Goal: Information Seeking & Learning: Learn about a topic

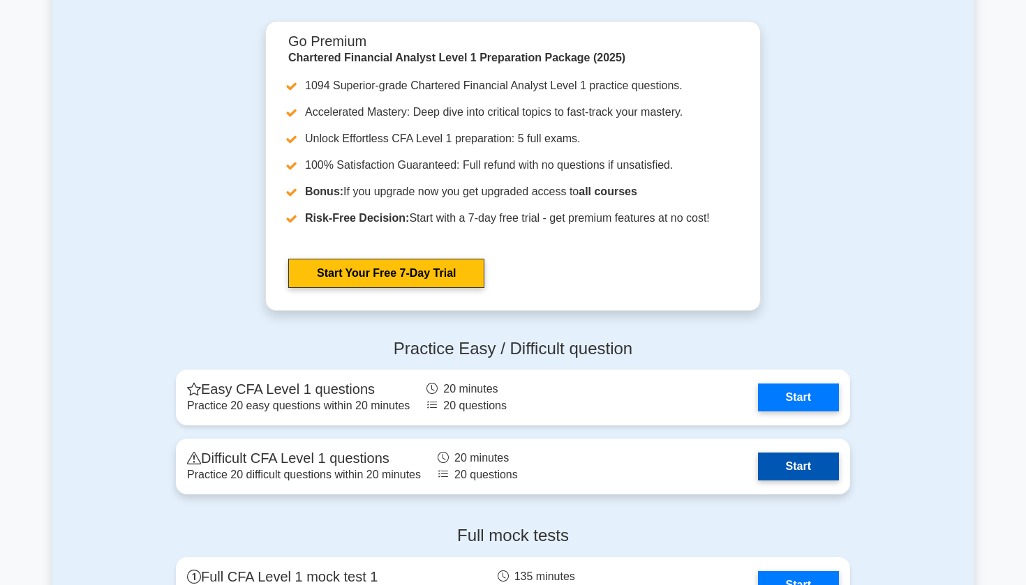
scroll to position [1601, 0]
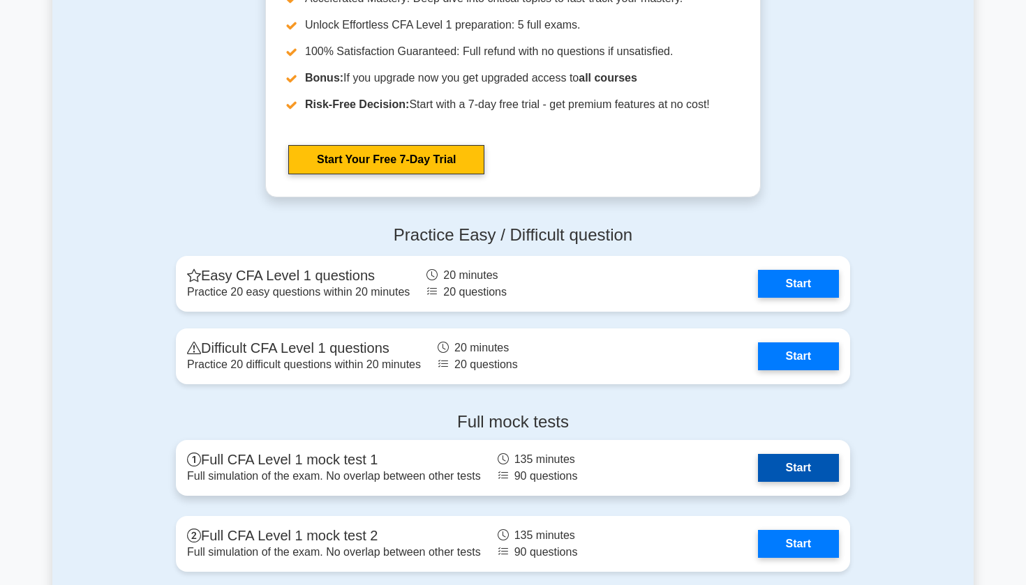
click at [781, 467] on link "Start" at bounding box center [798, 468] width 81 height 28
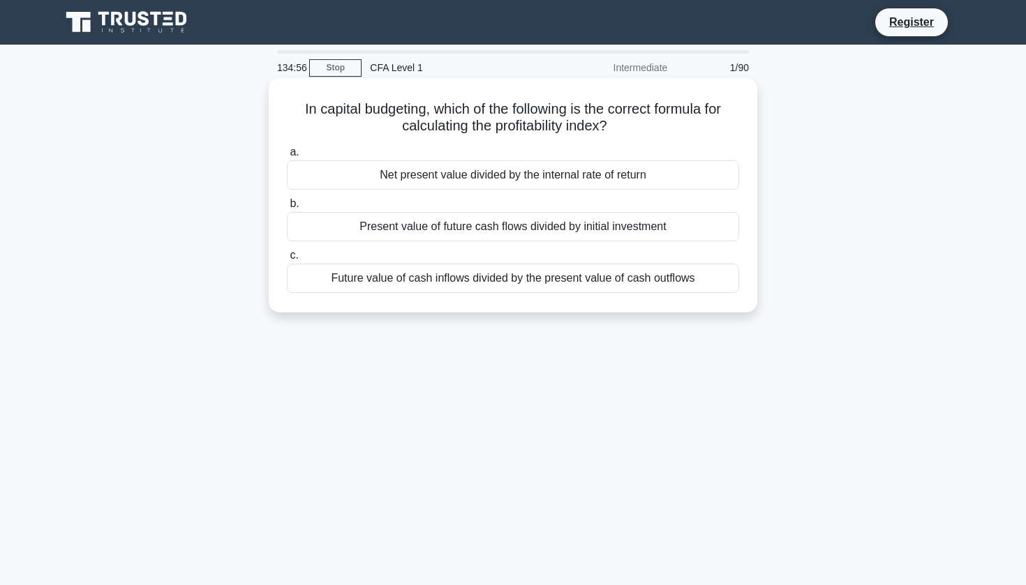
click at [621, 225] on div "Present value of future cash flows divided by initial investment" at bounding box center [513, 226] width 452 height 29
click at [287, 209] on input "b. Present value of future cash flows divided by initial investment" at bounding box center [287, 204] width 0 height 9
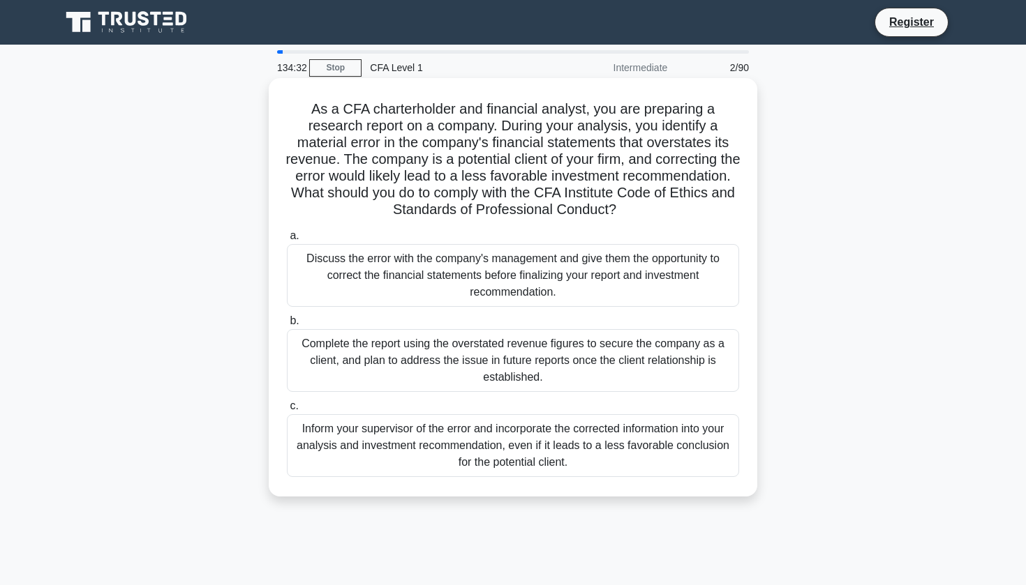
click at [599, 375] on div "Complete the report using the overstated revenue figures to secure the company …" at bounding box center [513, 360] width 452 height 63
click at [287, 326] on input "b. Complete the report using the overstated revenue figures to secure the compa…" at bounding box center [287, 321] width 0 height 9
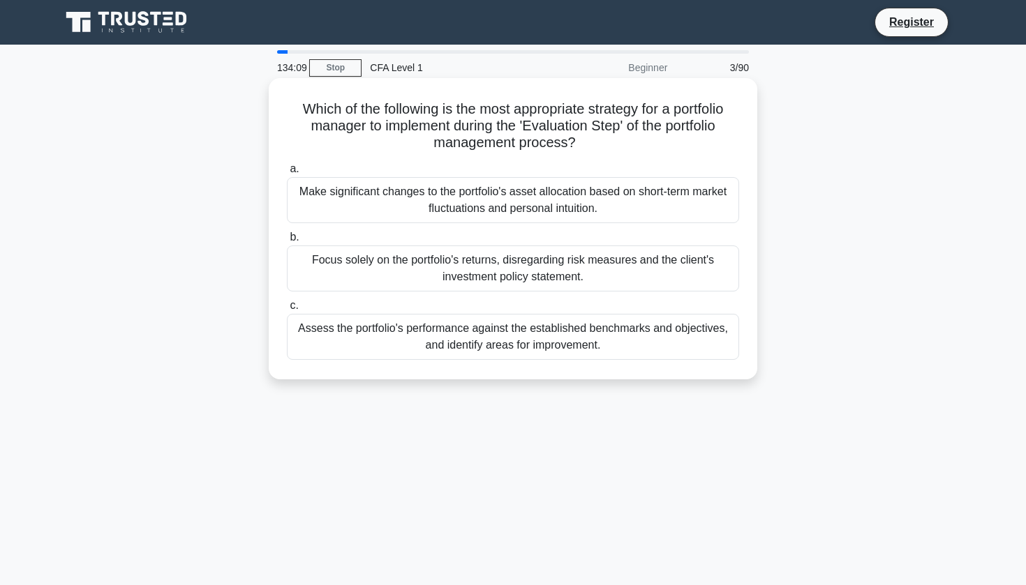
click at [671, 336] on div "Assess the portfolio's performance against the established benchmarks and objec…" at bounding box center [513, 337] width 452 height 46
click at [287, 310] on input "c. Assess the portfolio's performance against the established benchmarks and ob…" at bounding box center [287, 305] width 0 height 9
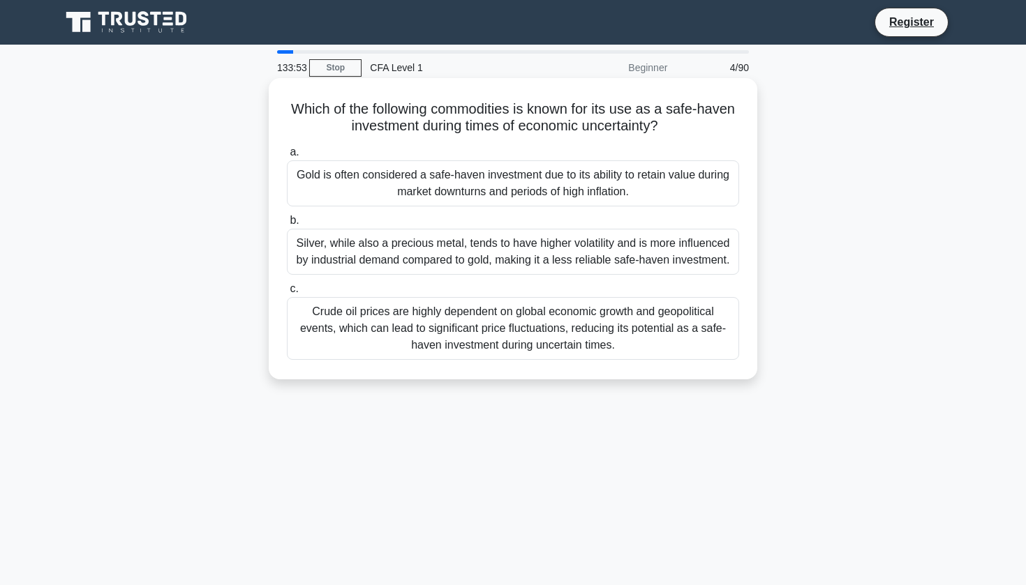
click at [671, 183] on div "Gold is often considered a safe-haven investment due to its ability to retain v…" at bounding box center [513, 183] width 452 height 46
click at [287, 157] on input "a. Gold is often considered a safe-haven investment due to its ability to retai…" at bounding box center [287, 152] width 0 height 9
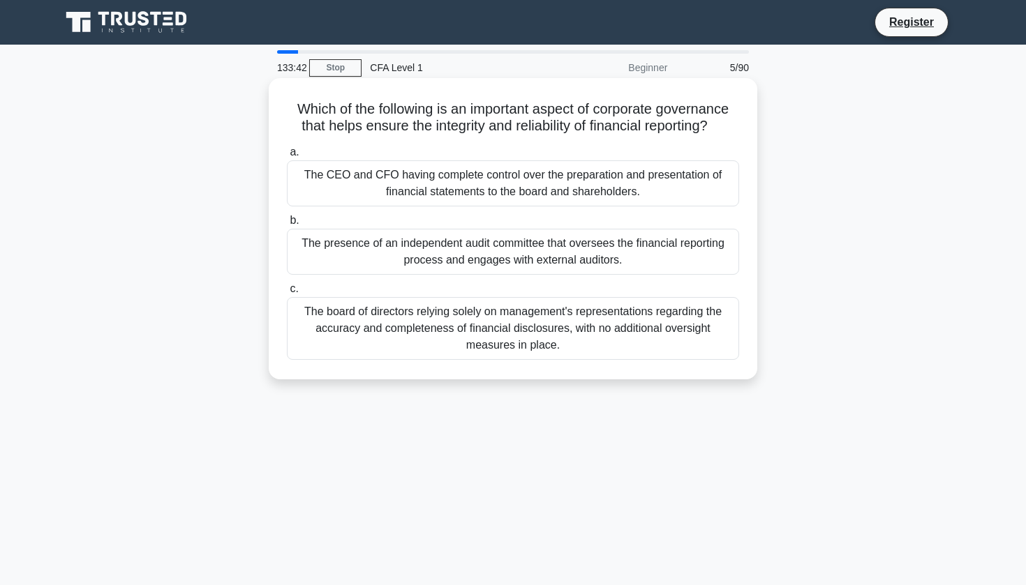
click at [634, 254] on div "The presence of an independent audit committee that oversees the financial repo…" at bounding box center [513, 252] width 452 height 46
click at [287, 225] on input "b. The presence of an independent audit committee that oversees the financial r…" at bounding box center [287, 220] width 0 height 9
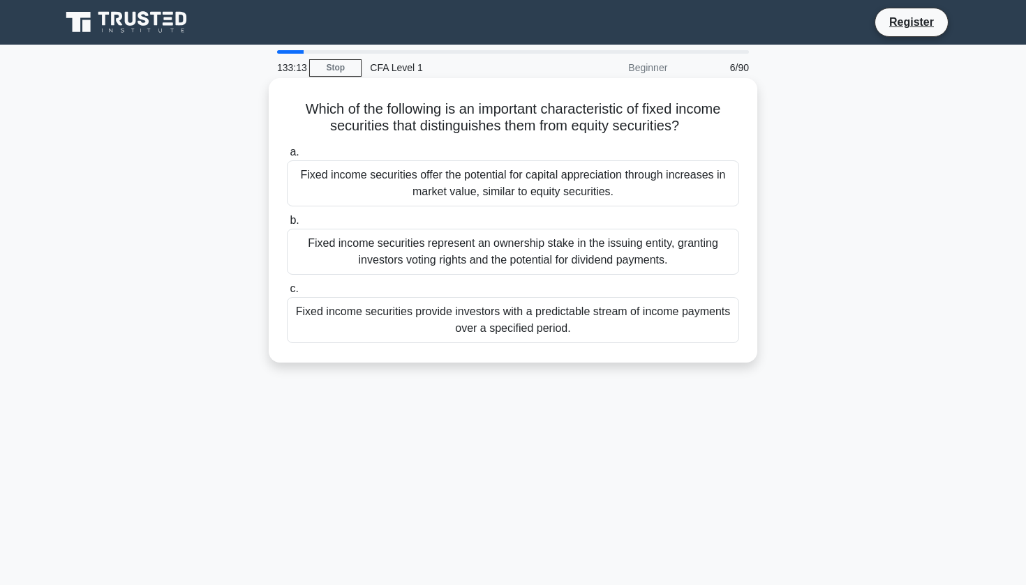
click at [705, 321] on div "Fixed income securities provide investors with a predictable stream of income p…" at bounding box center [513, 320] width 452 height 46
click at [287, 294] on input "c. Fixed income securities provide investors with a predictable stream of incom…" at bounding box center [287, 289] width 0 height 9
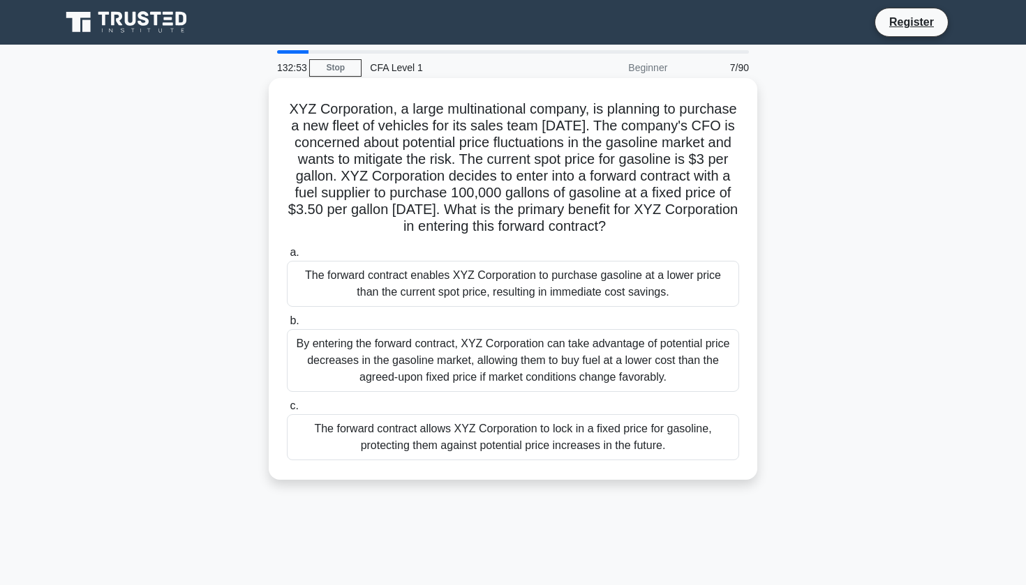
click at [661, 431] on div "The forward contract allows XYZ Corporation to lock in a fixed price for gasoli…" at bounding box center [513, 437] width 452 height 46
click at [287, 411] on input "c. The forward contract allows XYZ Corporation to lock in a fixed price for gas…" at bounding box center [287, 406] width 0 height 9
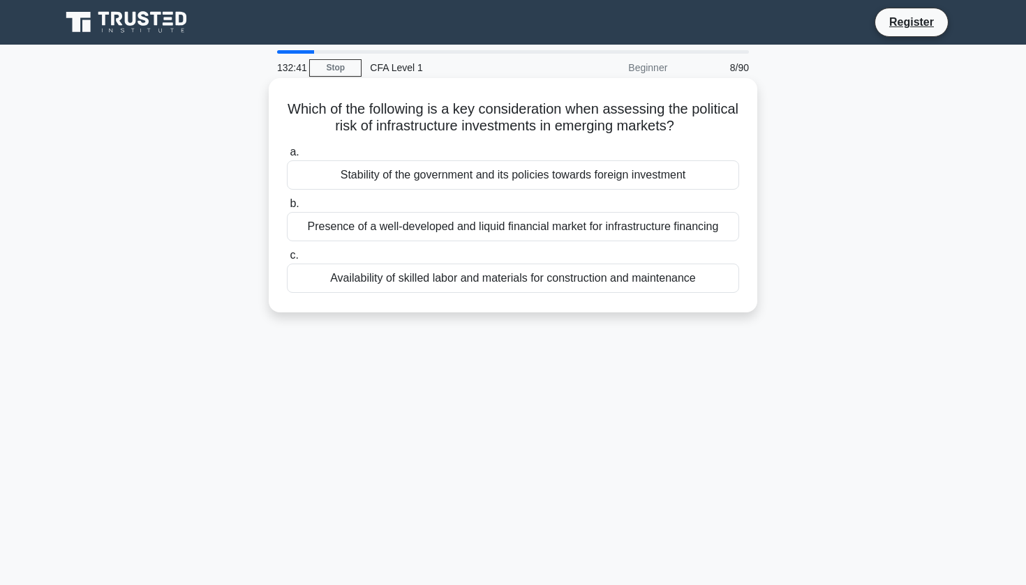
click at [675, 174] on div "Stability of the government and its policies towards foreign investment" at bounding box center [513, 174] width 452 height 29
click at [287, 157] on input "a. Stability of the government and its policies towards foreign investment" at bounding box center [287, 152] width 0 height 9
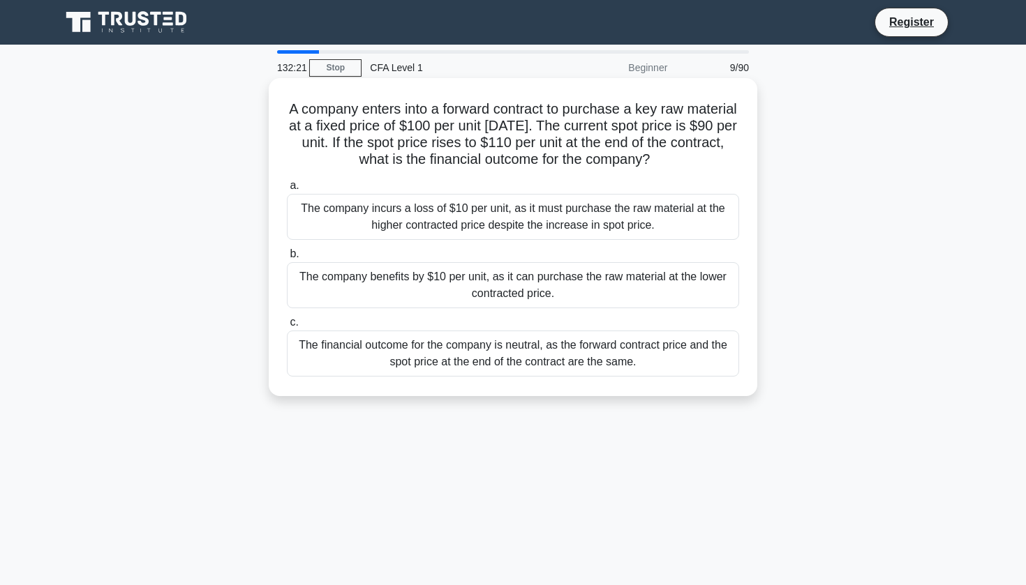
click at [631, 287] on div "The company benefits by $10 per unit, as it can purchase the raw material at th…" at bounding box center [513, 285] width 452 height 46
click at [287, 259] on input "b. The company benefits by $10 per unit, as it can purchase the raw material at…" at bounding box center [287, 254] width 0 height 9
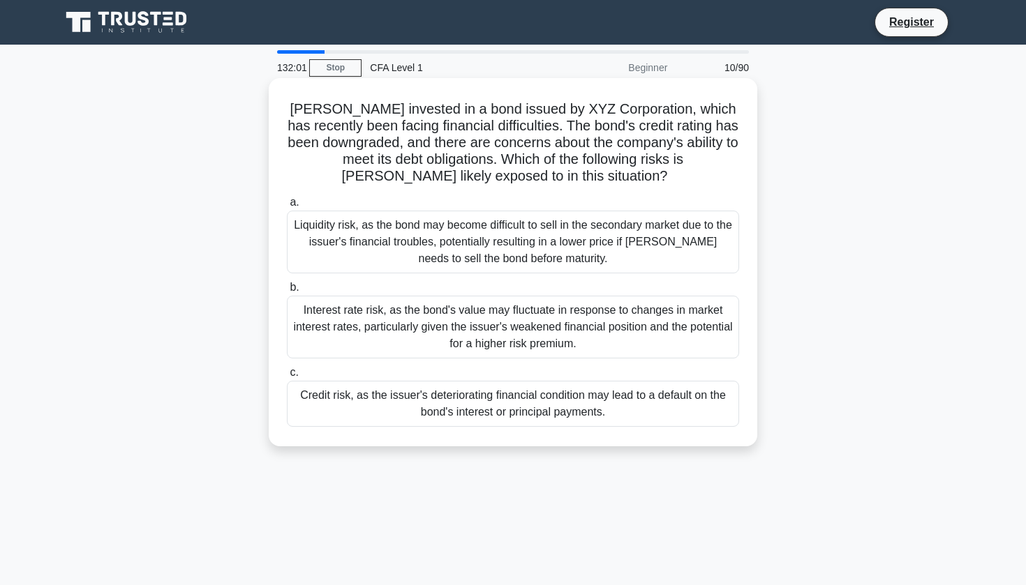
click at [605, 416] on div "Credit risk, as the issuer's deteriorating financial condition may lead to a de…" at bounding box center [513, 404] width 452 height 46
click at [287, 377] on input "c. Credit risk, as the issuer's deteriorating financial condition may lead to a…" at bounding box center [287, 372] width 0 height 9
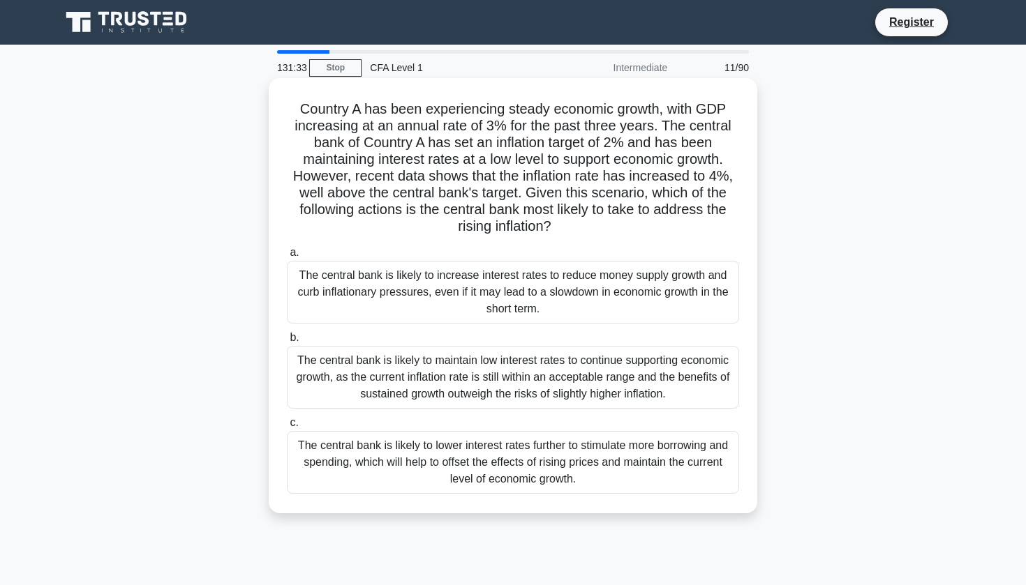
click at [622, 294] on div "The central bank is likely to increase interest rates to reduce money supply gr…" at bounding box center [513, 292] width 452 height 63
click at [287, 257] on input "a. The central bank is likely to increase interest rates to reduce money supply…" at bounding box center [287, 252] width 0 height 9
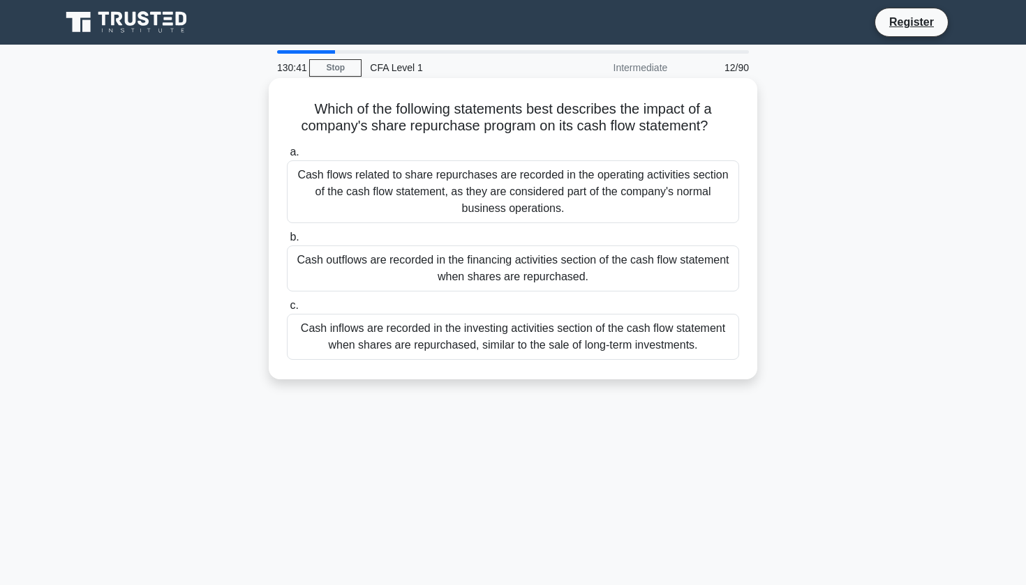
click at [678, 255] on div "Cash outflows are recorded in the financing activities section of the cash flow…" at bounding box center [513, 269] width 452 height 46
click at [287, 242] on input "b. Cash outflows are recorded in the financing activities section of the cash f…" at bounding box center [287, 237] width 0 height 9
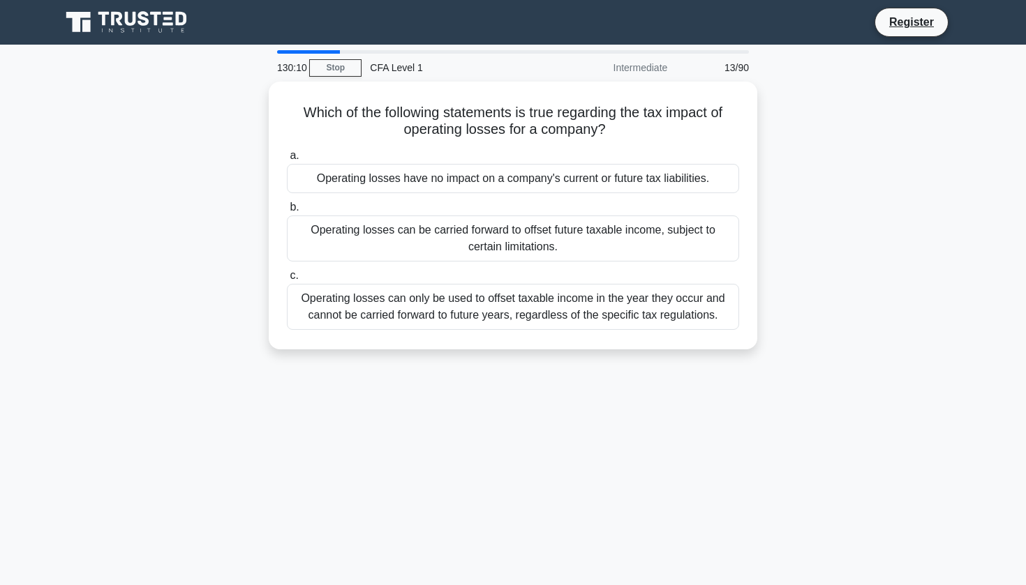
click at [678, 255] on div "Operating losses can be carried forward to offset future taxable income, subjec…" at bounding box center [513, 239] width 452 height 46
click at [287, 212] on input "b. Operating losses can be carried forward to offset future taxable income, sub…" at bounding box center [287, 207] width 0 height 9
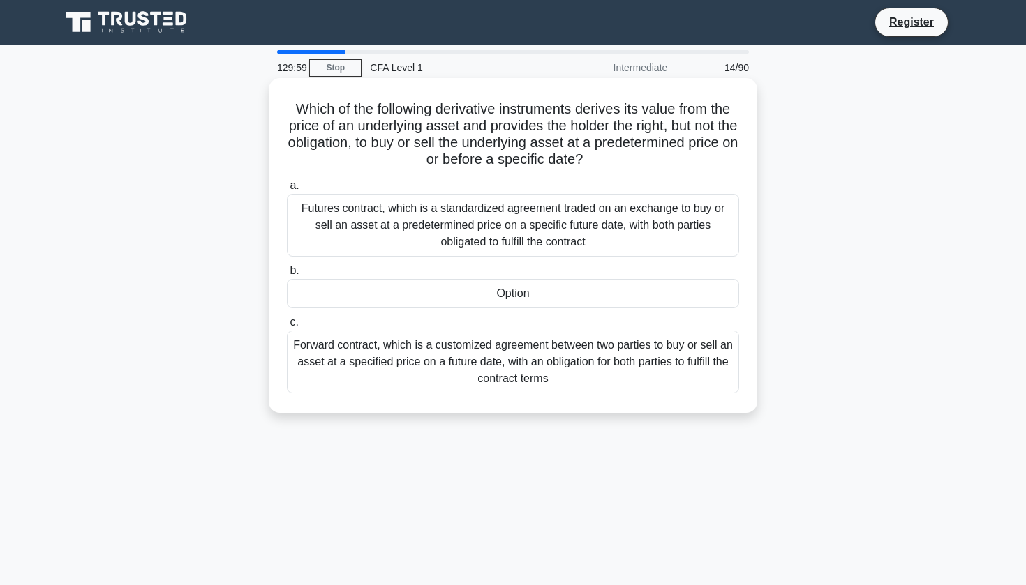
click at [608, 295] on div "Option" at bounding box center [513, 293] width 452 height 29
click at [287, 276] on input "b. Option" at bounding box center [287, 271] width 0 height 9
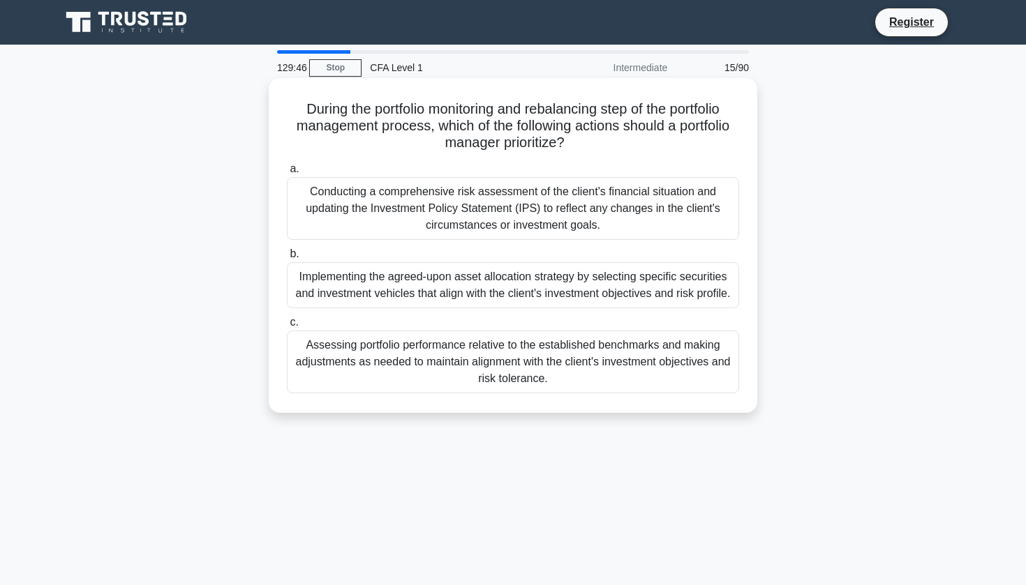
click at [556, 370] on div "Assessing portfolio performance relative to the established benchmarks and maki…" at bounding box center [513, 362] width 452 height 63
click at [287, 327] on input "c. Assessing portfolio performance relative to the established benchmarks and m…" at bounding box center [287, 322] width 0 height 9
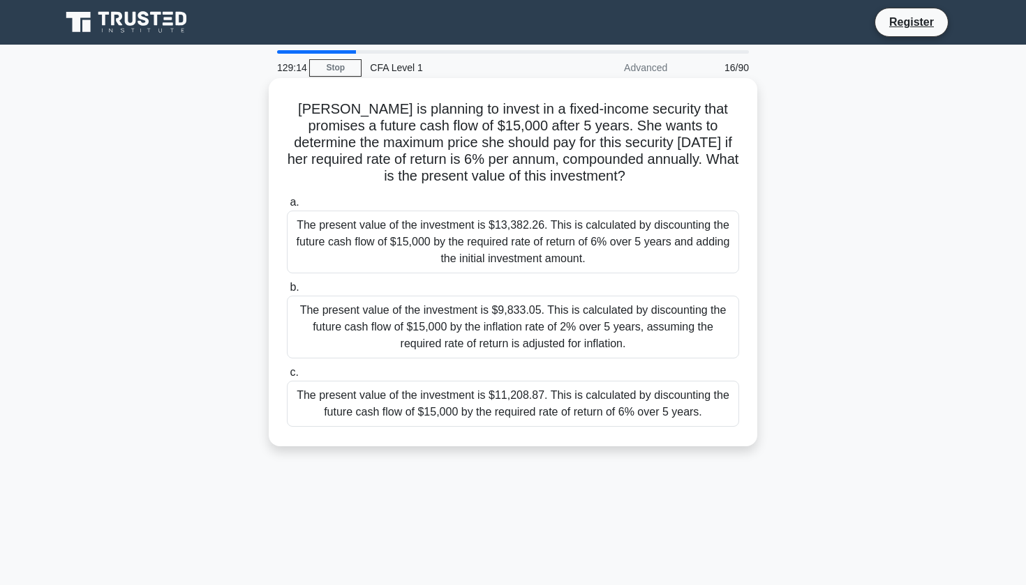
click at [586, 405] on div "The present value of the investment is $11,208.87. This is calculated by discou…" at bounding box center [513, 404] width 452 height 46
click at [287, 377] on input "c. The present value of the investment is $11,208.87. This is calculated by dis…" at bounding box center [287, 372] width 0 height 9
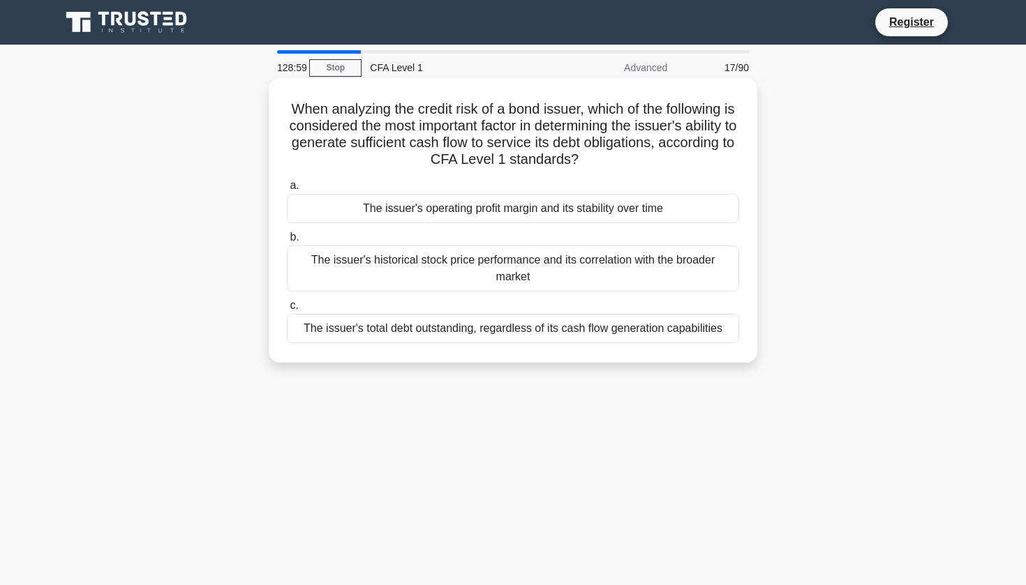
click at [659, 213] on div "The issuer's operating profit margin and its stability over time" at bounding box center [513, 208] width 452 height 29
click at [287, 190] on input "a. The issuer's operating profit margin and its stability over time" at bounding box center [287, 185] width 0 height 9
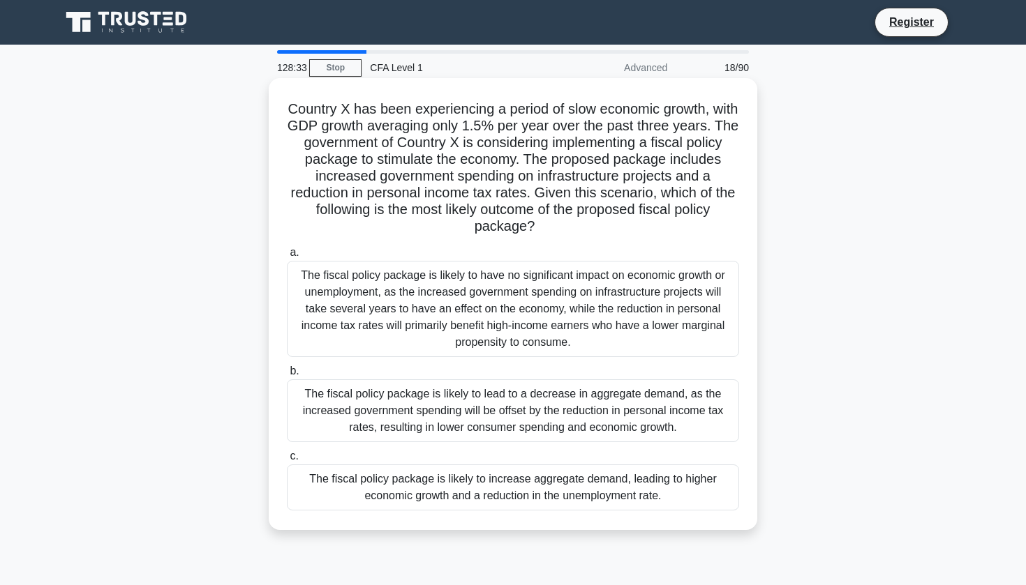
click at [616, 488] on div "The fiscal policy package is likely to increase aggregate demand, leading to hi…" at bounding box center [513, 488] width 452 height 46
click at [287, 461] on input "c. The fiscal policy package is likely to increase aggregate demand, leading to…" at bounding box center [287, 456] width 0 height 9
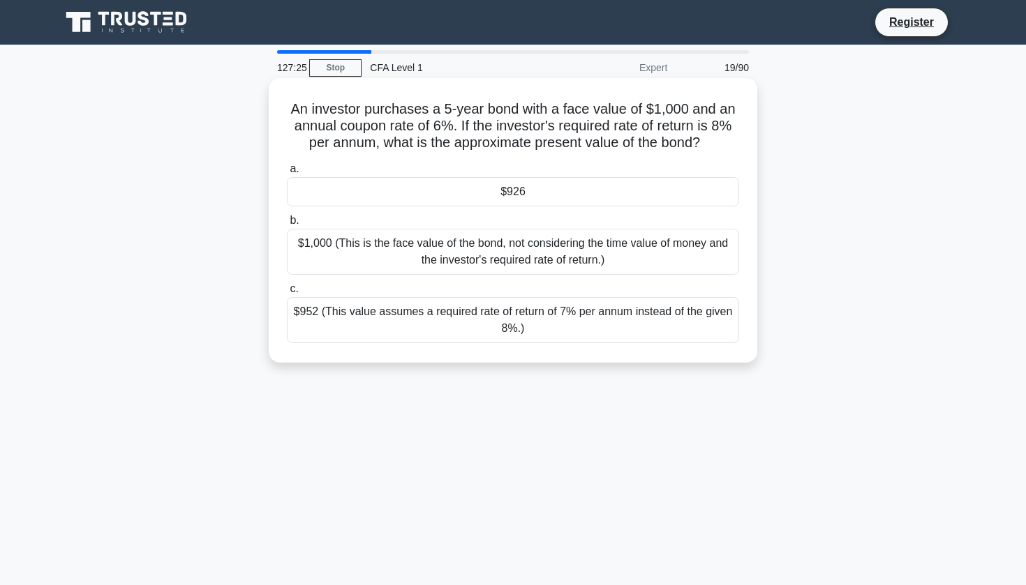
click at [624, 209] on div "a. $926 b. $1,000 (This is the face value of the bond, not considering the time…" at bounding box center [512, 252] width 469 height 188
click at [539, 191] on div "$926" at bounding box center [513, 191] width 452 height 29
click at [287, 174] on input "a. $926" at bounding box center [287, 169] width 0 height 9
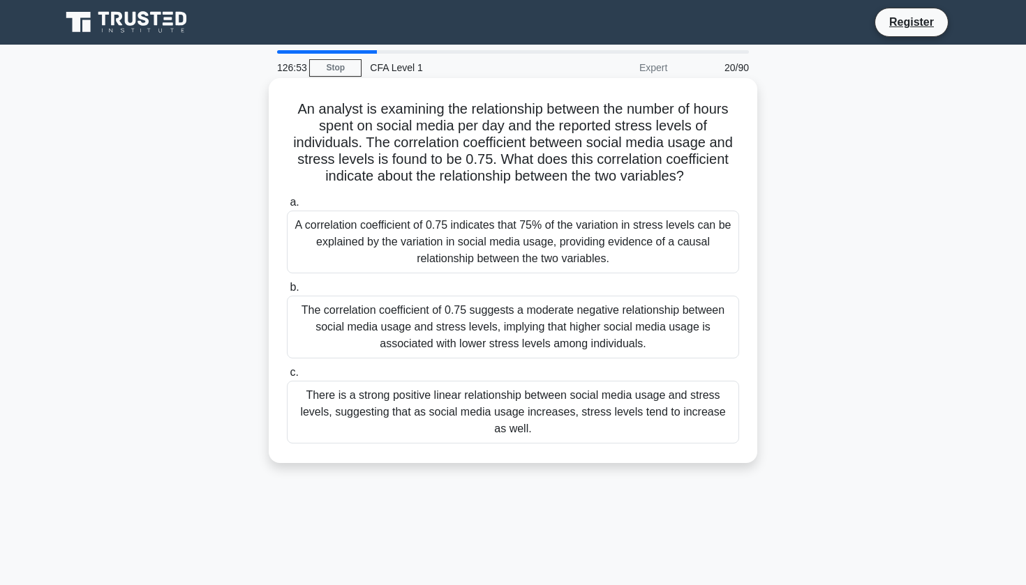
click at [548, 415] on div "There is a strong positive linear relationship between social media usage and s…" at bounding box center [513, 412] width 452 height 63
click at [287, 377] on input "c. There is a strong positive linear relationship between social media usage an…" at bounding box center [287, 372] width 0 height 9
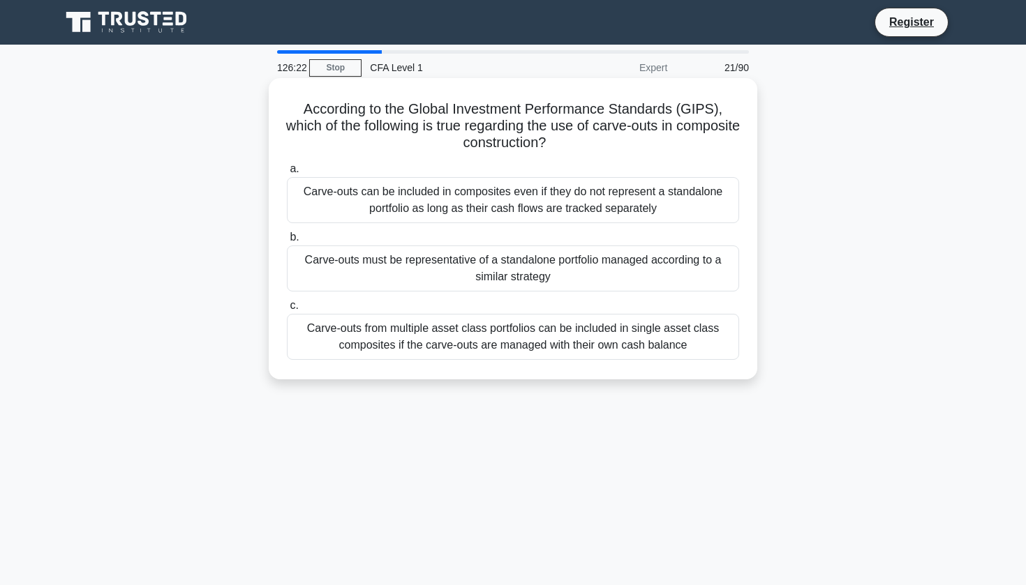
click at [584, 270] on div "Carve-outs must be representative of a standalone portfolio managed according t…" at bounding box center [513, 269] width 452 height 46
click at [287, 242] on input "b. Carve-outs must be representative of a standalone portfolio managed accordin…" at bounding box center [287, 237] width 0 height 9
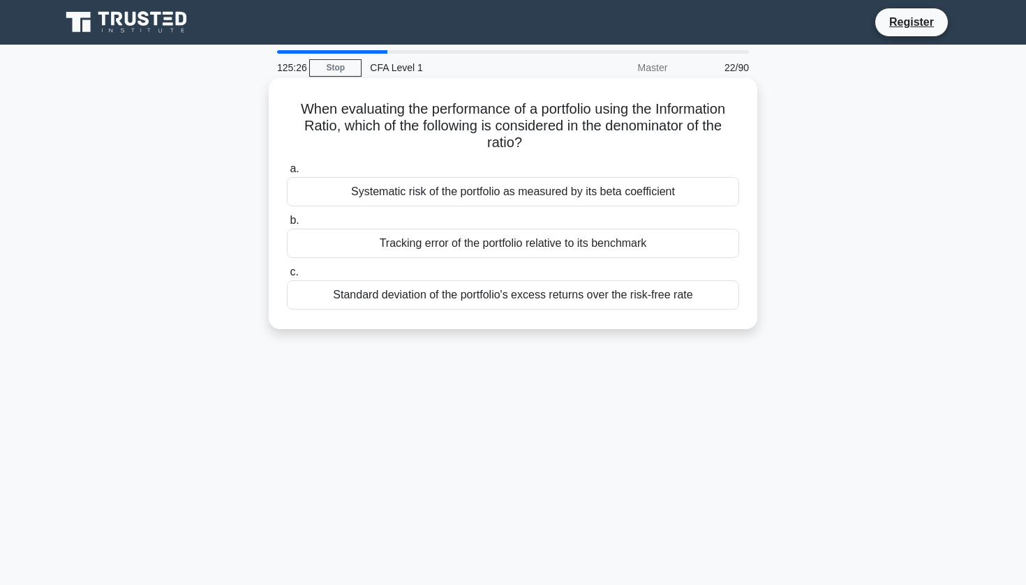
click at [580, 243] on div "Tracking error of the portfolio relative to its benchmark" at bounding box center [513, 243] width 452 height 29
click at [287, 225] on input "b. Tracking error of the portfolio relative to its benchmark" at bounding box center [287, 220] width 0 height 9
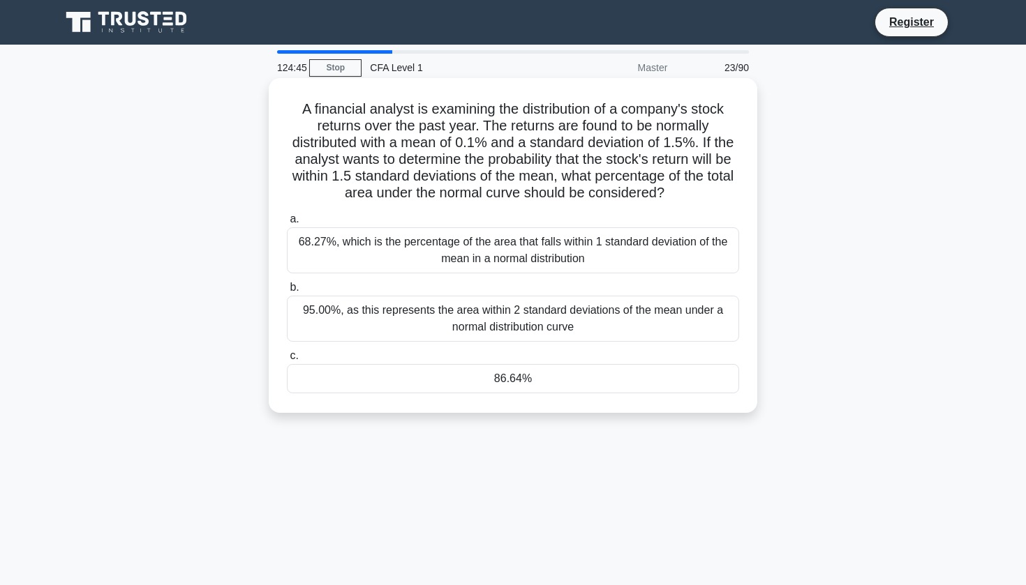
click at [556, 387] on div "86.64%" at bounding box center [513, 378] width 452 height 29
click at [287, 361] on input "c. 86.64%" at bounding box center [287, 356] width 0 height 9
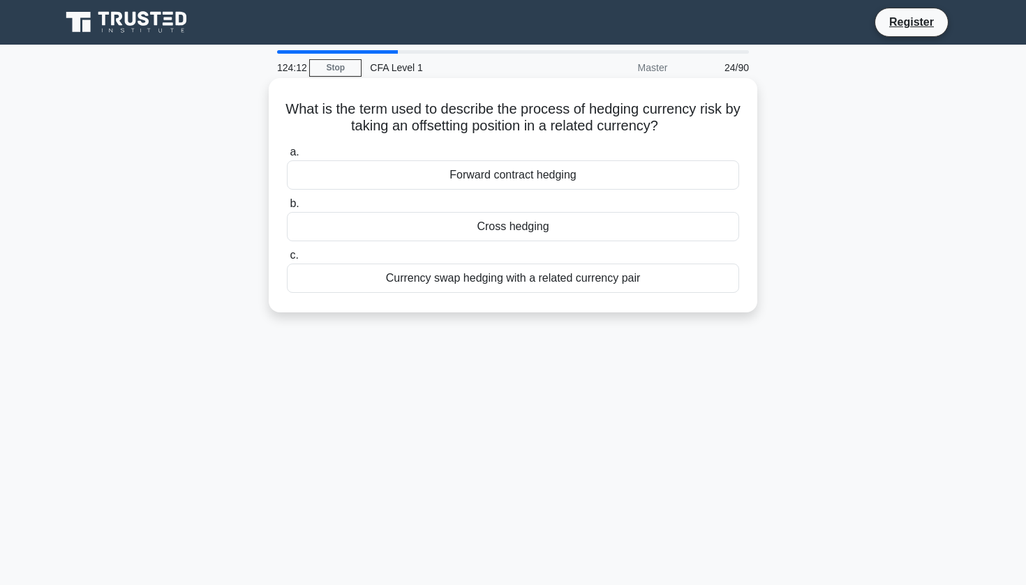
click at [626, 230] on div "Cross hedging" at bounding box center [513, 226] width 452 height 29
click at [287, 209] on input "b. Cross hedging" at bounding box center [287, 204] width 0 height 9
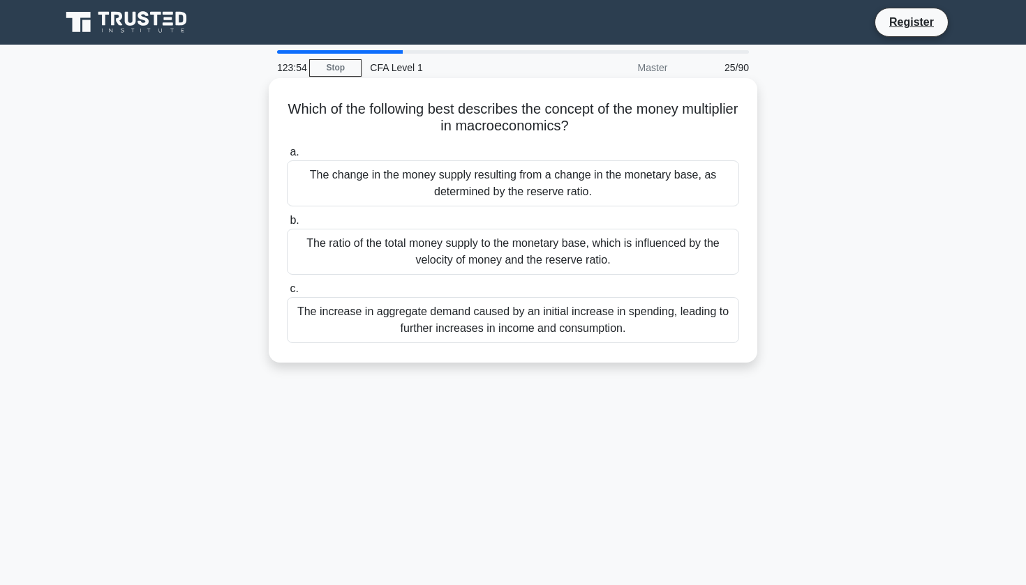
click at [594, 320] on div "The increase in aggregate demand caused by an initial increase in spending, lea…" at bounding box center [513, 320] width 452 height 46
click at [287, 294] on input "c. The increase in aggregate demand caused by an initial increase in spending, …" at bounding box center [287, 289] width 0 height 9
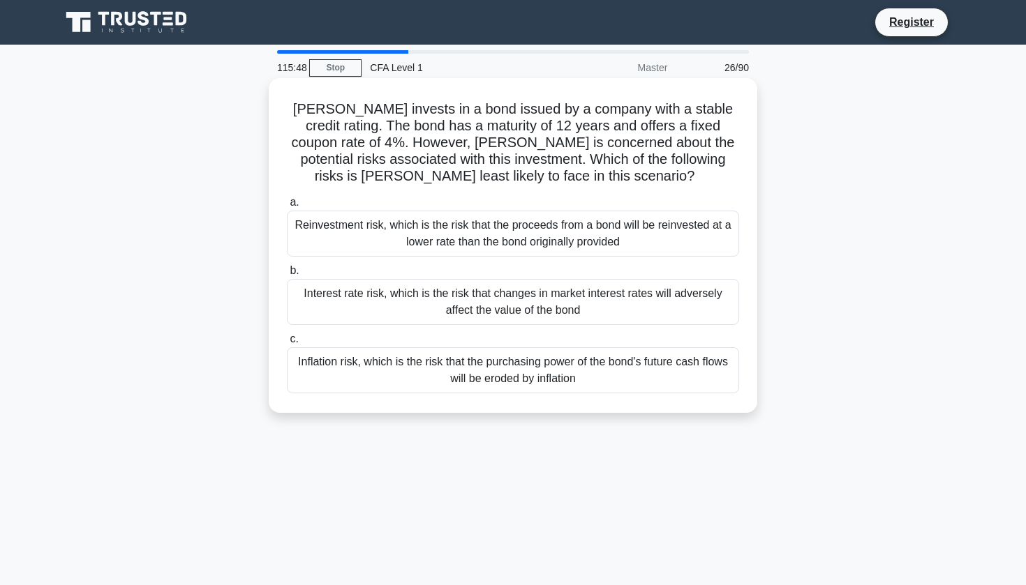
click at [632, 363] on div "Inflation risk, which is the risk that the purchasing power of the bond's futur…" at bounding box center [513, 370] width 452 height 46
click at [287, 344] on input "c. Inflation risk, which is the risk that the purchasing power of the bond's fu…" at bounding box center [287, 339] width 0 height 9
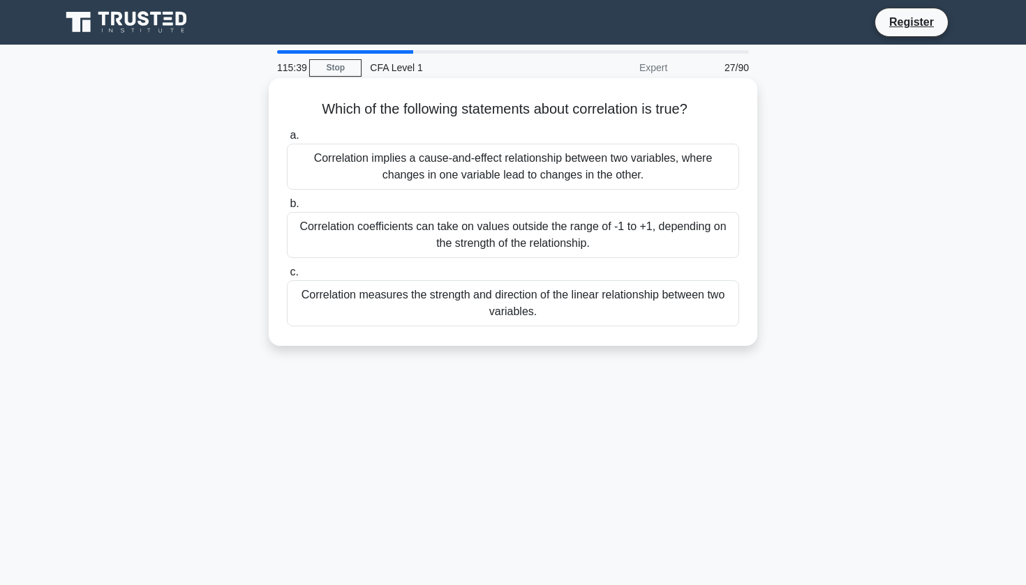
click at [620, 313] on div "Correlation measures the strength and direction of the linear relationship betw…" at bounding box center [513, 303] width 452 height 46
click at [287, 277] on input "c. Correlation measures the strength and direction of the linear relationship b…" at bounding box center [287, 272] width 0 height 9
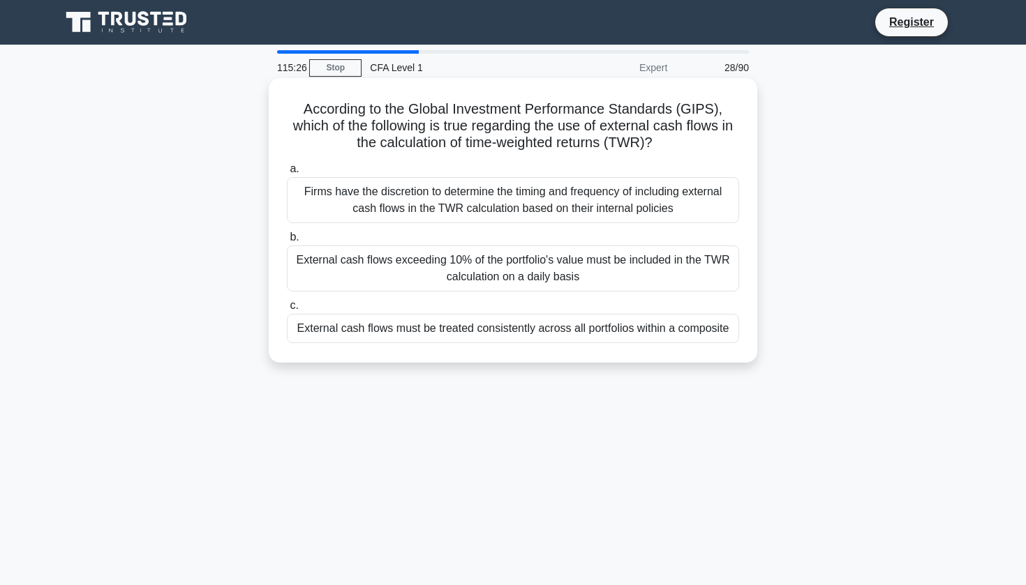
click at [609, 329] on div "External cash flows must be treated consistently across all portfolios within a…" at bounding box center [513, 328] width 452 height 29
click at [287, 310] on input "c. External cash flows must be treated consistently across all portfolios withi…" at bounding box center [287, 305] width 0 height 9
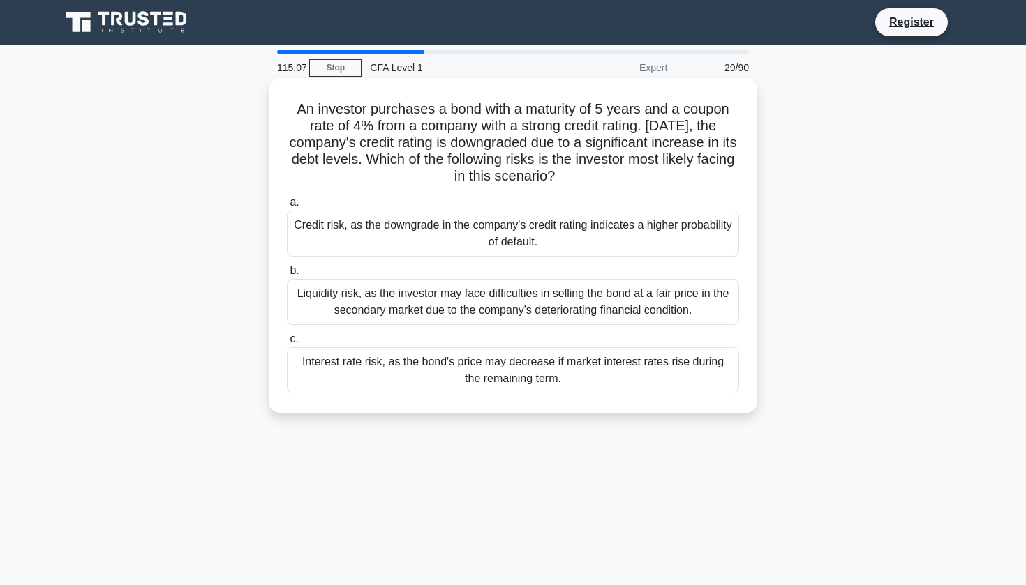
click at [574, 232] on div "Credit risk, as the downgrade in the company's credit rating indicates a higher…" at bounding box center [513, 234] width 452 height 46
click at [287, 207] on input "a. Credit risk, as the downgrade in the company's credit rating indicates a hig…" at bounding box center [287, 202] width 0 height 9
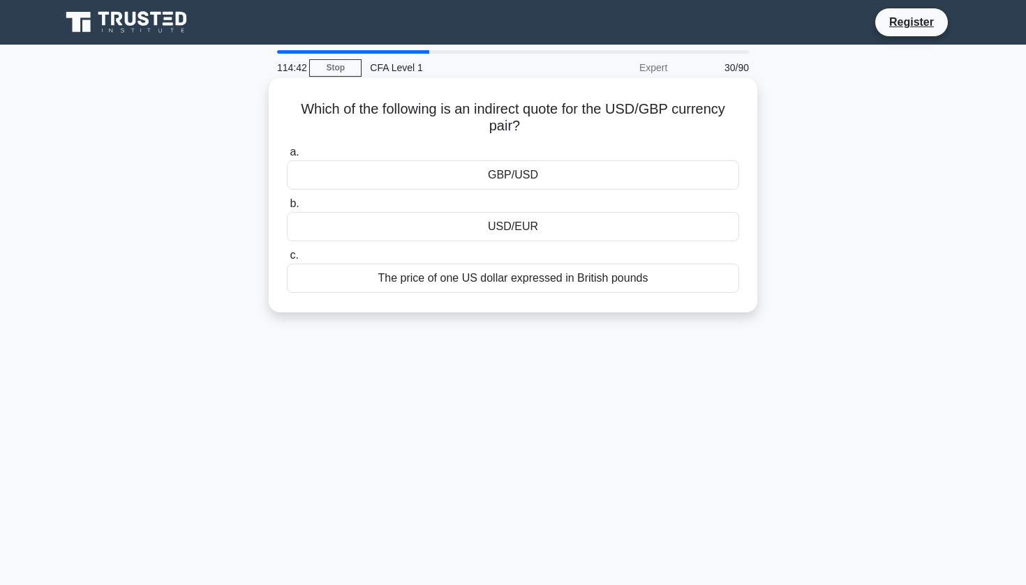
click at [630, 179] on div "GBP/USD" at bounding box center [513, 174] width 452 height 29
click at [287, 157] on input "a. GBP/USD" at bounding box center [287, 152] width 0 height 9
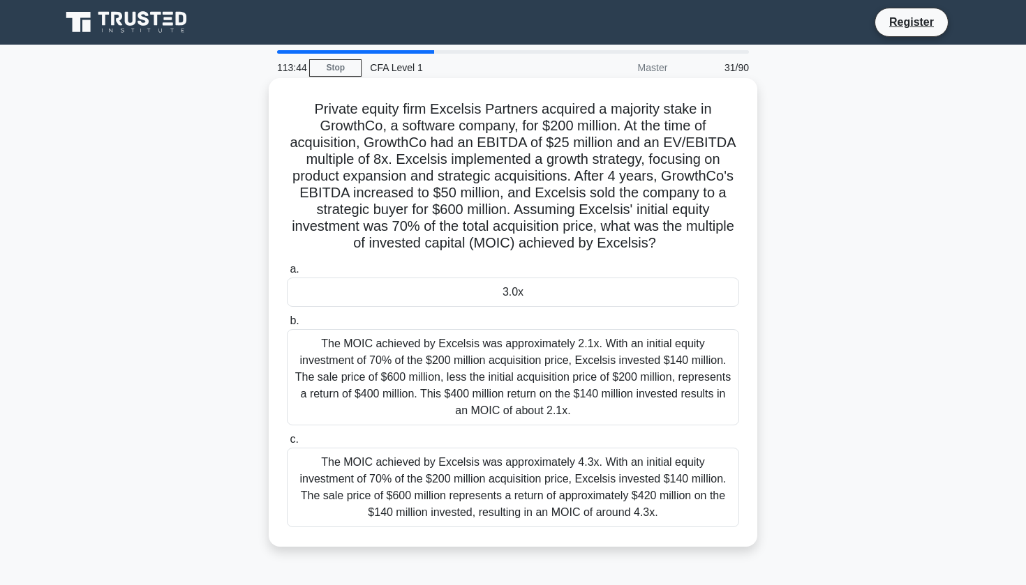
click at [526, 496] on div "The MOIC achieved by Excelsis was approximately 4.3x. With an initial equity in…" at bounding box center [513, 488] width 452 height 80
click at [287, 444] on input "c. The MOIC achieved by Excelsis was approximately 4.3x. With an initial equity…" at bounding box center [287, 439] width 0 height 9
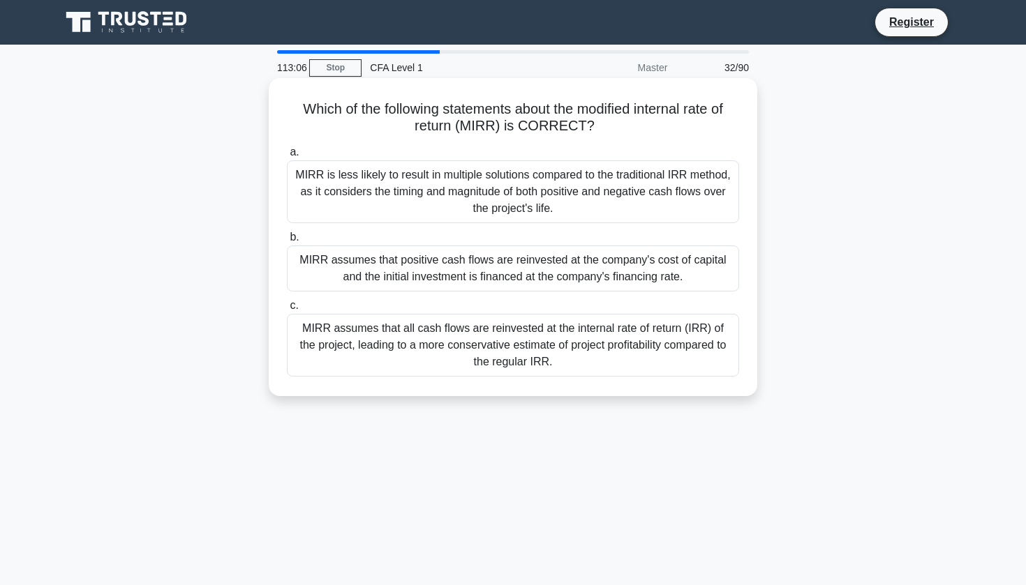
click at [613, 346] on div "MIRR assumes that all cash flows are reinvested at the internal rate of return …" at bounding box center [513, 345] width 452 height 63
click at [287, 310] on input "c. MIRR assumes that all cash flows are reinvested at the internal rate of retu…" at bounding box center [287, 305] width 0 height 9
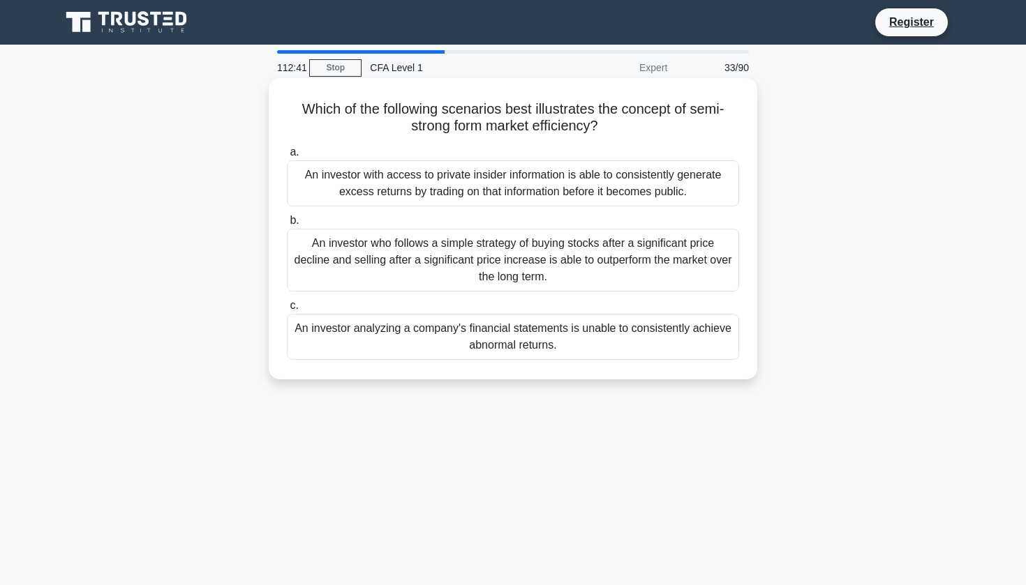
click at [603, 326] on div "An investor analyzing a company's financial statements is unable to consistentl…" at bounding box center [513, 337] width 452 height 46
click at [287, 310] on input "c. An investor analyzing a company's financial statements is unable to consiste…" at bounding box center [287, 305] width 0 height 9
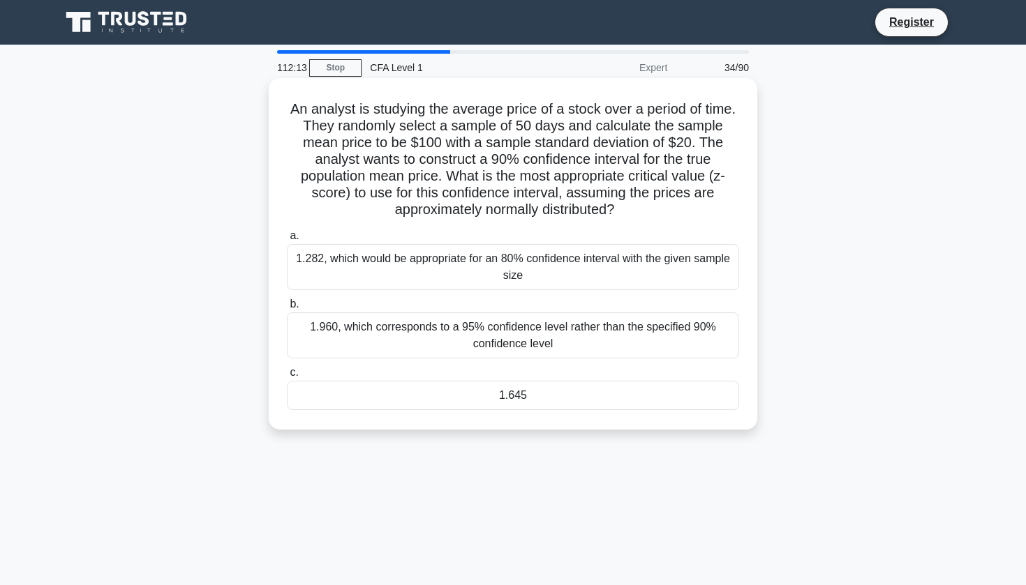
click at [605, 405] on div "1.645" at bounding box center [513, 395] width 452 height 29
click at [287, 377] on input "c. 1.645" at bounding box center [287, 372] width 0 height 9
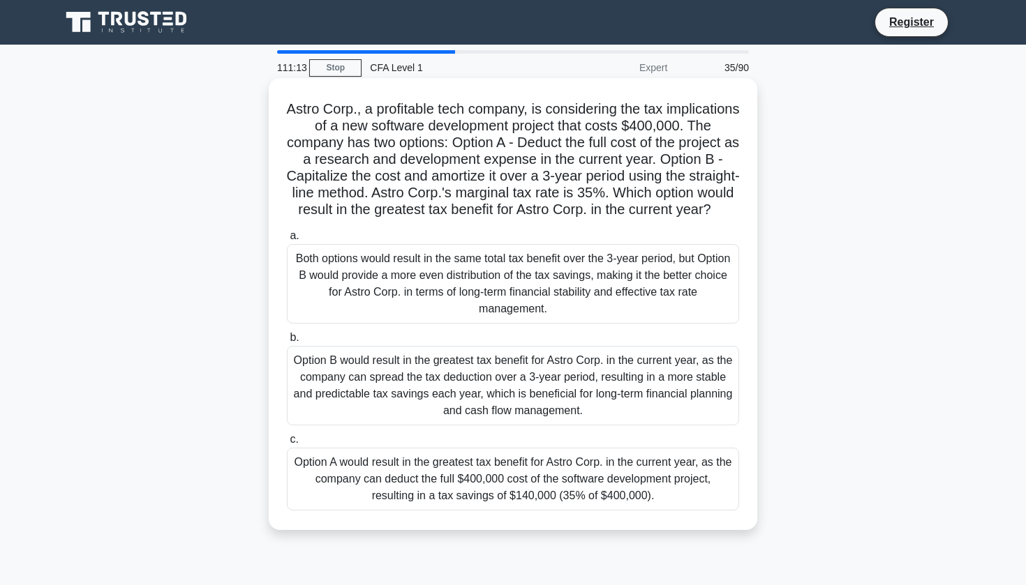
click at [630, 474] on div "Option A would result in the greatest tax benefit for Astro Corp. in the curren…" at bounding box center [513, 479] width 452 height 63
click at [287, 444] on input "c. Option A would result in the greatest tax benefit for Astro Corp. in the cur…" at bounding box center [287, 439] width 0 height 9
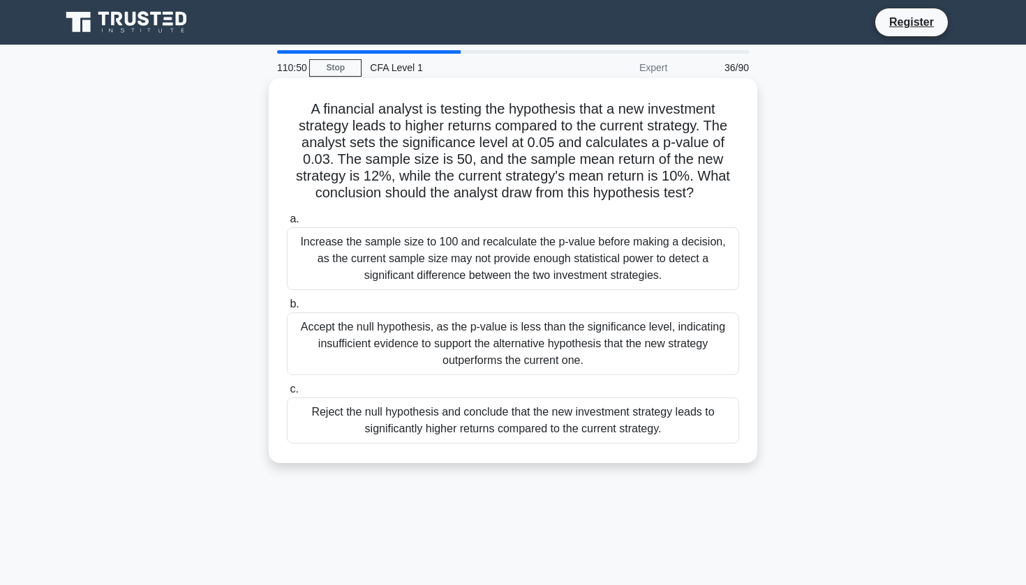
click at [616, 413] on div "Reject the null hypothesis and conclude that the new investment strategy leads …" at bounding box center [513, 421] width 452 height 46
click at [287, 394] on input "c. Reject the null hypothesis and conclude that the new investment strategy lea…" at bounding box center [287, 389] width 0 height 9
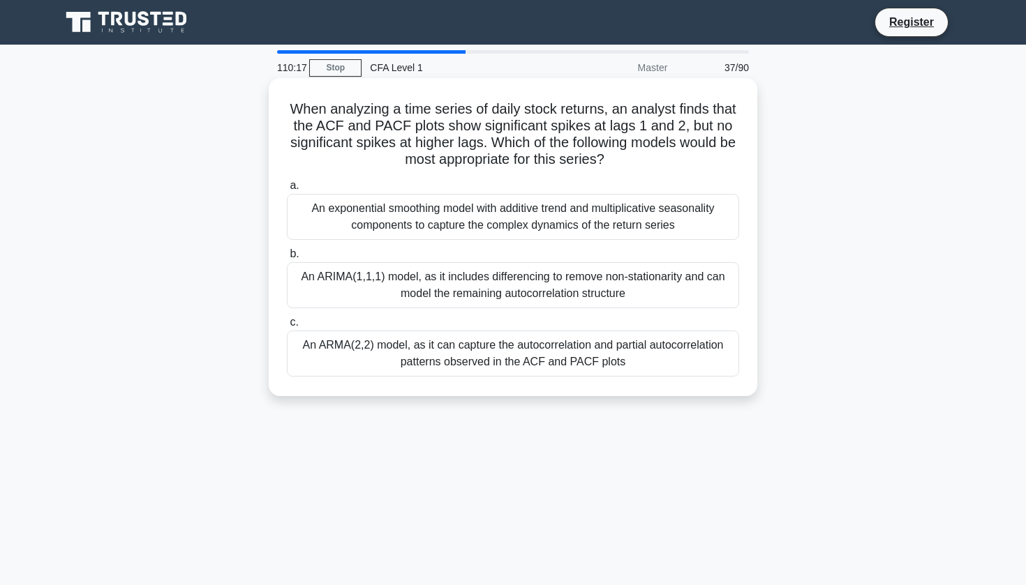
click at [659, 362] on div "An ARMA(2,2) model, as it can capture the autocorrelation and partial autocorre…" at bounding box center [513, 354] width 452 height 46
click at [287, 327] on input "c. An ARMA(2,2) model, as it can capture the autocorrelation and partial autoco…" at bounding box center [287, 322] width 0 height 9
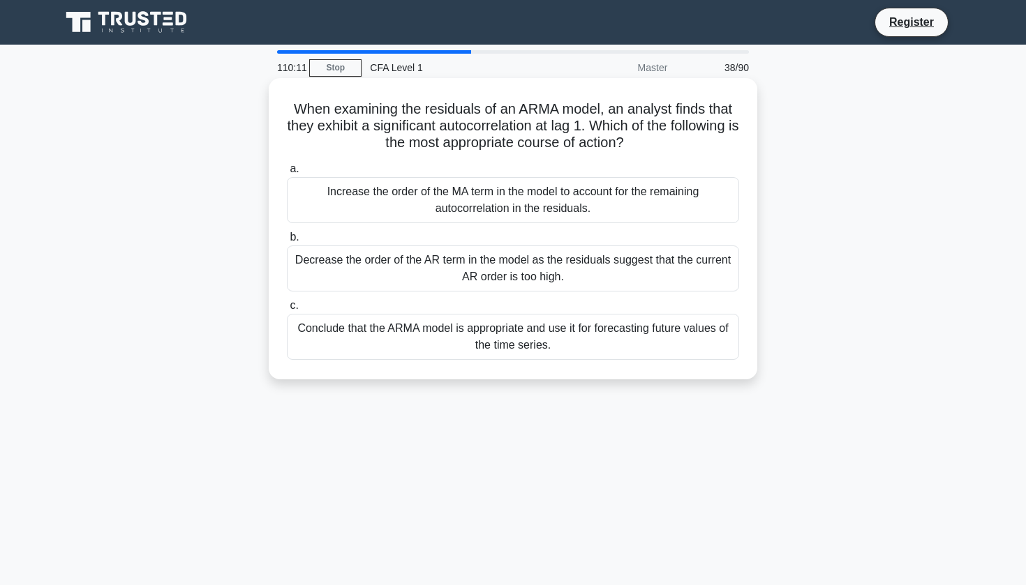
click at [599, 154] on div "When examining the residuals of an ARMA model, an analyst finds that they exhib…" at bounding box center [512, 229] width 477 height 290
click at [578, 202] on div "Increase the order of the MA term in the model to account for the remaining aut…" at bounding box center [513, 200] width 452 height 46
click at [287, 174] on input "a. Increase the order of the MA term in the model to account for the remaining …" at bounding box center [287, 169] width 0 height 9
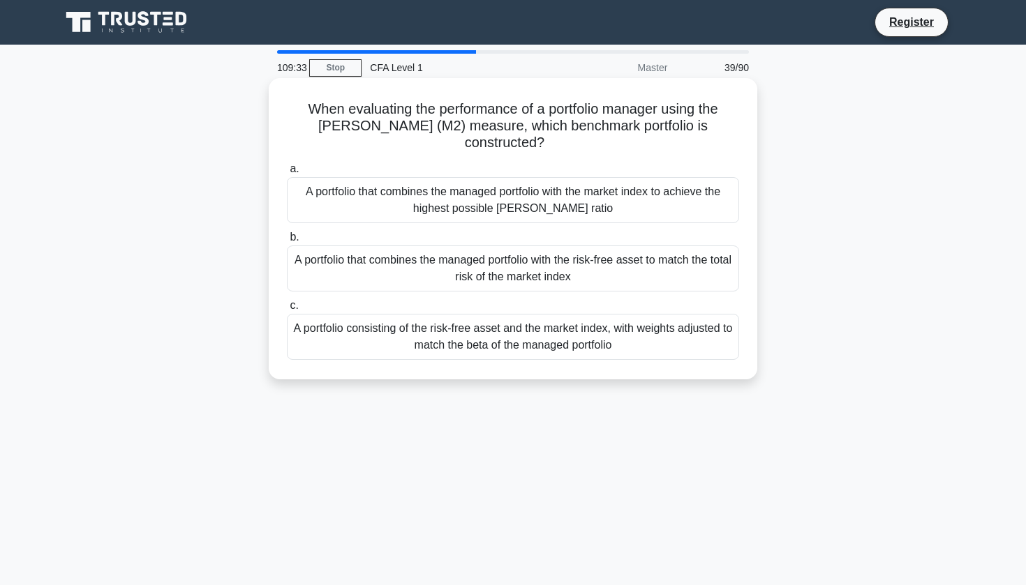
click at [640, 202] on div "A portfolio that combines the managed portfolio with the market index to achiev…" at bounding box center [513, 200] width 452 height 46
click at [287, 174] on input "a. A portfolio that combines the managed portfolio with the market index to ach…" at bounding box center [287, 169] width 0 height 9
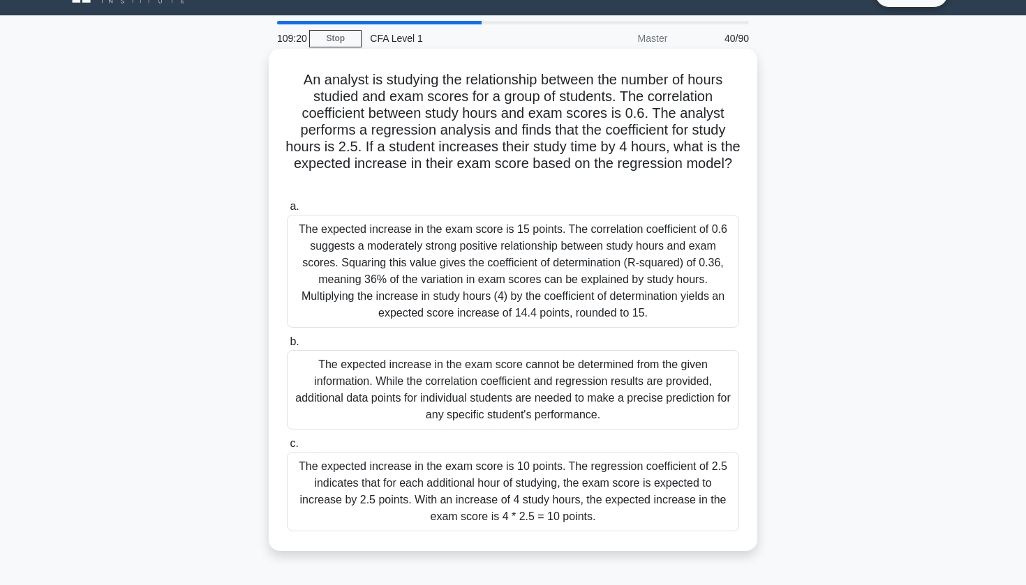
scroll to position [49, 0]
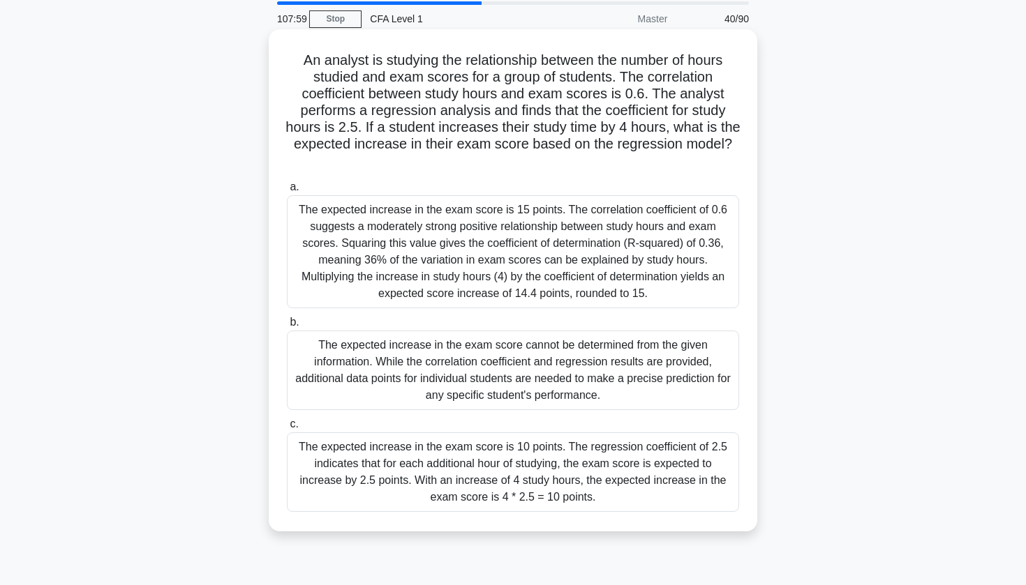
click at [610, 458] on div "The expected increase in the exam score is 10 points. The regression coefficien…" at bounding box center [513, 473] width 452 height 80
click at [287, 429] on input "c. The expected increase in the exam score is 10 points. The regression coeffic…" at bounding box center [287, 424] width 0 height 9
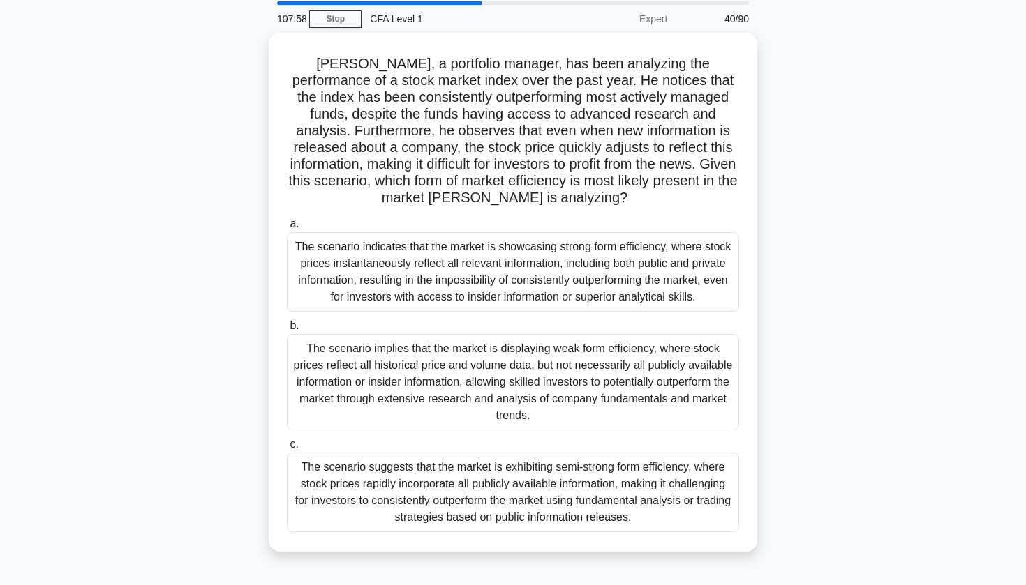
scroll to position [0, 0]
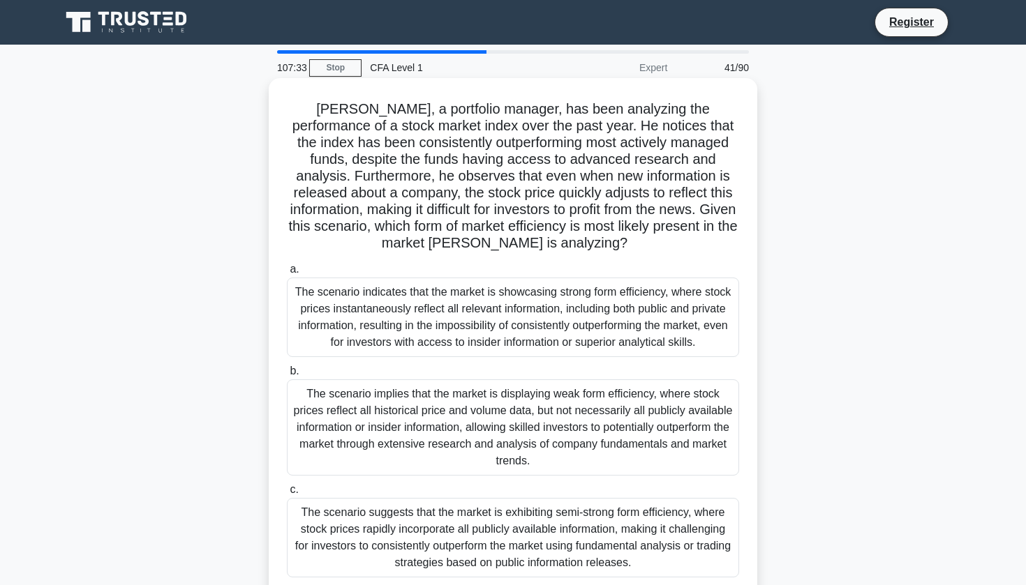
click at [680, 560] on div "The scenario suggests that the market is exhibiting semi-strong form efficiency…" at bounding box center [513, 538] width 452 height 80
click at [287, 495] on input "c. The scenario suggests that the market is exhibiting semi-strong form efficie…" at bounding box center [287, 490] width 0 height 9
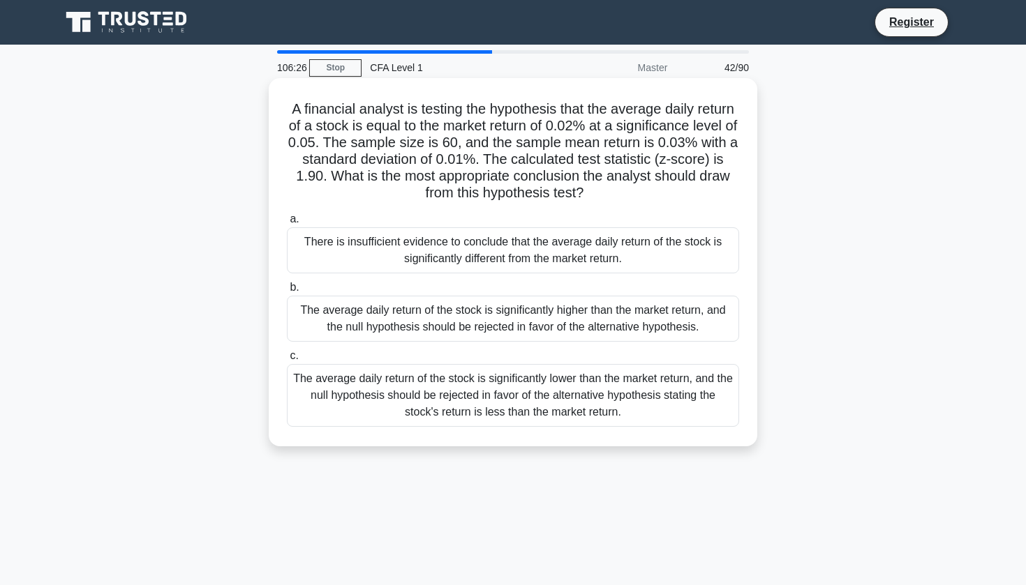
click at [697, 246] on div "There is insufficient evidence to conclude that the average daily return of the…" at bounding box center [513, 250] width 452 height 46
click at [287, 224] on input "a. There is insufficient evidence to conclude that the average daily return of …" at bounding box center [287, 219] width 0 height 9
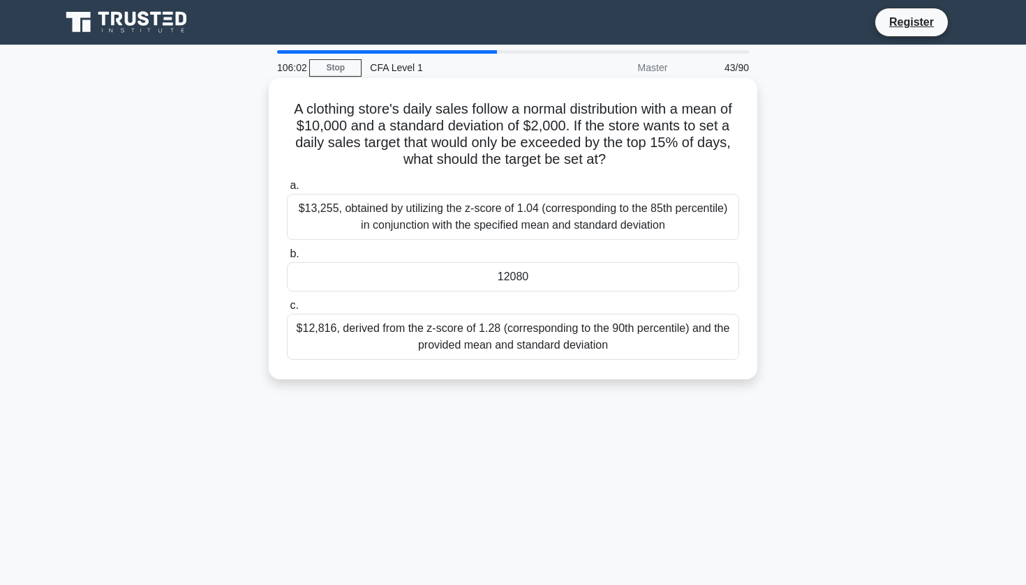
click at [636, 228] on div "$13,255, obtained by utilizing the z-score of 1.04 (corresponding to the 85th p…" at bounding box center [513, 217] width 452 height 46
click at [287, 190] on input "a. $13,255, obtained by utilizing the z-score of 1.04 (corresponding to the 85t…" at bounding box center [287, 185] width 0 height 9
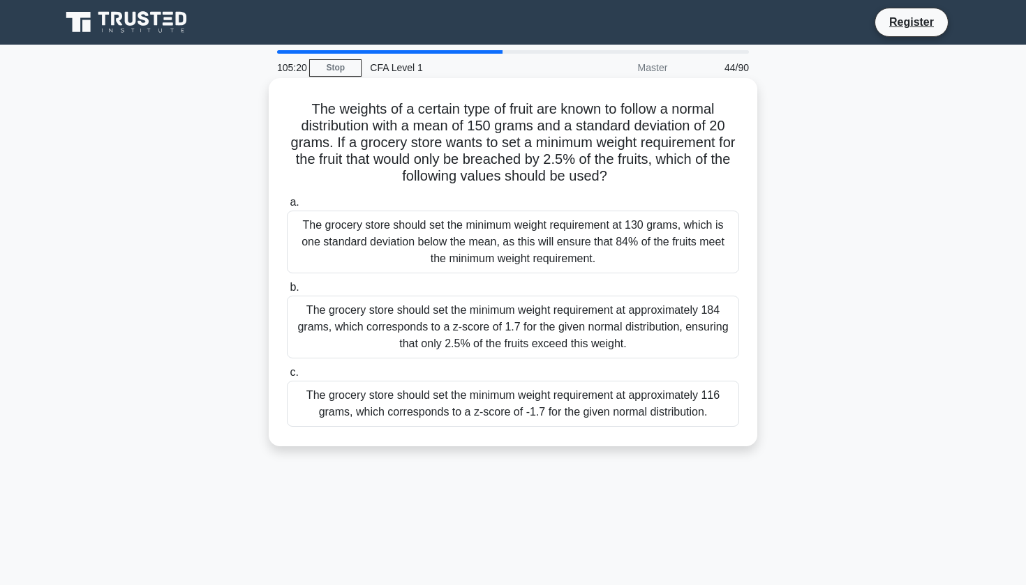
click at [613, 328] on div "The grocery store should set the minimum weight requirement at approximately 18…" at bounding box center [513, 327] width 452 height 63
click at [287, 292] on input "b. The grocery store should set the minimum weight requirement at approximately…" at bounding box center [287, 287] width 0 height 9
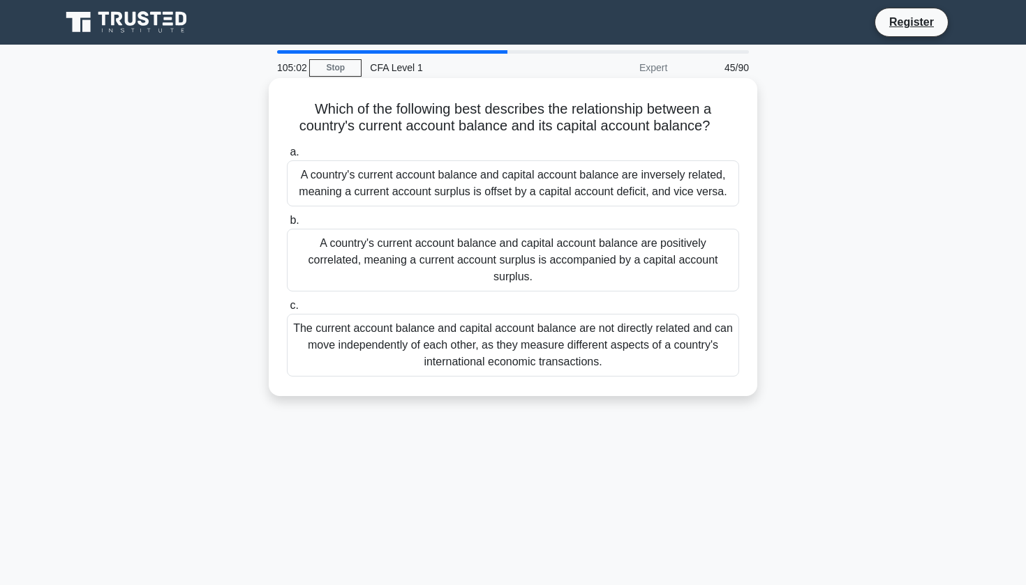
click at [689, 185] on div "A country's current account balance and capital account balance are inversely r…" at bounding box center [513, 183] width 452 height 46
click at [287, 157] on input "a. A country's current account balance and capital account balance are inversel…" at bounding box center [287, 152] width 0 height 9
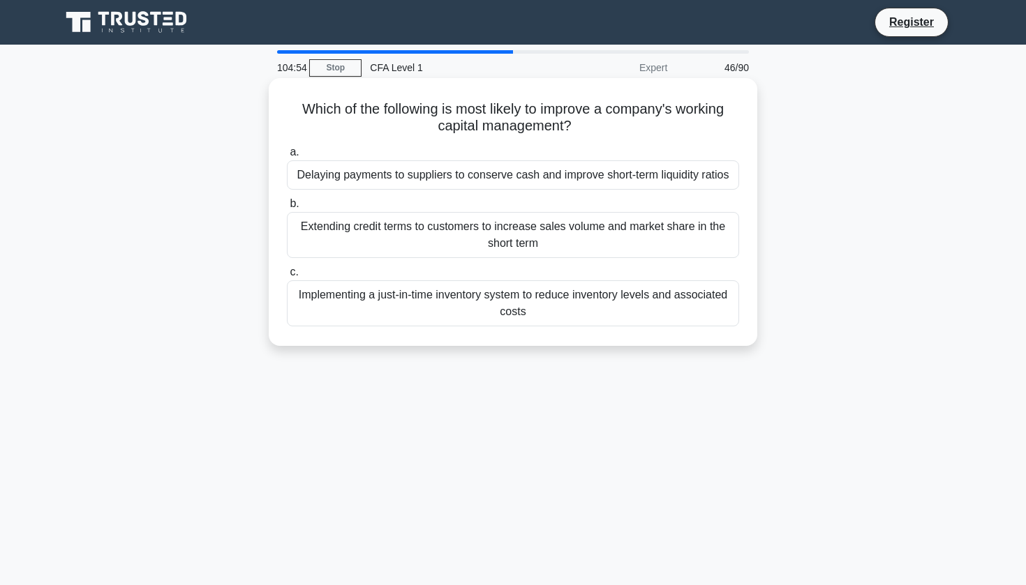
click at [692, 305] on div "Implementing a just-in-time inventory system to reduce inventory levels and ass…" at bounding box center [513, 303] width 452 height 46
click at [287, 277] on input "c. Implementing a just-in-time inventory system to reduce inventory levels and …" at bounding box center [287, 272] width 0 height 9
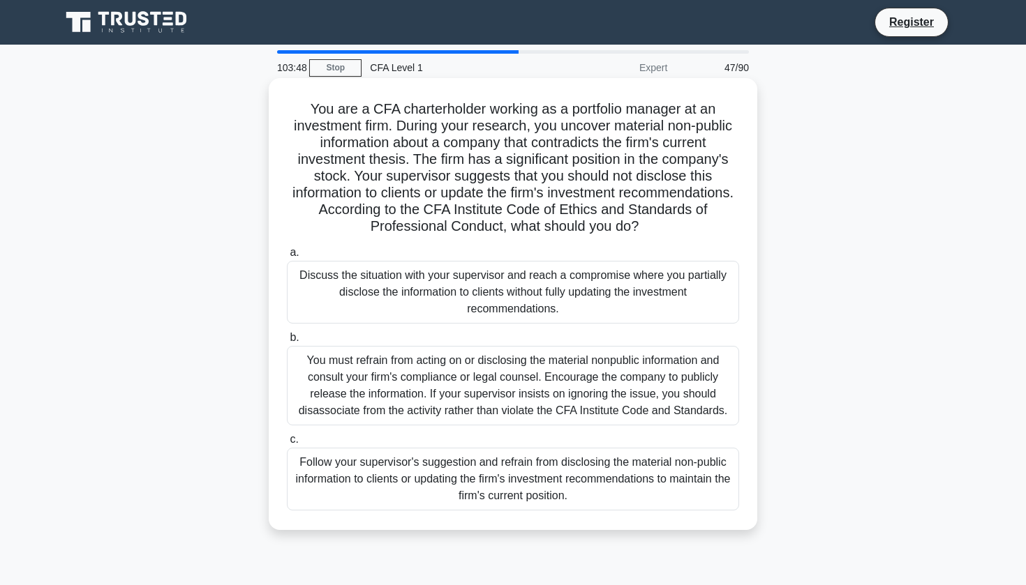
click at [659, 384] on div "You must refrain from acting on or disclosing the material nonpublic informatio…" at bounding box center [513, 386] width 452 height 80
click at [287, 343] on input "b. You must refrain from acting on or disclosing the material nonpublic informa…" at bounding box center [287, 338] width 0 height 9
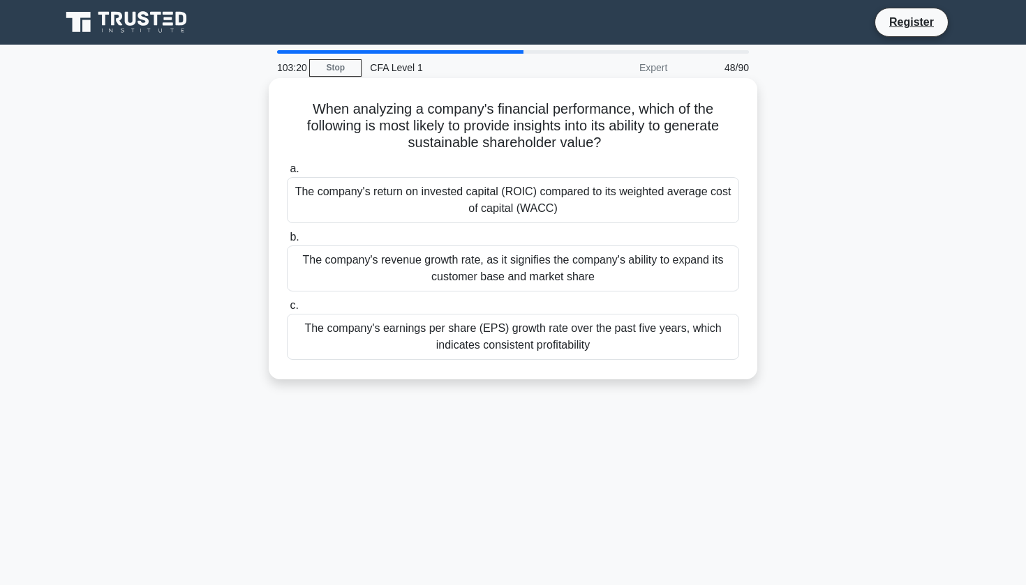
click at [622, 340] on div "The company's earnings per share (EPS) growth rate over the past five years, wh…" at bounding box center [513, 337] width 452 height 46
click at [287, 310] on input "c. The company's earnings per share (EPS) growth rate over the past five years,…" at bounding box center [287, 305] width 0 height 9
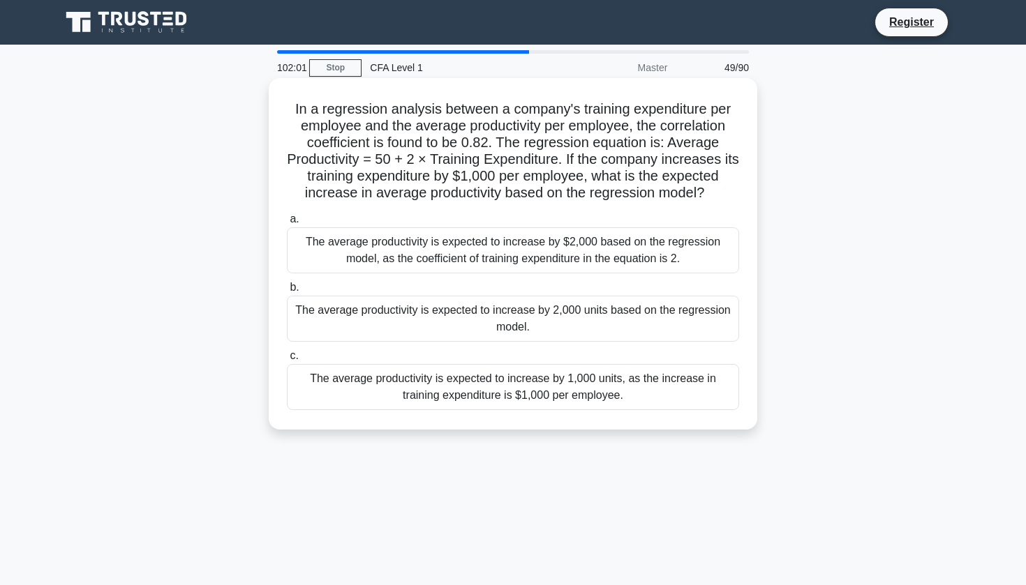
click at [615, 332] on div "The average productivity is expected to increase by 2,000 units based on the re…" at bounding box center [513, 319] width 452 height 46
click at [287, 292] on input "b. The average productivity is expected to increase by 2,000 units based on the…" at bounding box center [287, 287] width 0 height 9
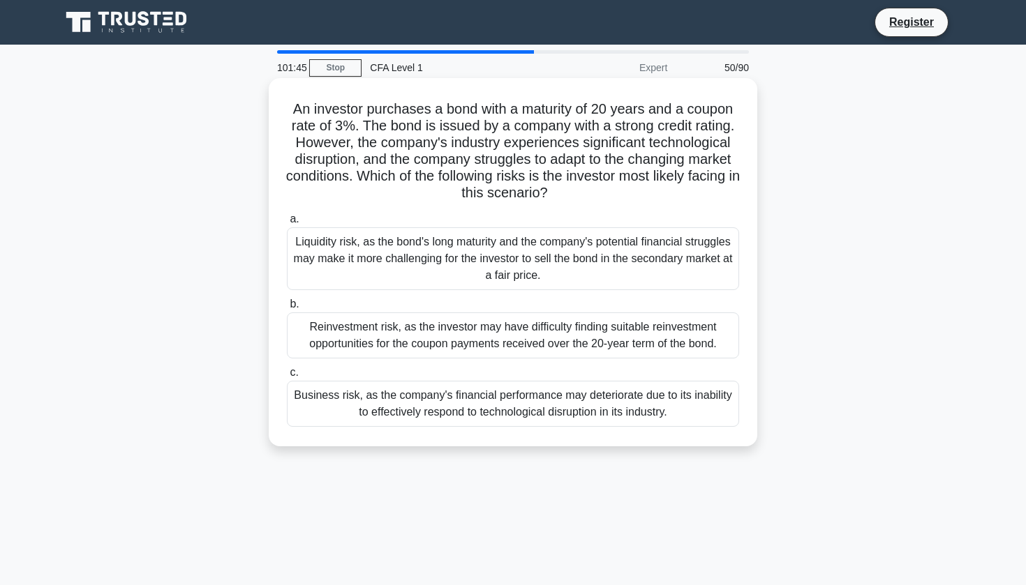
click at [571, 405] on div "Business risk, as the company's financial performance may deteriorate due to it…" at bounding box center [513, 404] width 452 height 46
click at [287, 377] on input "c. Business risk, as the company's financial performance may deteriorate due to…" at bounding box center [287, 372] width 0 height 9
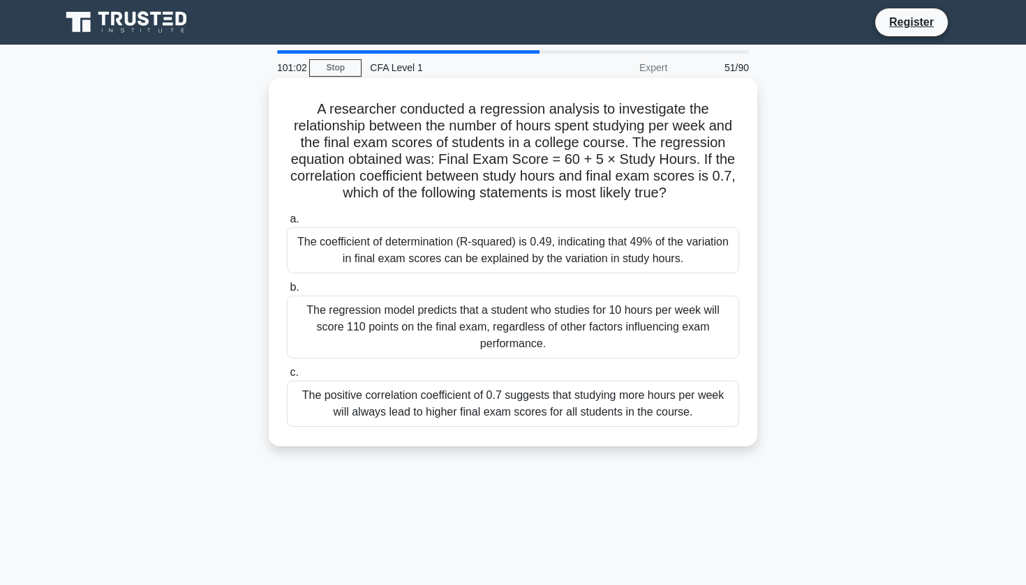
click at [729, 255] on div "The coefficient of determination (R-squared) is 0.49, indicating that 49% of th…" at bounding box center [513, 250] width 452 height 46
click at [287, 224] on input "a. The coefficient of determination (R-squared) is 0.49, indicating that 49% of…" at bounding box center [287, 219] width 0 height 9
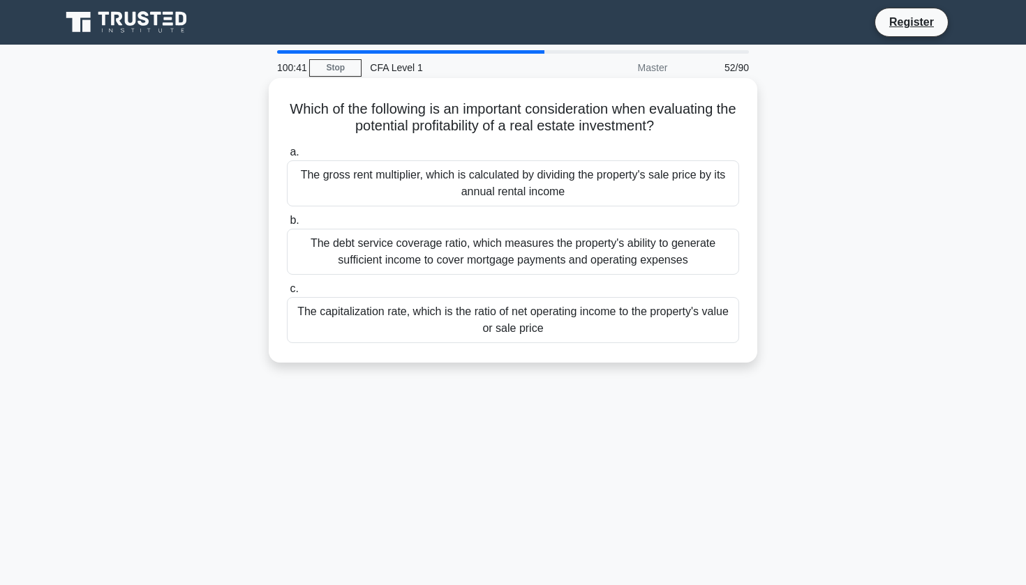
click at [583, 329] on div "The capitalization rate, which is the ratio of net operating income to the prop…" at bounding box center [513, 320] width 452 height 46
click at [287, 294] on input "c. The capitalization rate, which is the ratio of net operating income to the p…" at bounding box center [287, 289] width 0 height 9
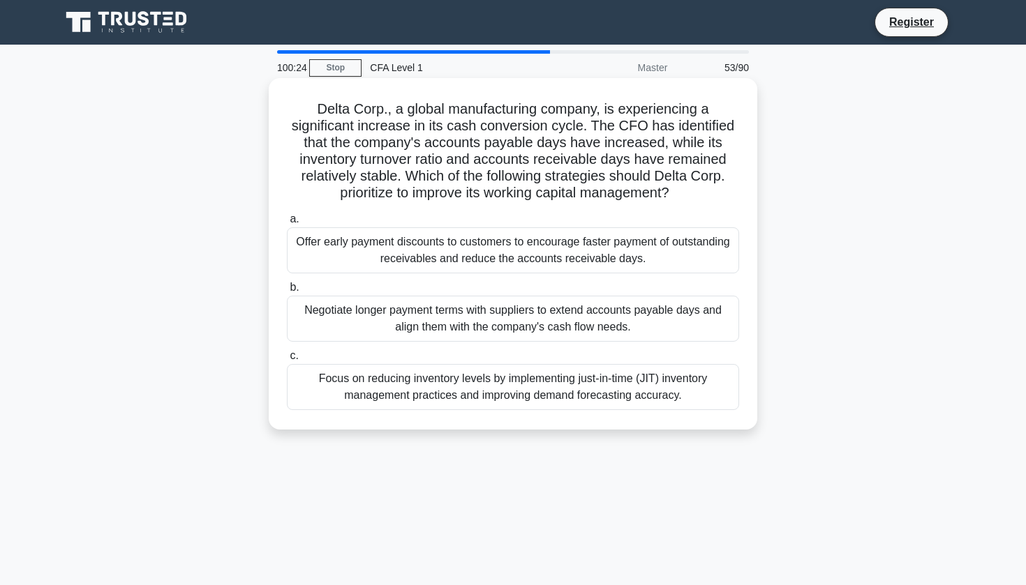
click at [597, 324] on div "Negotiate longer payment terms with suppliers to extend accounts payable days a…" at bounding box center [513, 319] width 452 height 46
click at [287, 292] on input "b. Negotiate longer payment terms with suppliers to extend accounts payable day…" at bounding box center [287, 287] width 0 height 9
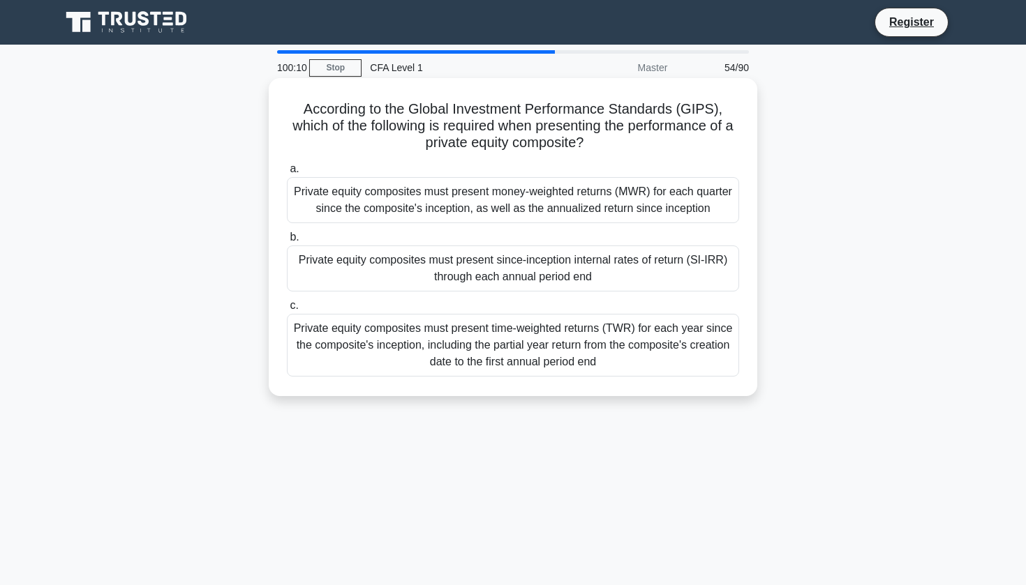
click at [602, 347] on div "Private equity composites must present time-weighted returns (TWR) for each yea…" at bounding box center [513, 345] width 452 height 63
click at [287, 310] on input "c. Private equity composites must present time-weighted returns (TWR) for each …" at bounding box center [287, 305] width 0 height 9
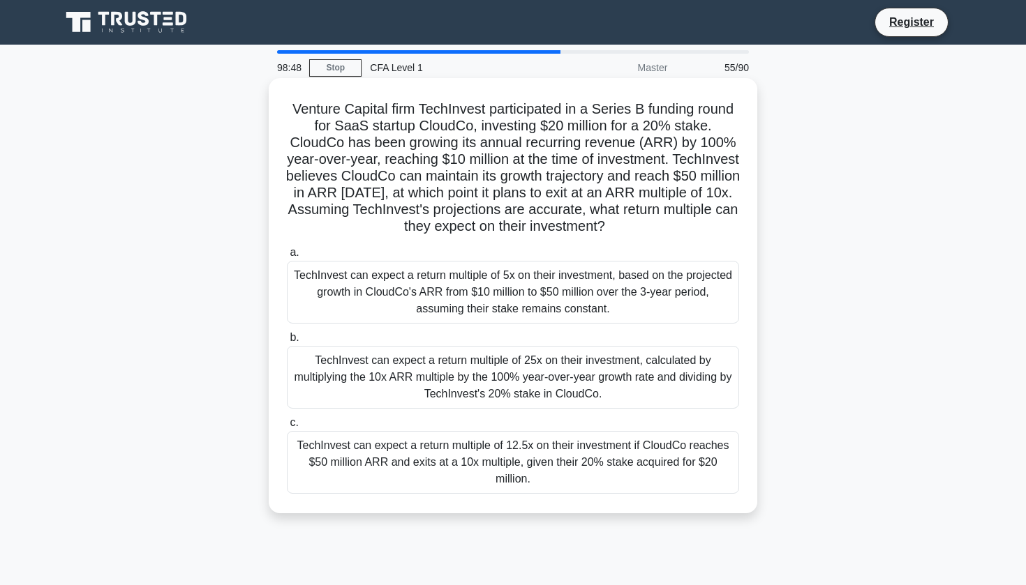
click at [594, 288] on div "TechInvest can expect a return multiple of 5x on their investment, based on the…" at bounding box center [513, 292] width 452 height 63
click at [287, 257] on input "a. TechInvest can expect a return multiple of 5x on their investment, based on …" at bounding box center [287, 252] width 0 height 9
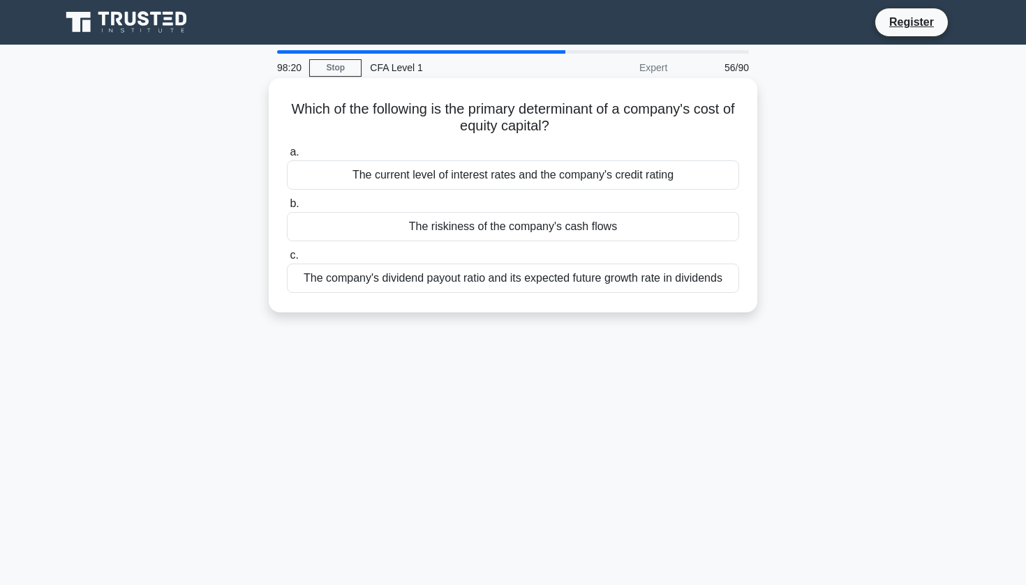
click at [540, 230] on div "The riskiness of the company's cash flows" at bounding box center [513, 226] width 452 height 29
click at [287, 209] on input "b. The riskiness of the company's cash flows" at bounding box center [287, 204] width 0 height 9
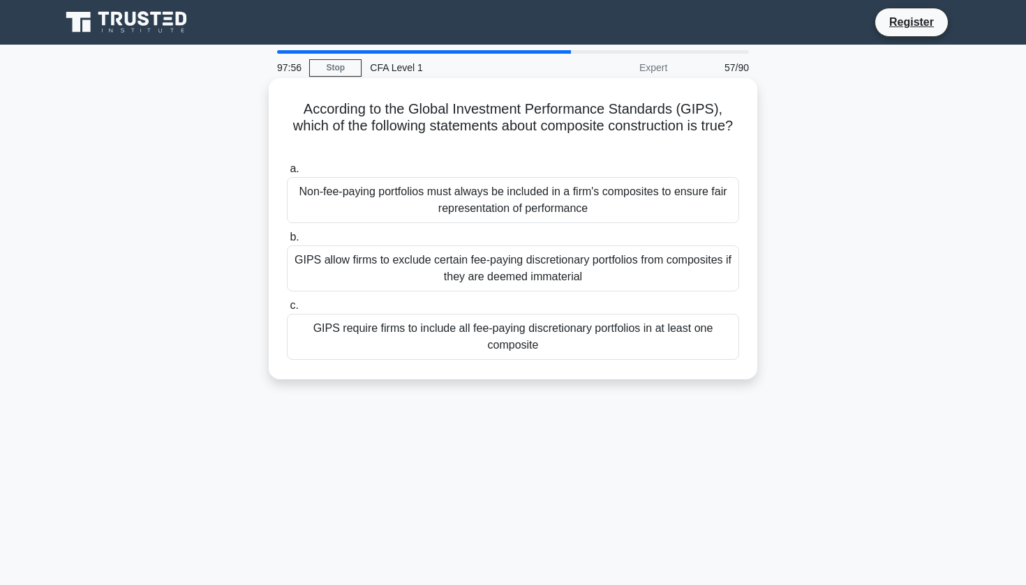
click at [641, 317] on div "GIPS require firms to include all fee-paying discretionary portfolios in at lea…" at bounding box center [513, 337] width 452 height 46
click at [287, 310] on input "c. GIPS require firms to include all fee-paying discretionary portfolios in at …" at bounding box center [287, 305] width 0 height 9
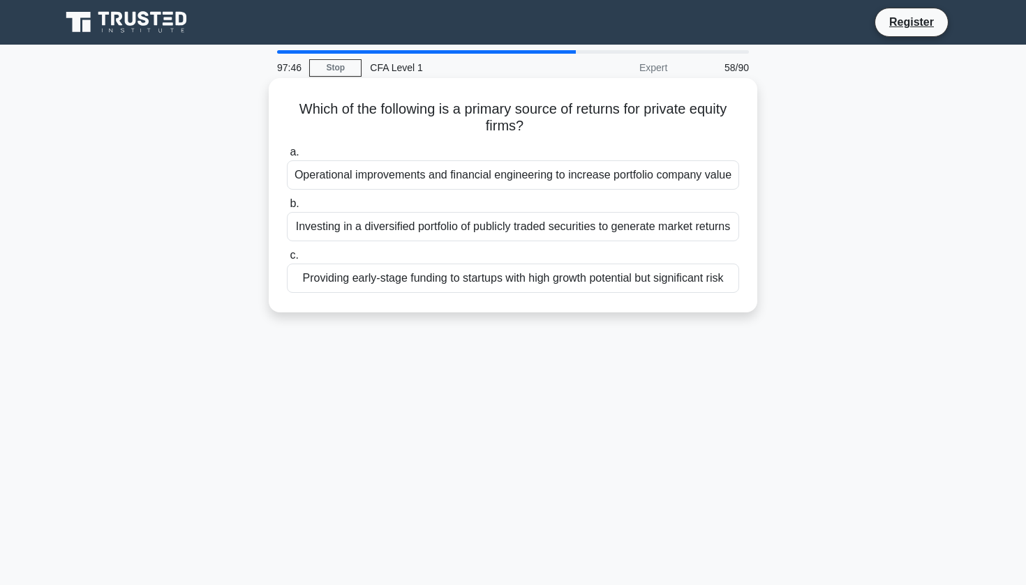
click at [500, 176] on div "Operational improvements and financial engineering to increase portfolio compan…" at bounding box center [513, 174] width 452 height 29
click at [287, 157] on input "a. Operational improvements and financial engineering to increase portfolio com…" at bounding box center [287, 152] width 0 height 9
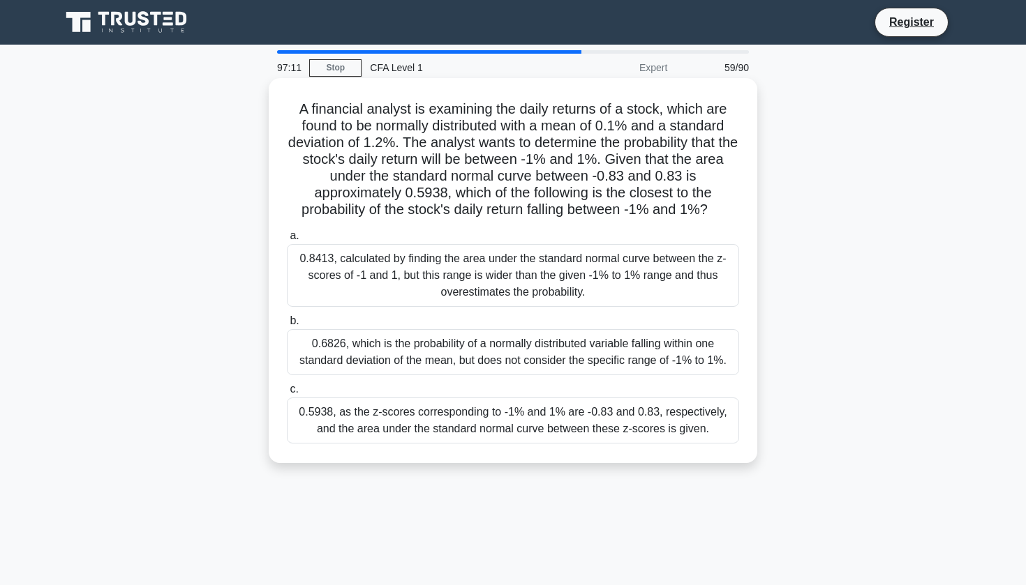
click at [544, 262] on div "0.8413, calculated by finding the area under the standard normal curve between …" at bounding box center [513, 275] width 452 height 63
click at [287, 241] on input "a. 0.8413, calculated by finding the area under the standard normal curve betwe…" at bounding box center [287, 236] width 0 height 9
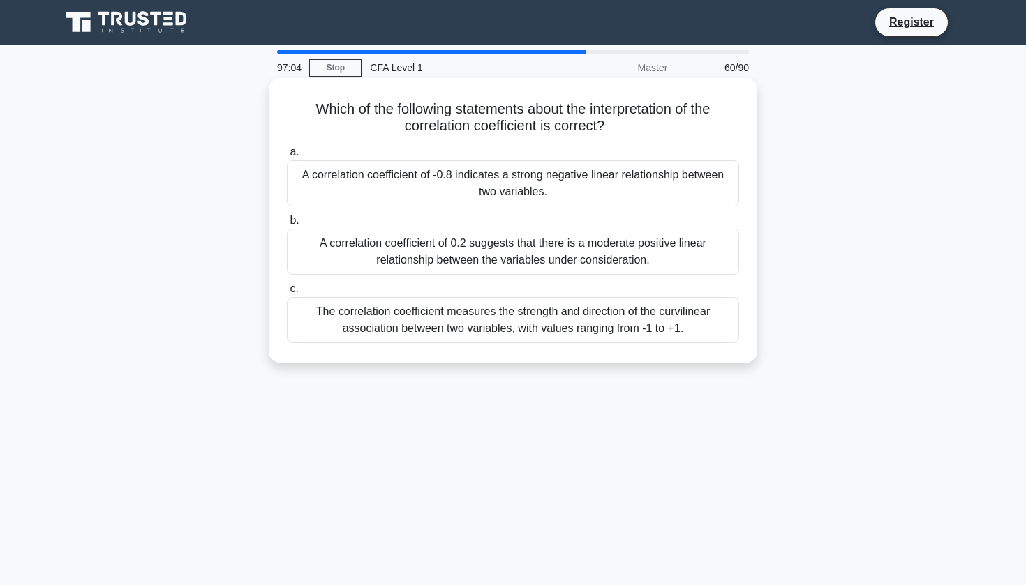
click at [597, 186] on div "A correlation coefficient of -0.8 indicates a strong negative linear relationsh…" at bounding box center [513, 183] width 452 height 46
click at [287, 157] on input "a. A correlation coefficient of -0.8 indicates a strong negative linear relatio…" at bounding box center [287, 152] width 0 height 9
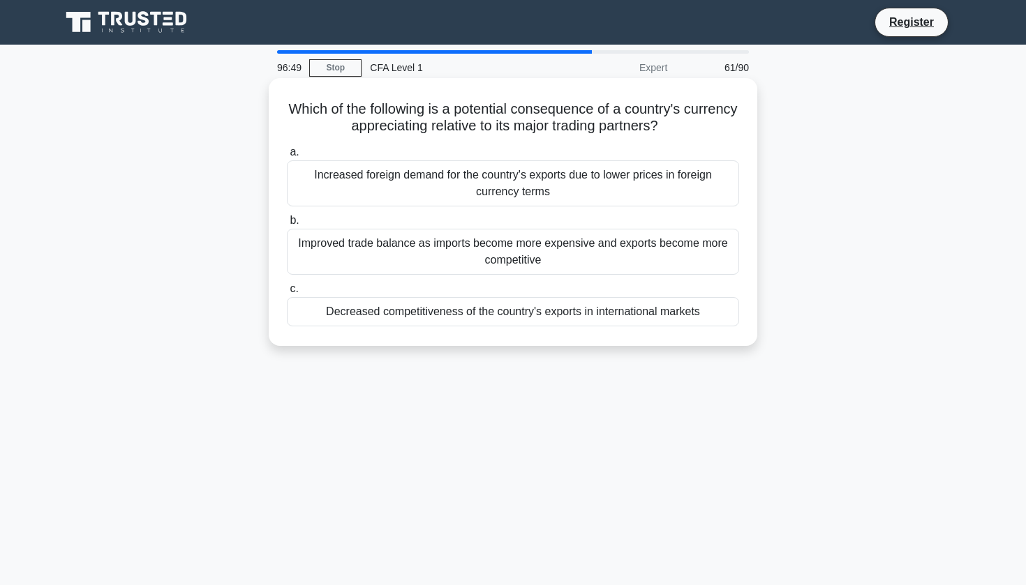
click at [573, 321] on div "Decreased competitiveness of the country's exports in international markets" at bounding box center [513, 311] width 452 height 29
click at [287, 294] on input "c. Decreased competitiveness of the country's exports in international markets" at bounding box center [287, 289] width 0 height 9
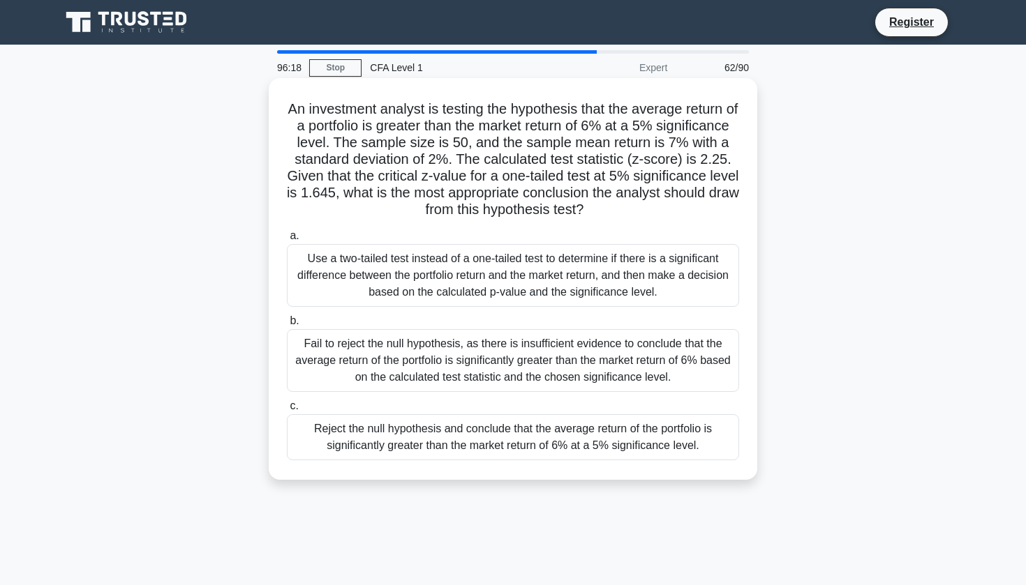
click at [606, 269] on div "Use a two-tailed test instead of a one-tailed test to determine if there is a s…" at bounding box center [513, 275] width 452 height 63
click at [287, 241] on input "a. Use a two-tailed test instead of a one-tailed test to determine if there is …" at bounding box center [287, 236] width 0 height 9
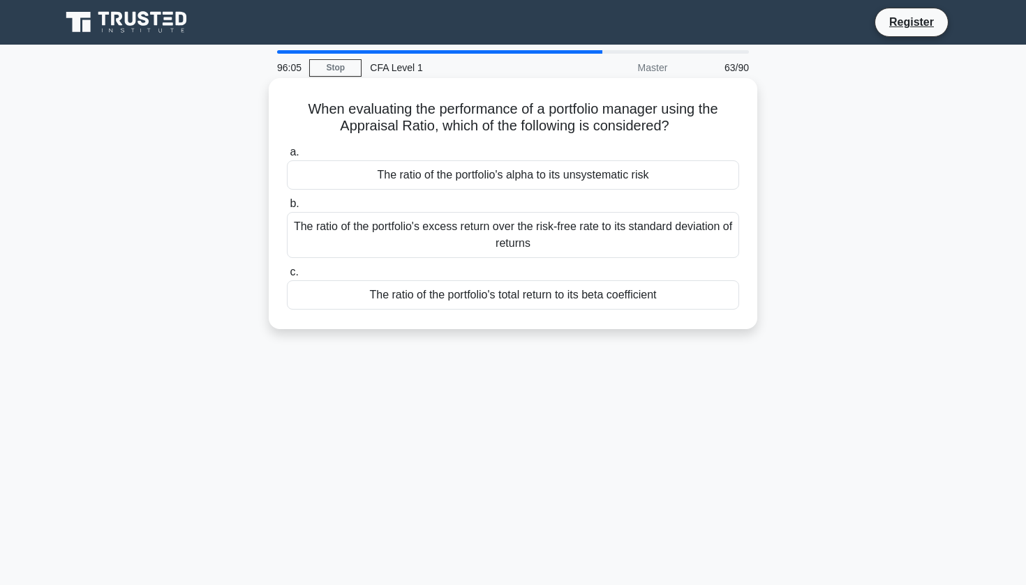
click at [616, 244] on div "The ratio of the portfolio's excess return over the risk-free rate to its stand…" at bounding box center [513, 235] width 452 height 46
click at [287, 209] on input "b. The ratio of the portfolio's excess return over the risk-free rate to its st…" at bounding box center [287, 204] width 0 height 9
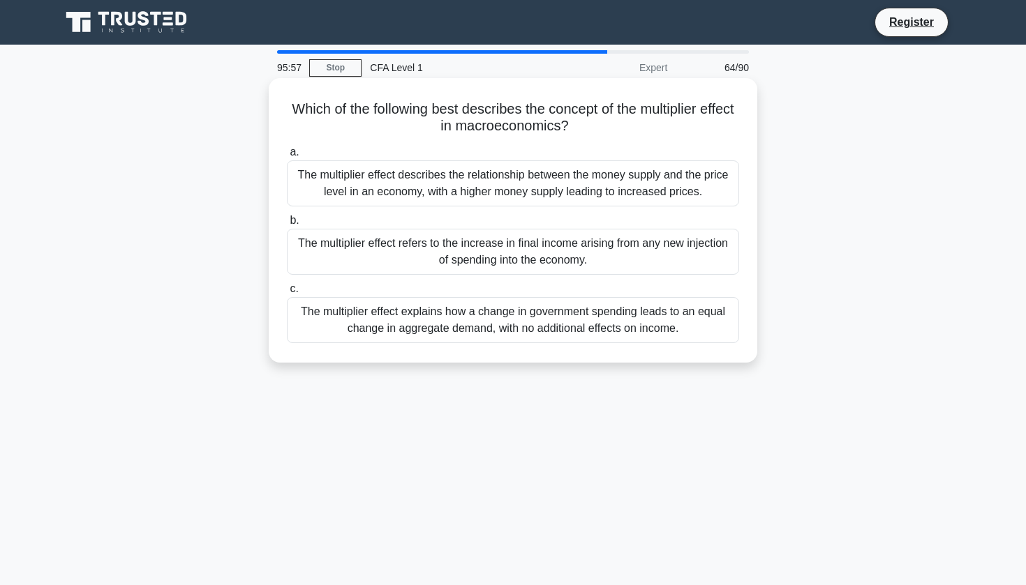
click at [594, 315] on div "The multiplier effect explains how a change in government spending leads to an …" at bounding box center [513, 320] width 452 height 46
click at [287, 294] on input "c. The multiplier effect explains how a change in government spending leads to …" at bounding box center [287, 289] width 0 height 9
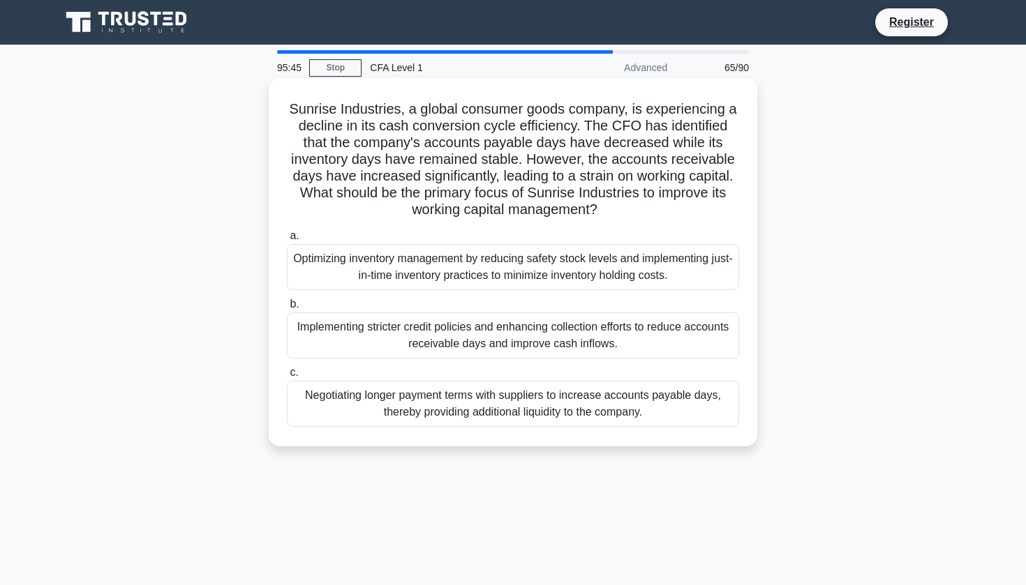
click at [559, 415] on div "Negotiating longer payment terms with suppliers to increase accounts payable da…" at bounding box center [513, 404] width 452 height 46
click at [287, 377] on input "c. Negotiating longer payment terms with suppliers to increase accounts payable…" at bounding box center [287, 372] width 0 height 9
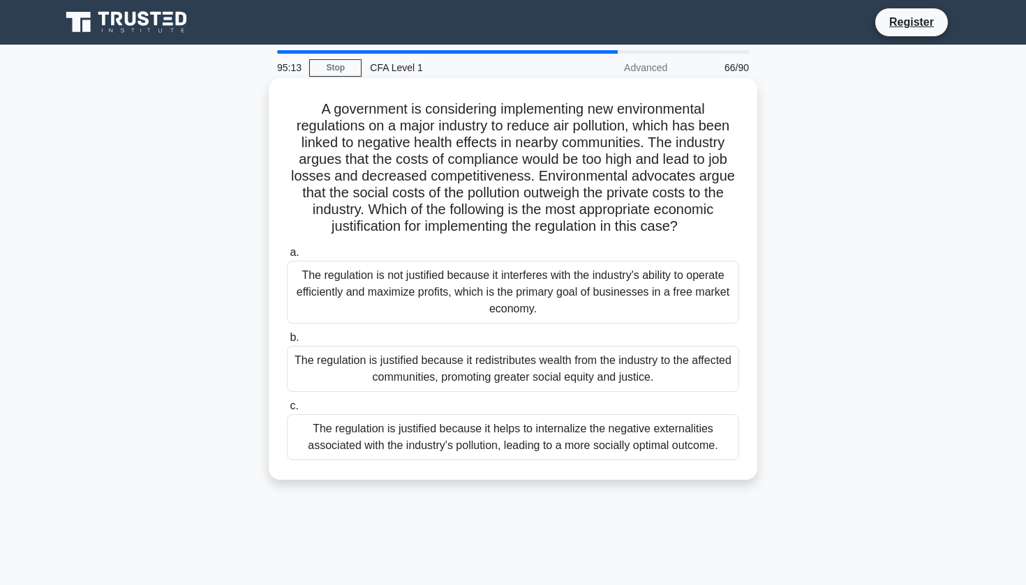
click at [572, 442] on div "The regulation is justified because it helps to internalize the negative extern…" at bounding box center [513, 437] width 452 height 46
click at [287, 411] on input "c. The regulation is justified because it helps to internalize the negative ext…" at bounding box center [287, 406] width 0 height 9
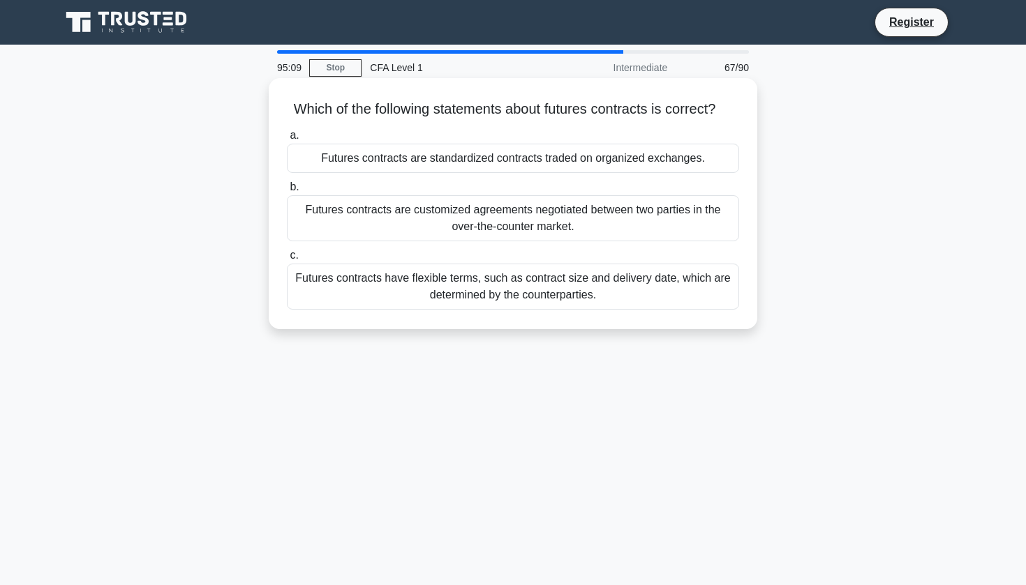
click at [564, 160] on div "Futures contracts are standardized contracts traded on organized exchanges." at bounding box center [513, 158] width 452 height 29
click at [287, 140] on input "a. Futures contracts are standardized contracts traded on organized exchanges." at bounding box center [287, 135] width 0 height 9
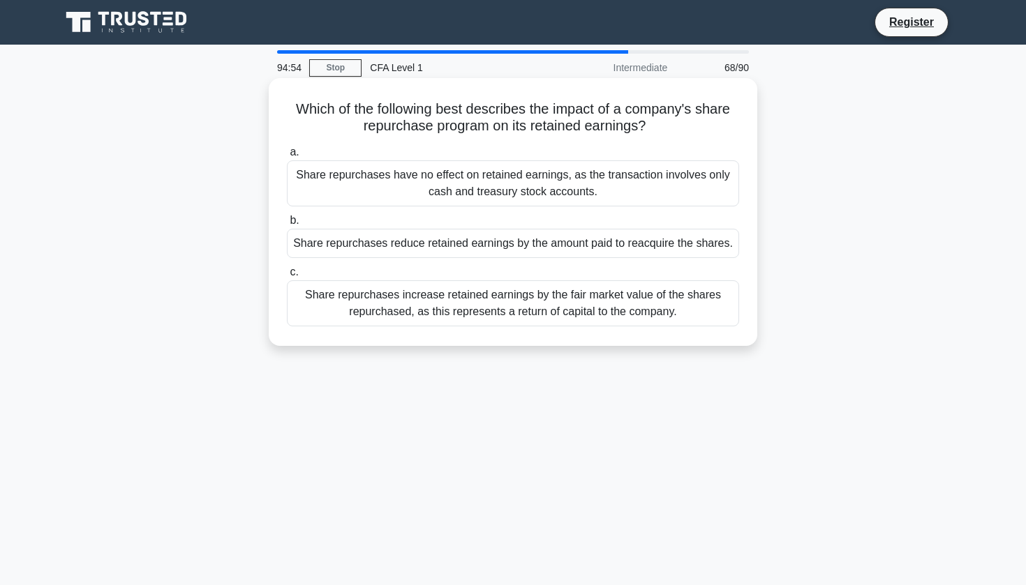
click at [564, 179] on div "Share repurchases have no effect on retained earnings, as the transaction invol…" at bounding box center [513, 183] width 452 height 46
click at [287, 157] on input "a. Share repurchases have no effect on retained earnings, as the transaction in…" at bounding box center [287, 152] width 0 height 9
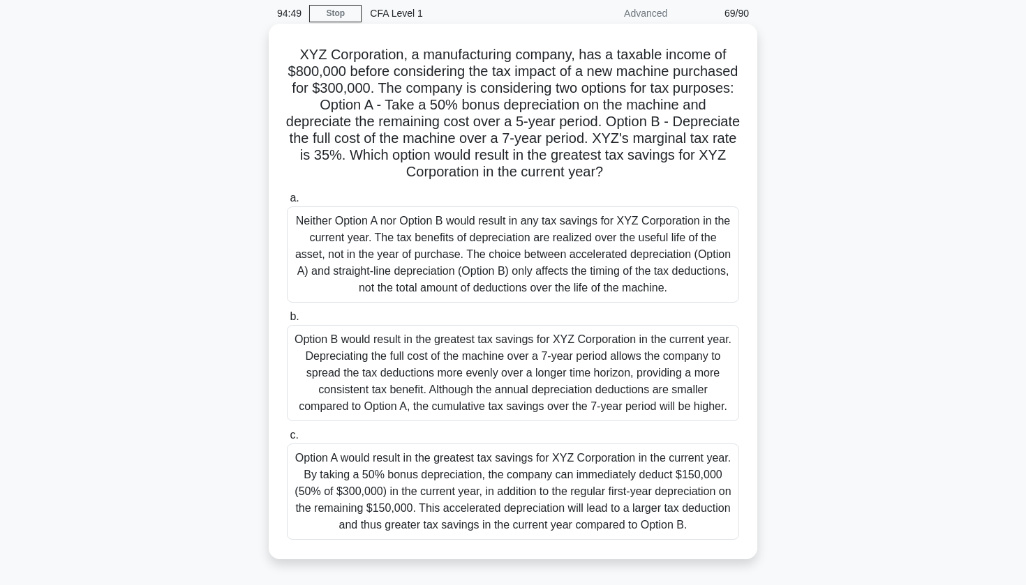
scroll to position [61, 0]
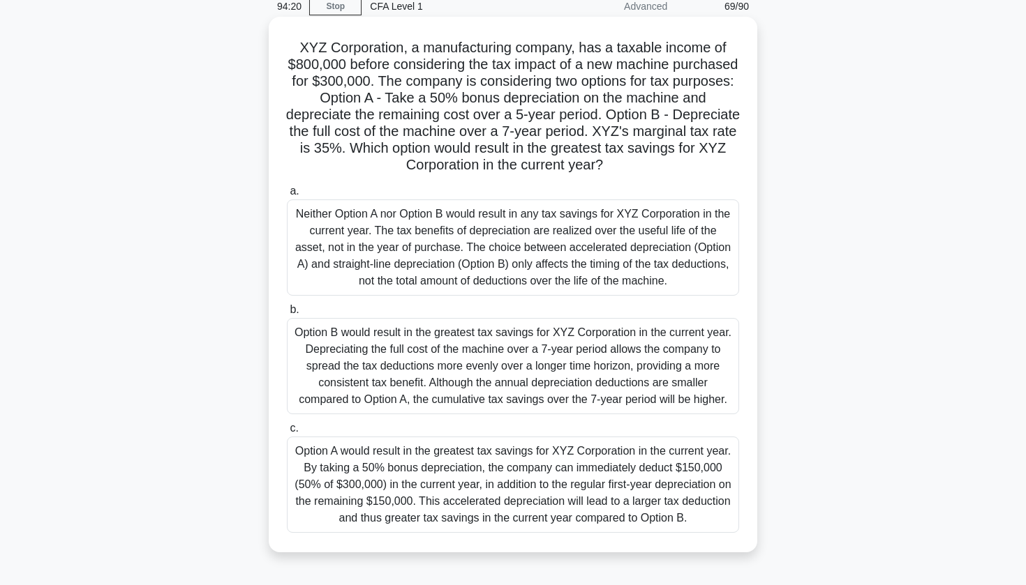
click at [620, 487] on div "Option A would result in the greatest tax savings for XYZ Corporation in the cu…" at bounding box center [513, 485] width 452 height 96
click at [287, 433] on input "c. Option A would result in the greatest tax savings for XYZ Corporation in the…" at bounding box center [287, 428] width 0 height 9
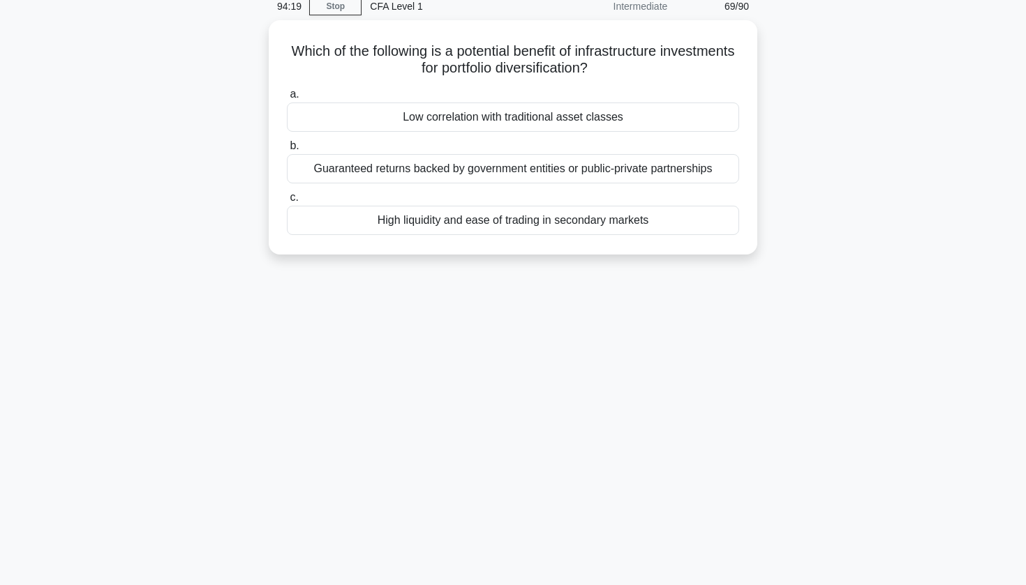
scroll to position [0, 0]
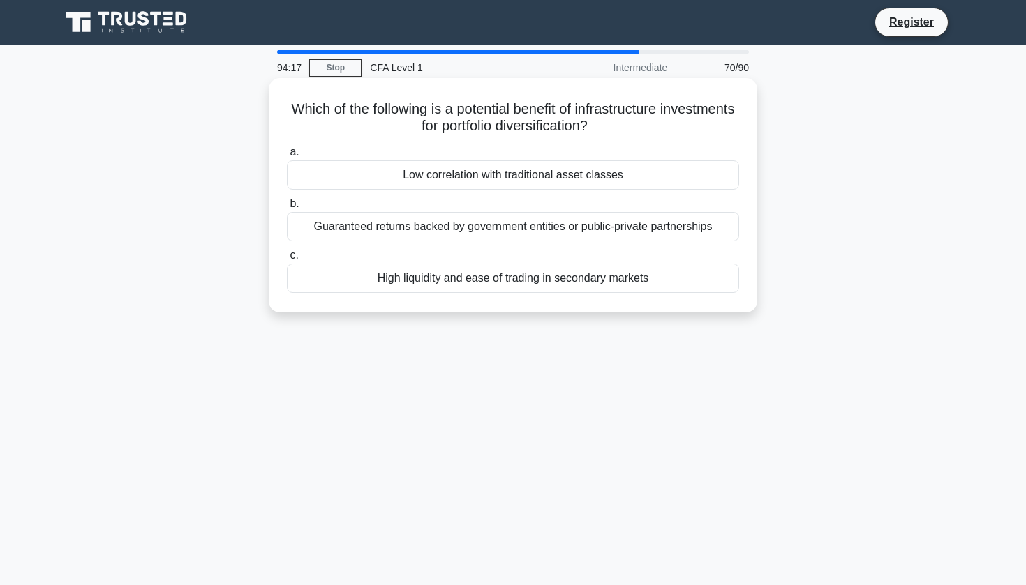
click at [654, 186] on div "Low correlation with traditional asset classes" at bounding box center [513, 174] width 452 height 29
click at [287, 157] on input "a. Low correlation with traditional asset classes" at bounding box center [287, 152] width 0 height 9
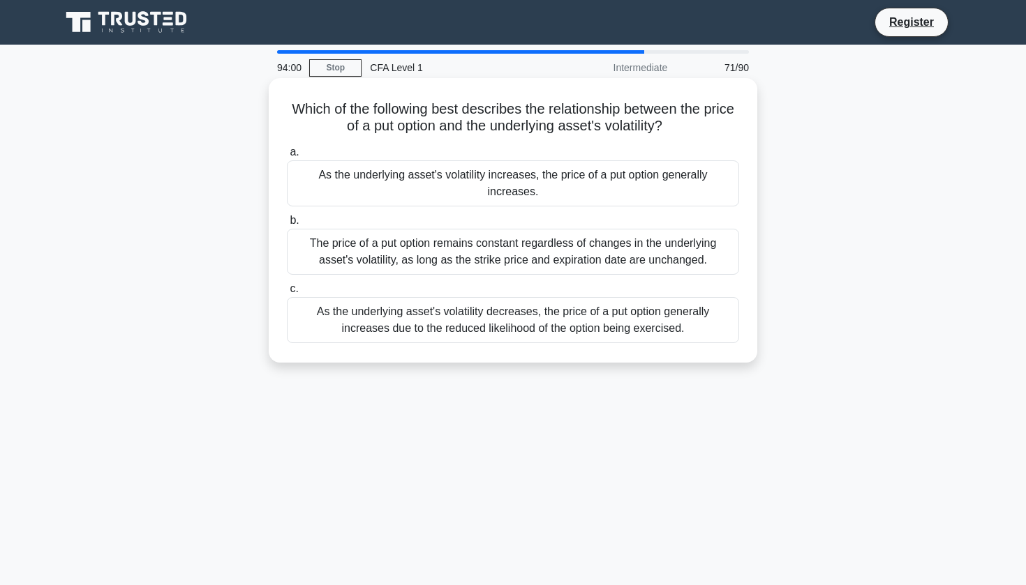
click at [645, 188] on div "As the underlying asset's volatility increases, the price of a put option gener…" at bounding box center [513, 183] width 452 height 46
click at [287, 157] on input "a. As the underlying asset's volatility increases, the price of a put option ge…" at bounding box center [287, 152] width 0 height 9
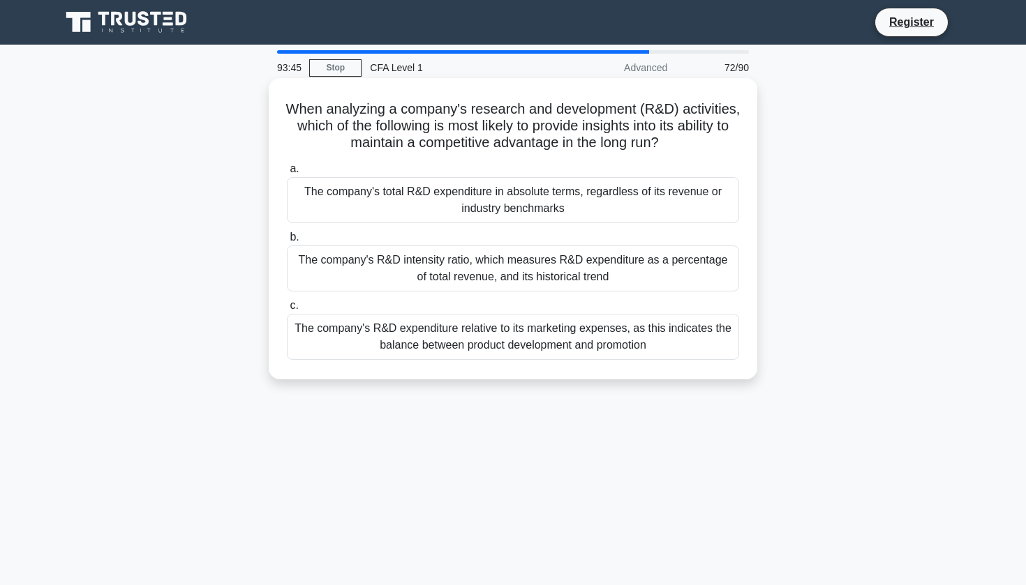
click at [650, 285] on div "The company's R&D intensity ratio, which measures R&D expenditure as a percenta…" at bounding box center [513, 269] width 452 height 46
click at [287, 242] on input "b. The company's R&D intensity ratio, which measures R&D expenditure as a perce…" at bounding box center [287, 237] width 0 height 9
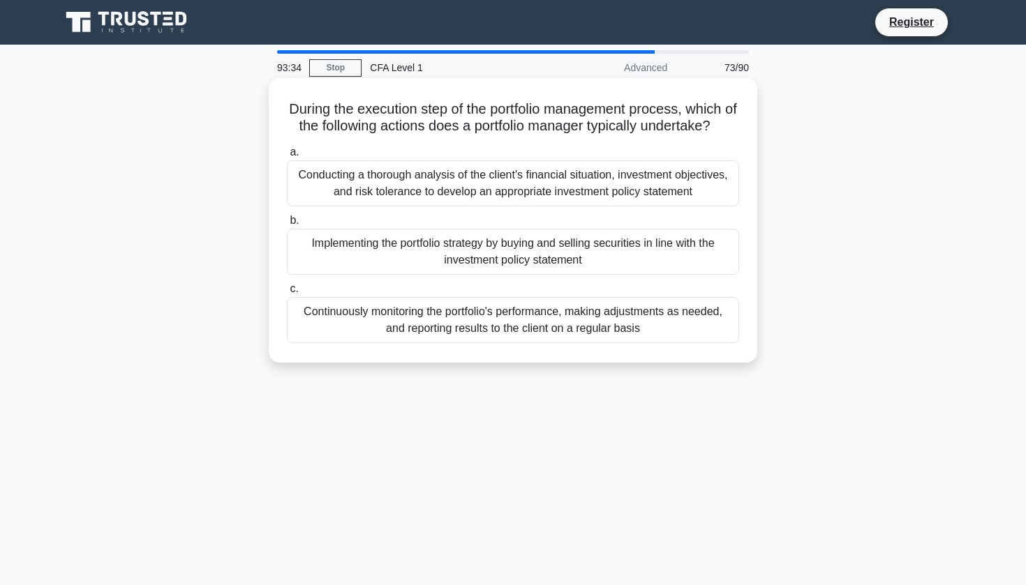
click at [634, 251] on div "Implementing the portfolio strategy by buying and selling securities in line wi…" at bounding box center [513, 252] width 452 height 46
click at [287, 225] on input "b. Implementing the portfolio strategy by buying and selling securities in line…" at bounding box center [287, 220] width 0 height 9
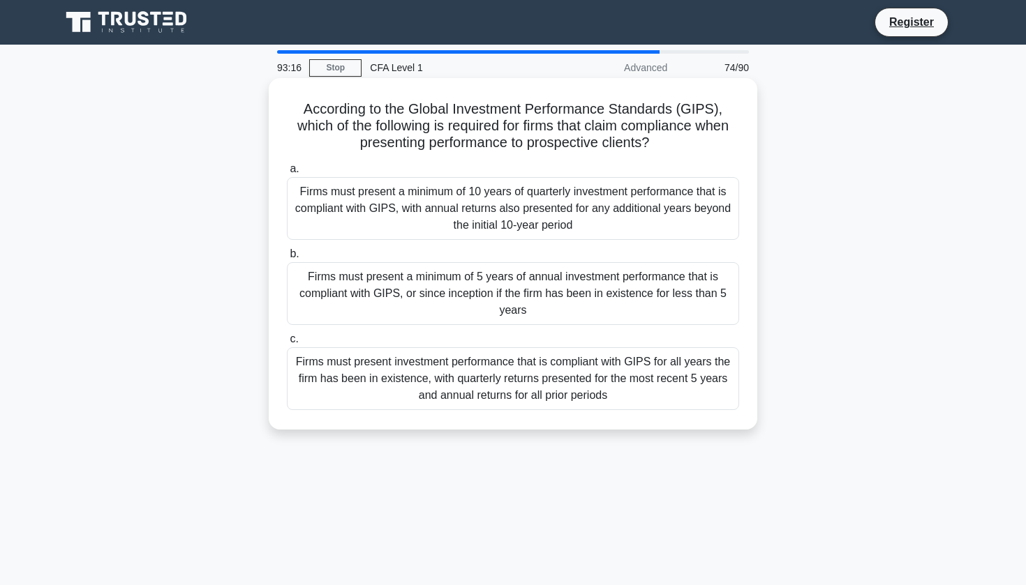
click at [622, 276] on div "Firms must present a minimum of 5 years of annual investment performance that i…" at bounding box center [513, 293] width 452 height 63
click at [287, 259] on input "b. Firms must present a minimum of 5 years of annual investment performance tha…" at bounding box center [287, 254] width 0 height 9
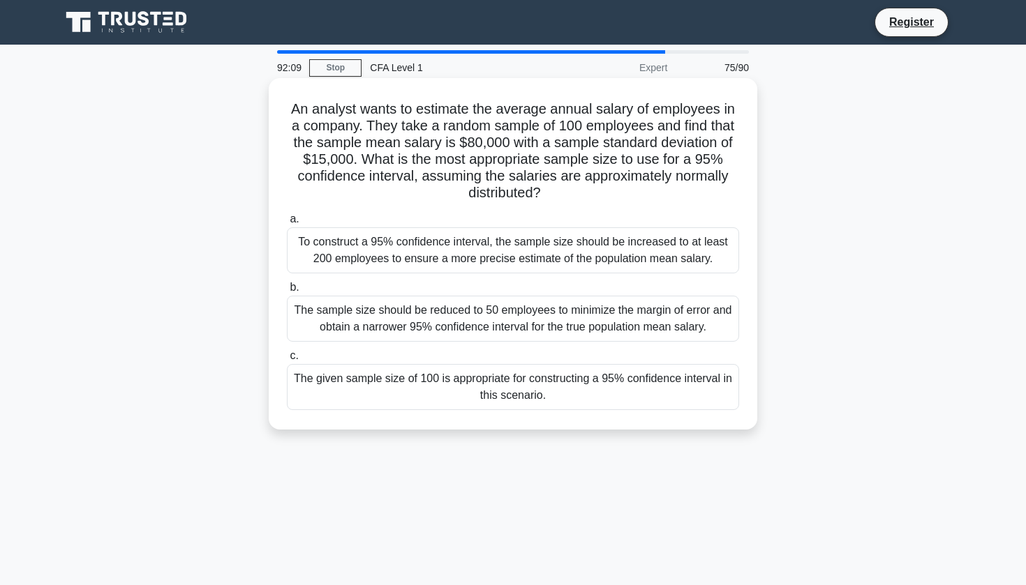
click at [650, 400] on div "The given sample size of 100 is appropriate for constructing a 95% confidence i…" at bounding box center [513, 387] width 452 height 46
click at [287, 361] on input "c. The given sample size of 100 is appropriate for constructing a 95% confidenc…" at bounding box center [287, 356] width 0 height 9
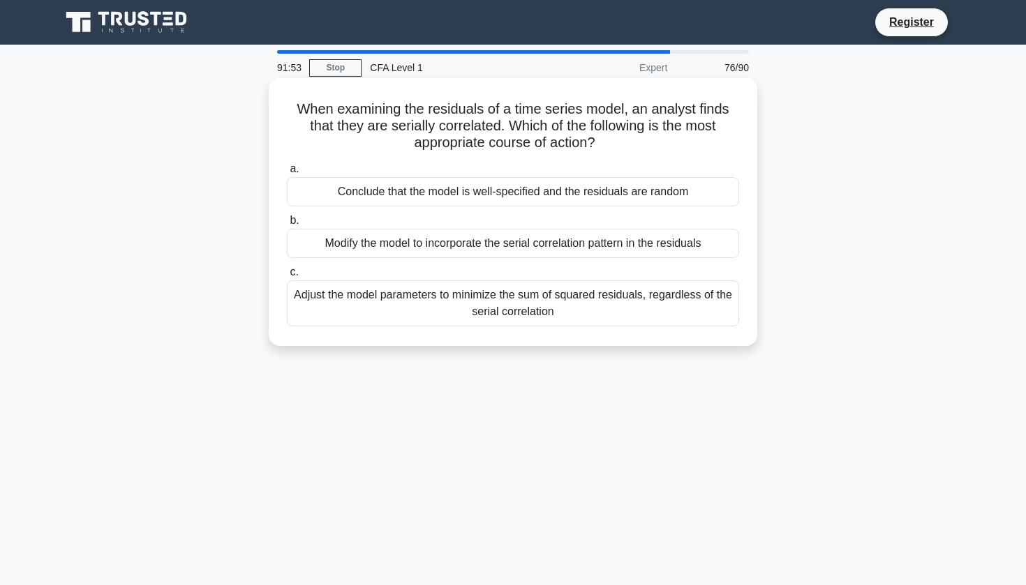
click at [650, 197] on div "Conclude that the model is well-specified and the residuals are random" at bounding box center [513, 191] width 452 height 29
click at [287, 174] on input "a. Conclude that the model is well-specified and the residuals are random" at bounding box center [287, 169] width 0 height 9
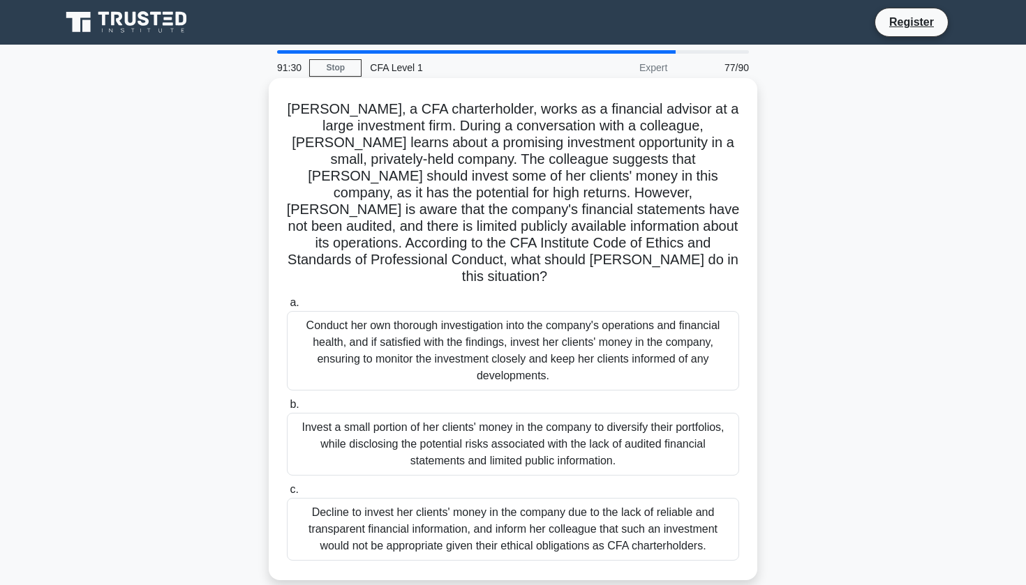
click at [522, 523] on div "Decline to invest her clients' money in the company due to the lack of reliable…" at bounding box center [513, 529] width 452 height 63
click at [287, 495] on input "c. Decline to invest her clients' money in the company due to the lack of relia…" at bounding box center [287, 490] width 0 height 9
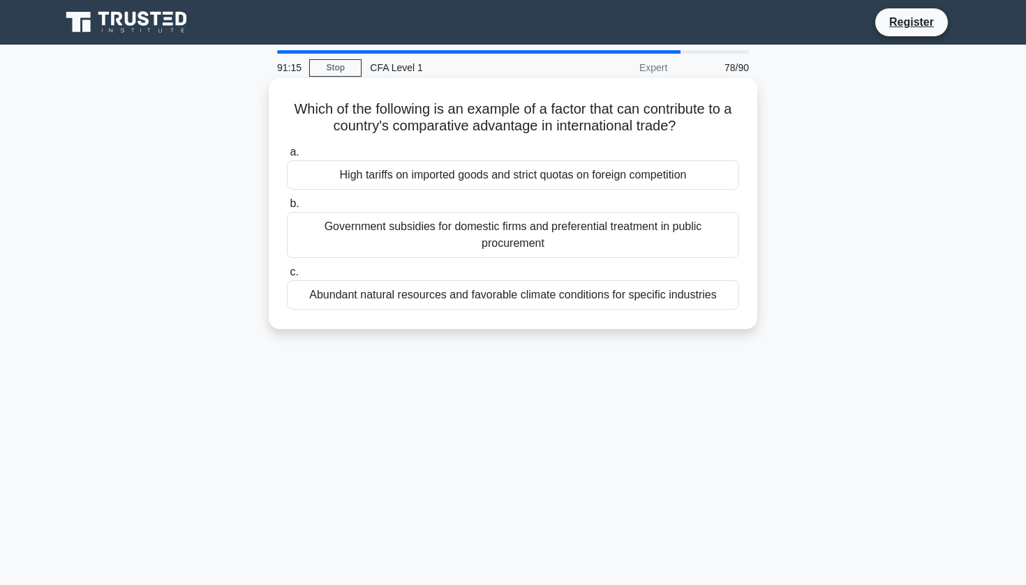
click at [631, 304] on div "Abundant natural resources and favorable climate conditions for specific indust…" at bounding box center [513, 294] width 452 height 29
click at [287, 277] on input "c. Abundant natural resources and favorable climate conditions for specific ind…" at bounding box center [287, 272] width 0 height 9
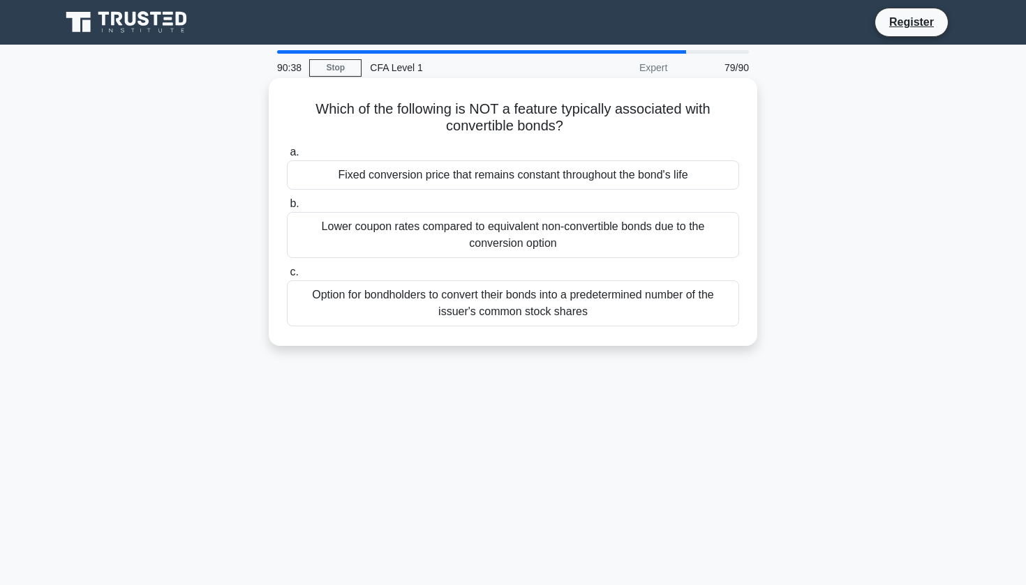
click at [597, 240] on div "Lower coupon rates compared to equivalent non-convertible bonds due to the conv…" at bounding box center [513, 235] width 452 height 46
click at [287, 209] on input "b. Lower coupon rates compared to equivalent non-convertible bonds due to the c…" at bounding box center [287, 204] width 0 height 9
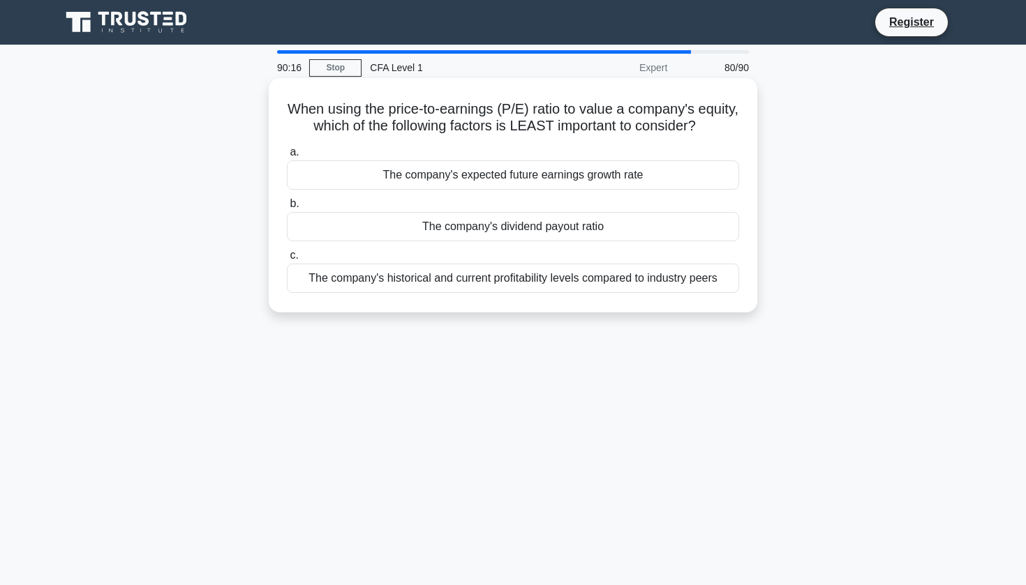
click at [585, 236] on div "The company's dividend payout ratio" at bounding box center [513, 226] width 452 height 29
click at [287, 209] on input "b. The company's dividend payout ratio" at bounding box center [287, 204] width 0 height 9
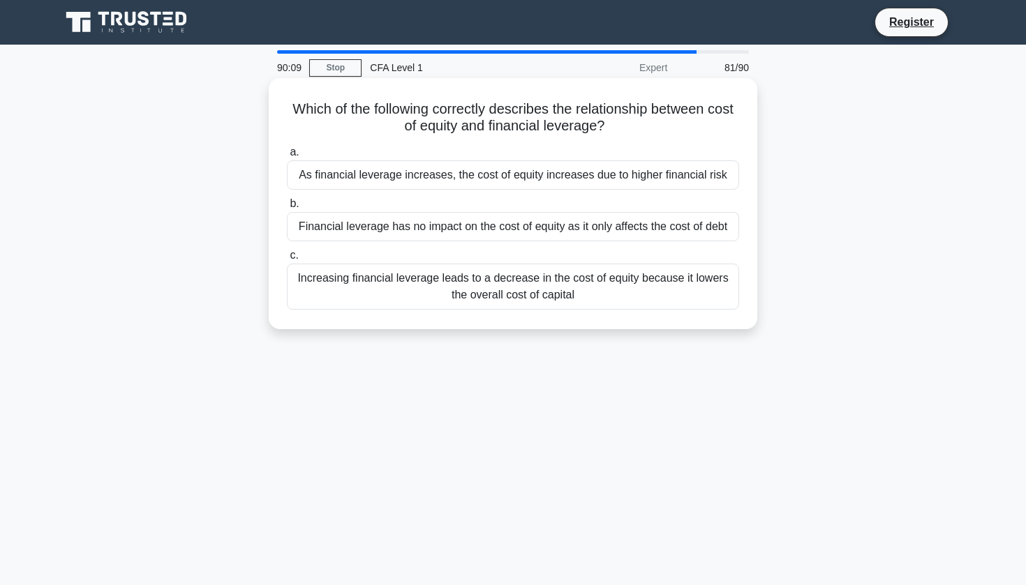
click at [451, 179] on div "As financial leverage increases, the cost of equity increases due to higher fin…" at bounding box center [513, 174] width 452 height 29
click at [287, 157] on input "a. As financial leverage increases, the cost of equity increases due to higher …" at bounding box center [287, 152] width 0 height 9
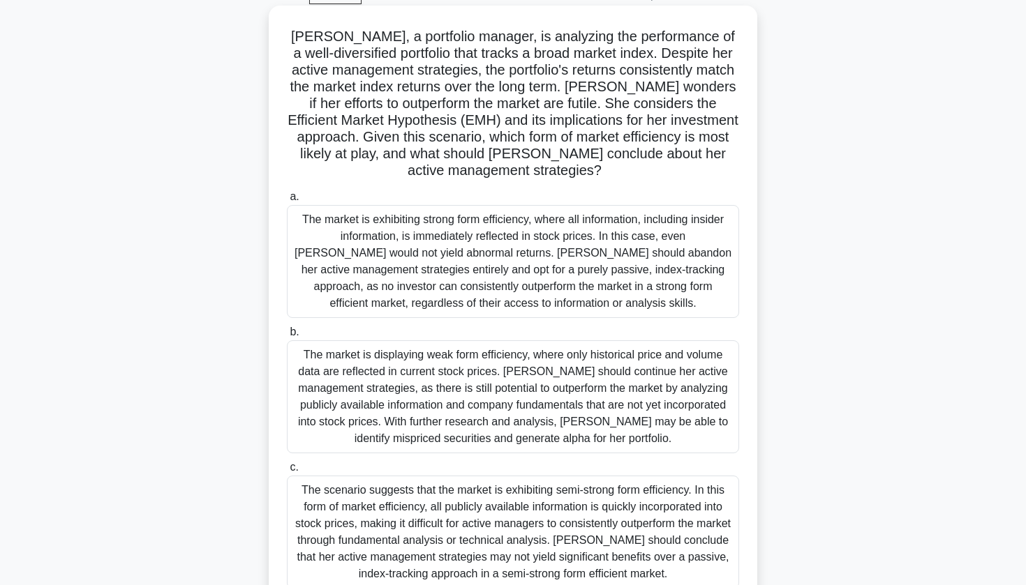
scroll to position [70, 0]
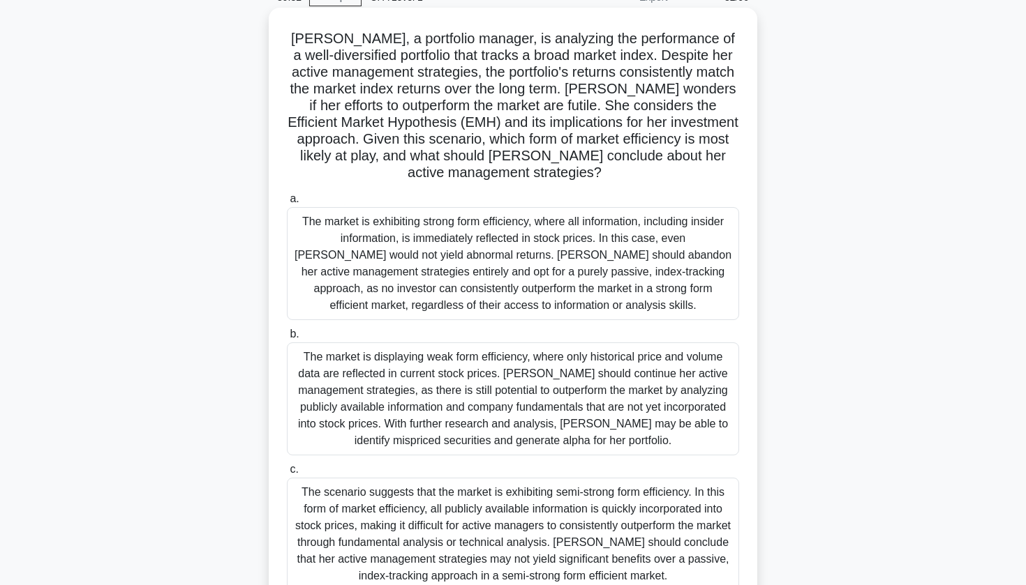
click at [544, 513] on div "The scenario suggests that the market is exhibiting semi-strong form efficiency…" at bounding box center [513, 534] width 452 height 113
click at [287, 474] on input "c. The scenario suggests that the market is exhibiting semi-strong form efficie…" at bounding box center [287, 469] width 0 height 9
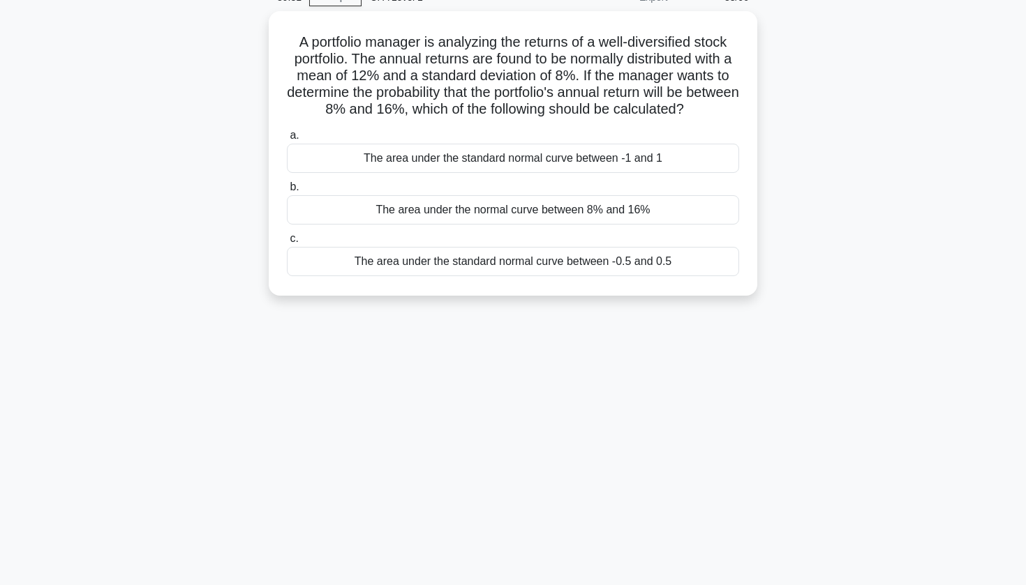
scroll to position [0, 0]
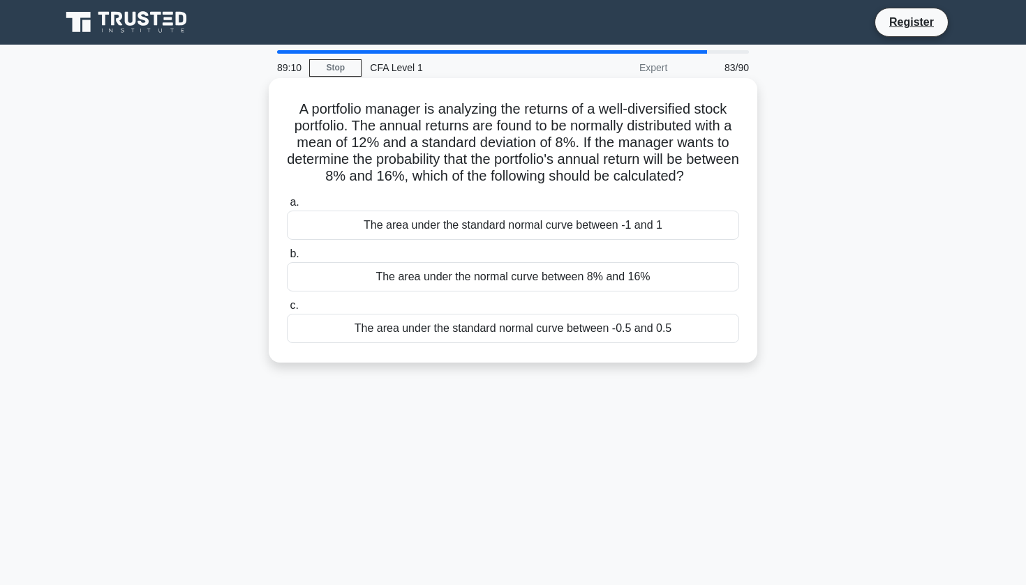
click at [572, 293] on div "a. The area under the standard normal curve between -1 and 1 b. The area under …" at bounding box center [512, 268] width 469 height 155
click at [567, 285] on div "The area under the normal curve between 8% and 16%" at bounding box center [513, 276] width 452 height 29
click at [287, 259] on input "b. The area under the normal curve between 8% and 16%" at bounding box center [287, 254] width 0 height 9
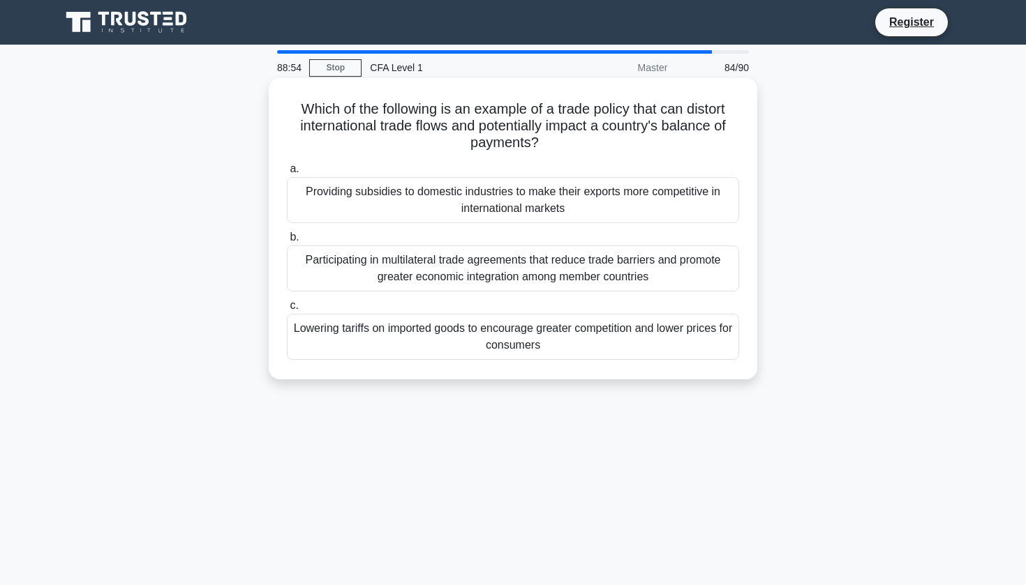
click at [544, 198] on div "Providing subsidies to domestic industries to make their exports more competiti…" at bounding box center [513, 200] width 452 height 46
click at [287, 174] on input "a. Providing subsidies to domestic industries to make their exports more compet…" at bounding box center [287, 169] width 0 height 9
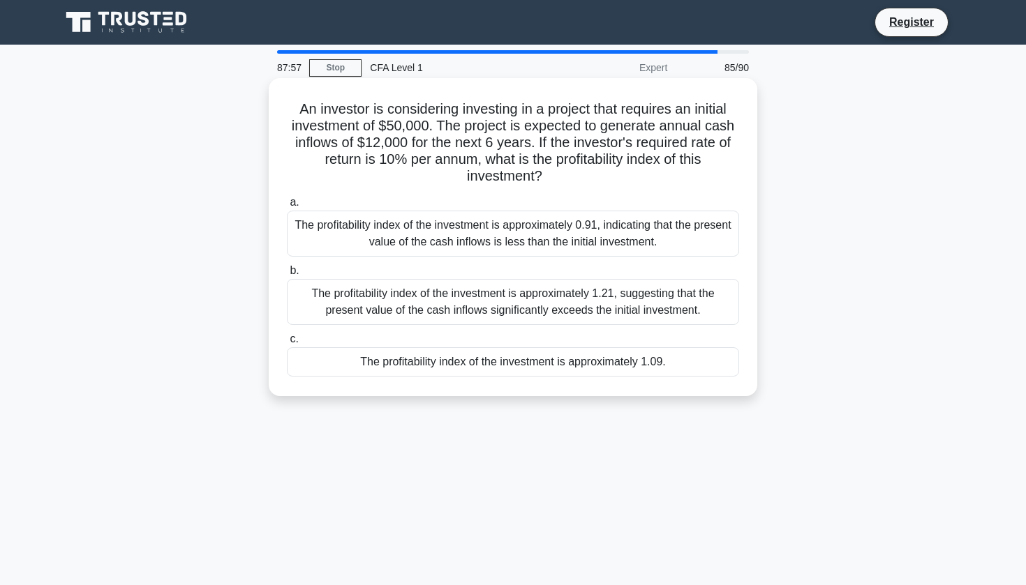
click at [664, 313] on div "The profitability index of the investment is approximately 1.21, suggesting tha…" at bounding box center [513, 302] width 452 height 46
click at [287, 276] on input "b. The profitability index of the investment is approximately 1.21, suggesting …" at bounding box center [287, 271] width 0 height 9
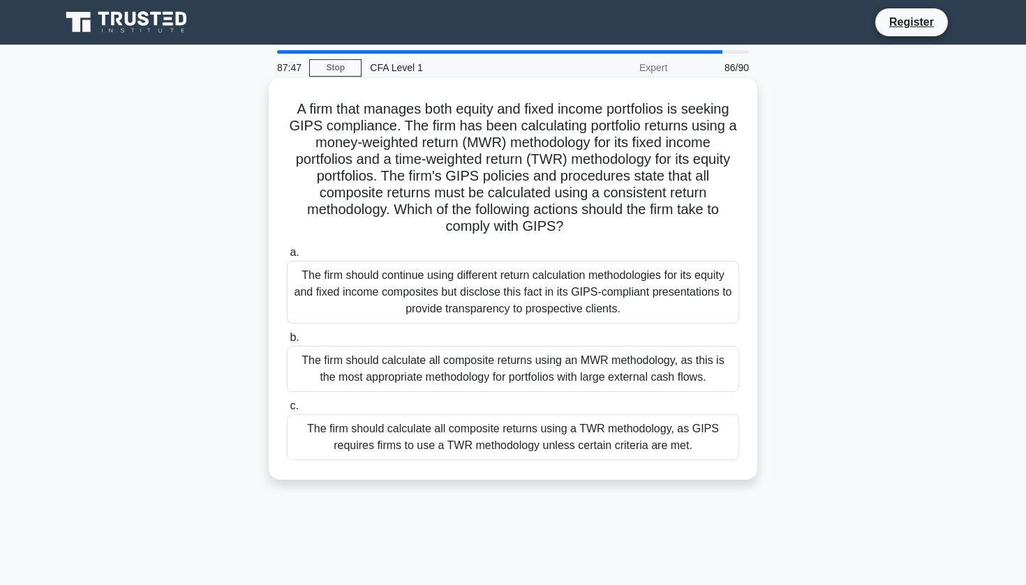
click at [603, 429] on div "The firm should calculate all composite returns using a TWR methodology, as GIP…" at bounding box center [513, 437] width 452 height 46
click at [287, 411] on input "c. The firm should calculate all composite returns using a TWR methodology, as …" at bounding box center [287, 406] width 0 height 9
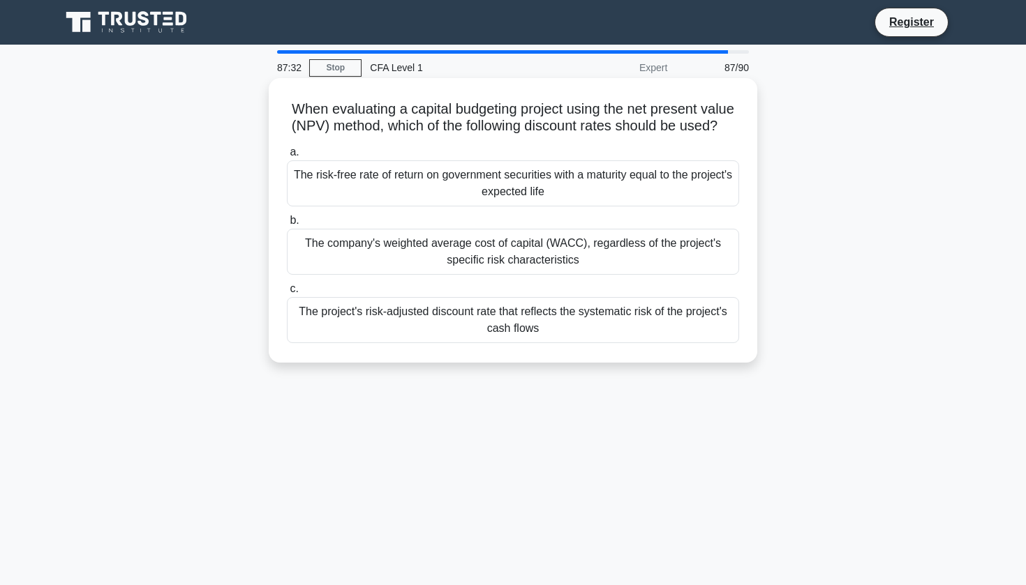
click at [714, 264] on div "The company's weighted average cost of capital (WACC), regardless of the projec…" at bounding box center [513, 252] width 452 height 46
click at [287, 225] on input "b. The company's weighted average cost of capital (WACC), regardless of the pro…" at bounding box center [287, 220] width 0 height 9
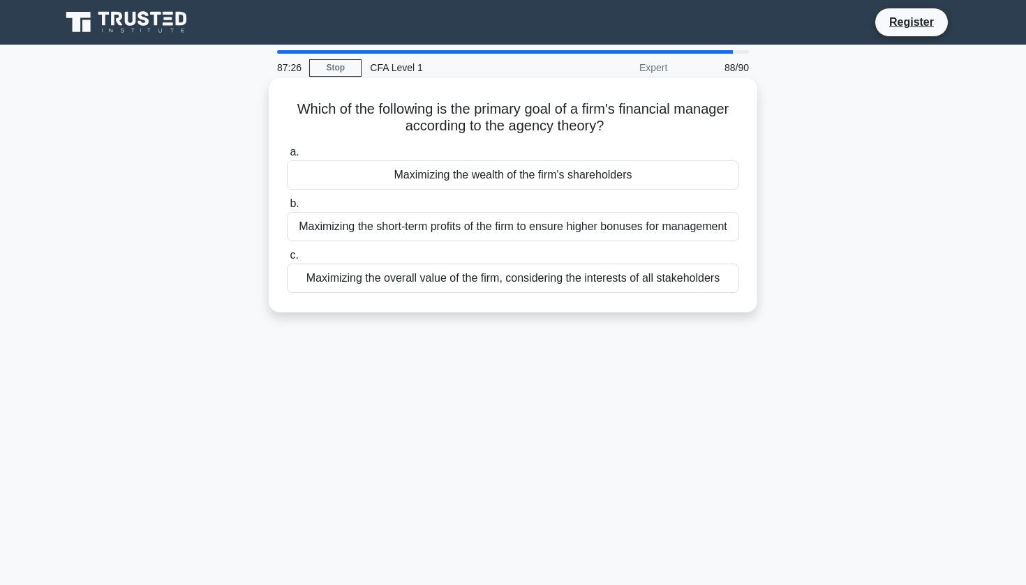
click at [617, 274] on div "Maximizing the overall value of the firm, considering the interests of all stak…" at bounding box center [513, 278] width 452 height 29
click at [287, 260] on input "c. Maximizing the overall value of the firm, considering the interests of all s…" at bounding box center [287, 255] width 0 height 9
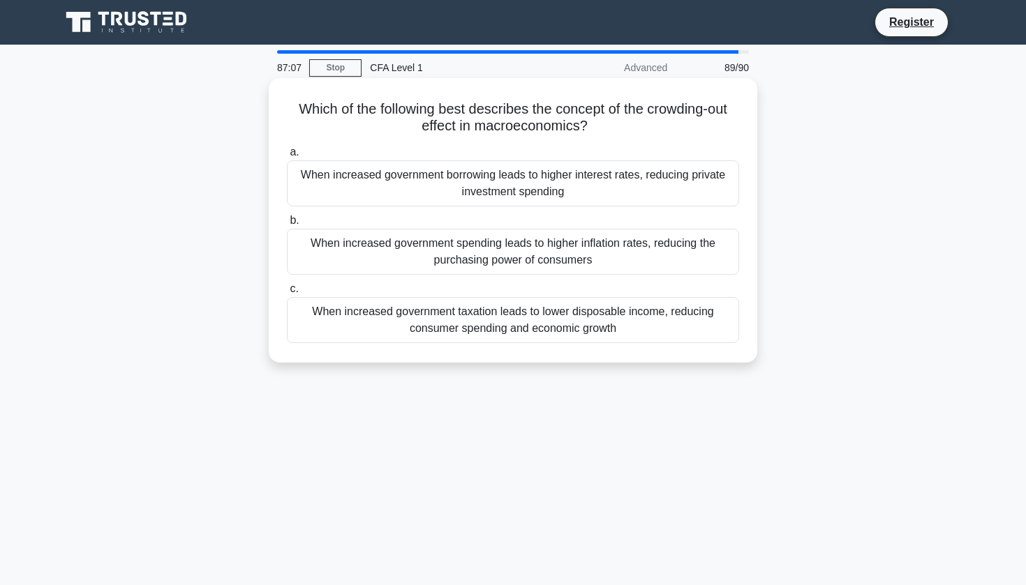
click at [674, 199] on div "When increased government borrowing leads to higher interest rates, reducing pr…" at bounding box center [513, 183] width 452 height 46
click at [287, 157] on input "a. When increased government borrowing leads to higher interest rates, reducing…" at bounding box center [287, 152] width 0 height 9
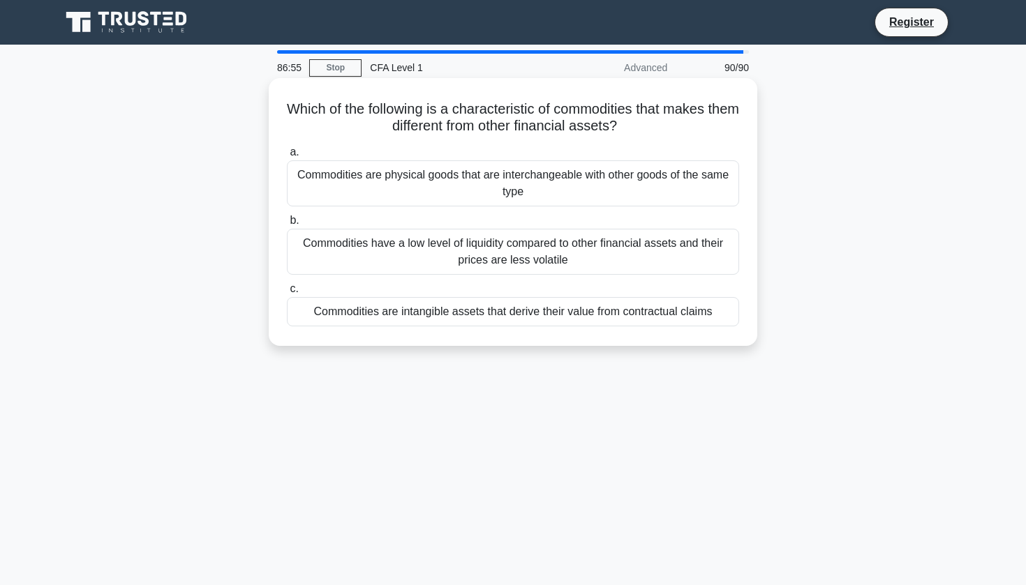
click at [620, 188] on div "Commodities are physical goods that are interchangeable with other goods of the…" at bounding box center [513, 183] width 452 height 46
click at [287, 157] on input "a. Commodities are physical goods that are interchangeable with other goods of …" at bounding box center [287, 152] width 0 height 9
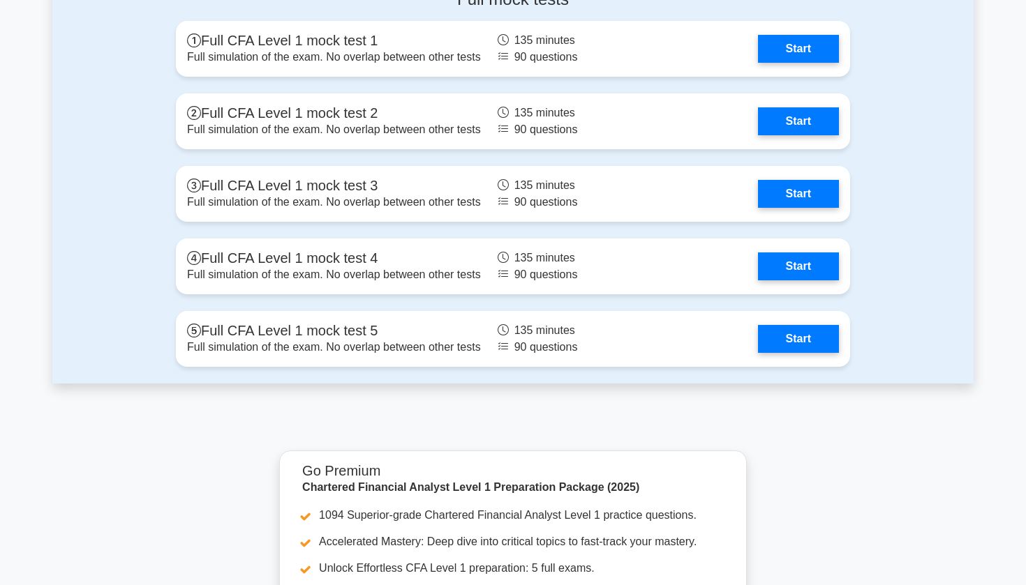
scroll to position [2033, 0]
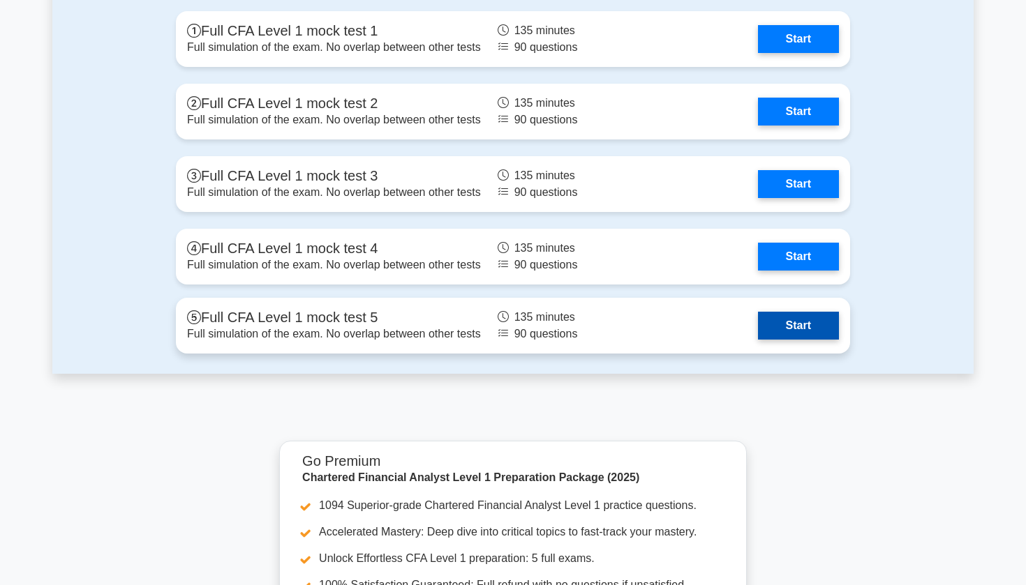
click at [796, 318] on link "Start" at bounding box center [798, 326] width 81 height 28
click at [795, 319] on link "Start" at bounding box center [798, 326] width 81 height 28
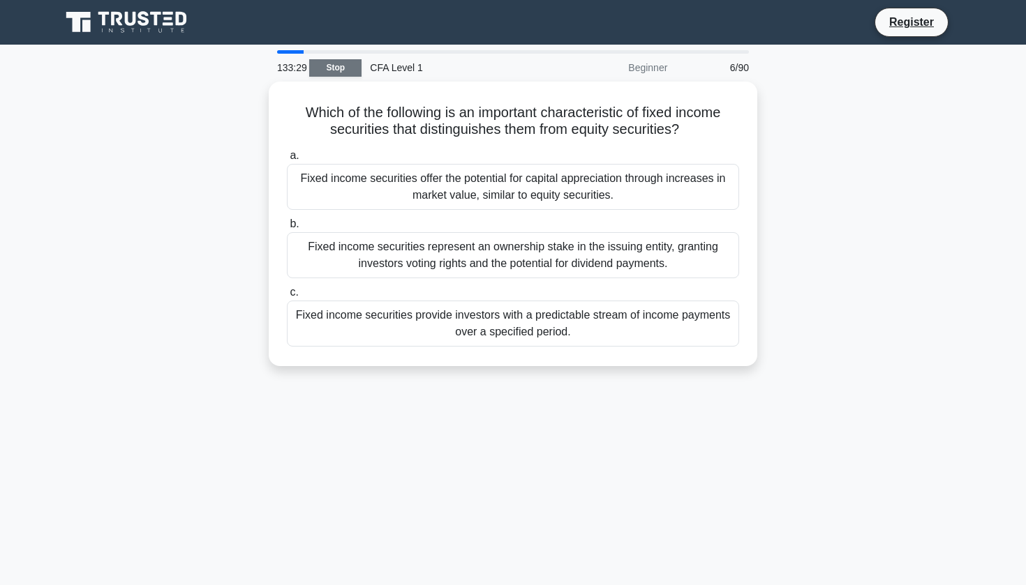
click at [349, 67] on link "Stop" at bounding box center [335, 67] width 52 height 17
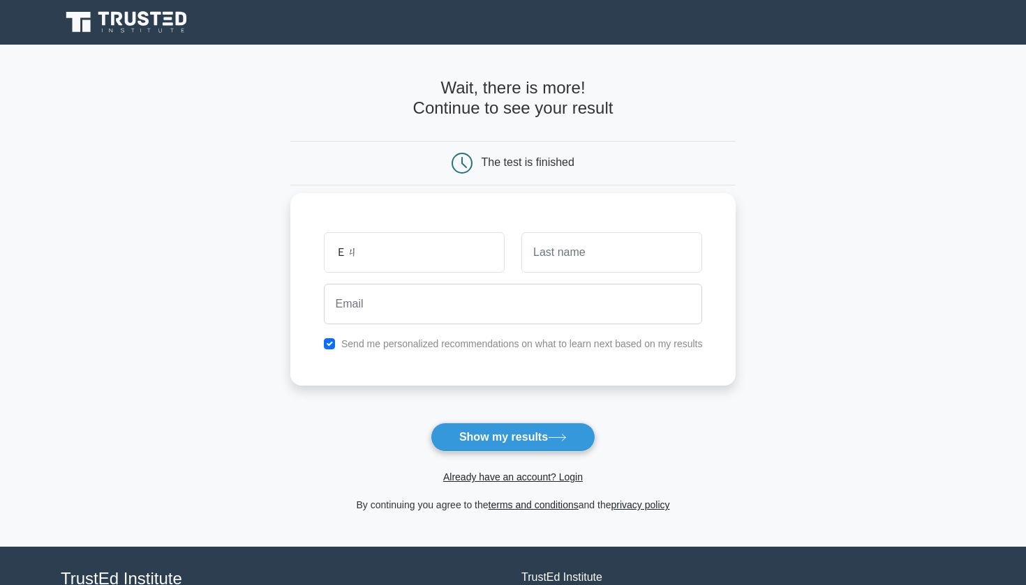
type input "Ｅ"
type input "[PERSON_NAME]"
click at [331, 339] on input "checkbox" at bounding box center [329, 343] width 11 height 11
checkbox input "false"
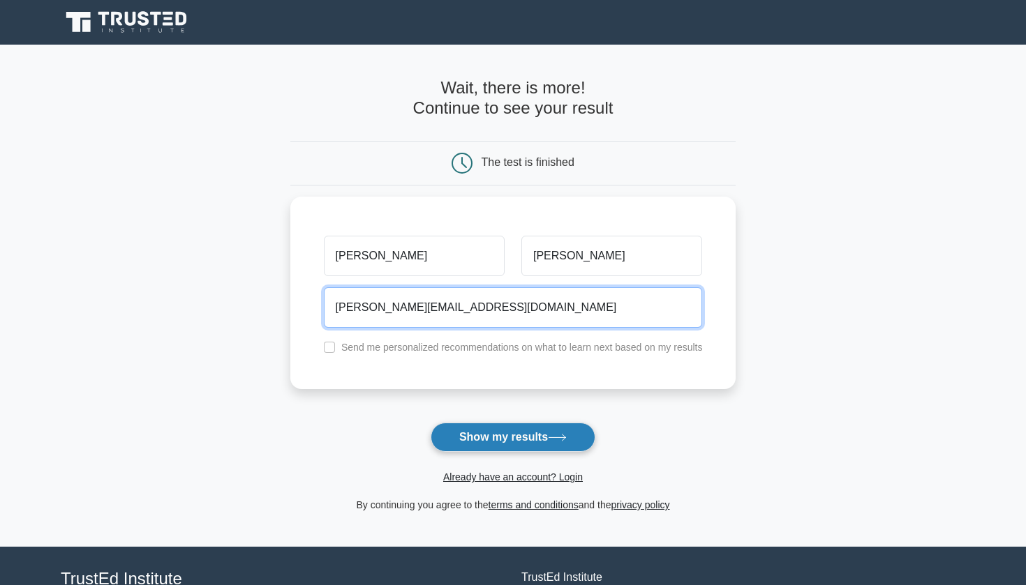
type input "[PERSON_NAME][EMAIL_ADDRESS][DOMAIN_NAME]"
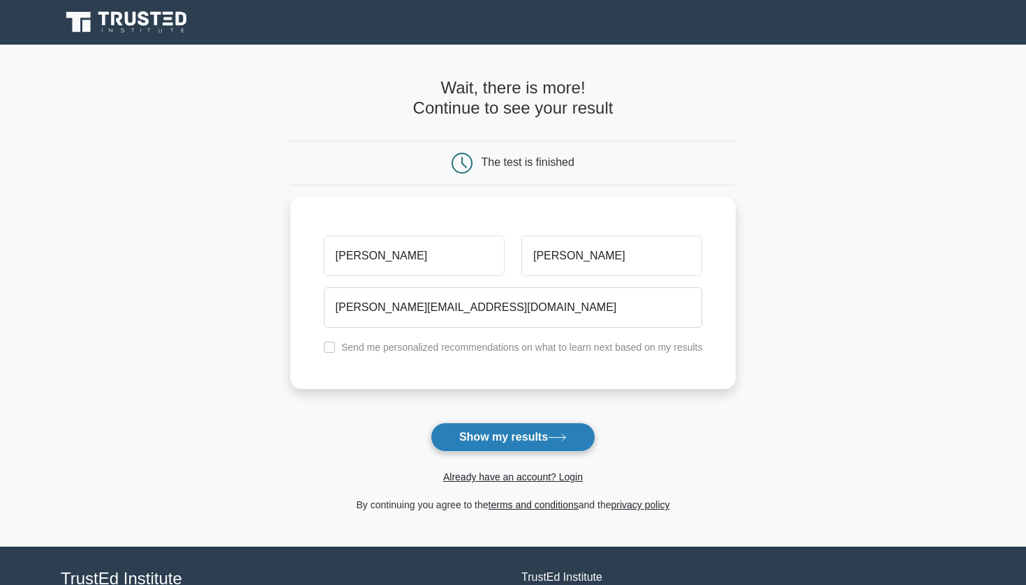
click at [453, 433] on button "Show my results" at bounding box center [512, 437] width 165 height 29
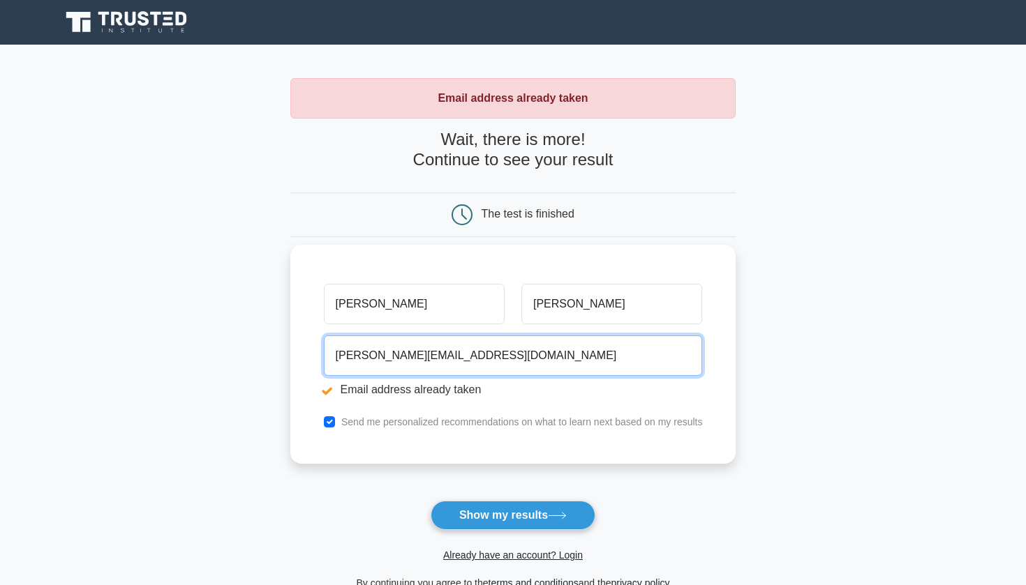
click at [384, 352] on input "[PERSON_NAME][EMAIL_ADDRESS][DOMAIN_NAME]" at bounding box center [513, 356] width 379 height 40
drag, startPoint x: 401, startPoint y: 354, endPoint x: 333, endPoint y: 355, distance: 68.4
click at [333, 355] on input "[PERSON_NAME][EMAIL_ADDRESS][DOMAIN_NAME]" at bounding box center [513, 356] width 379 height 40
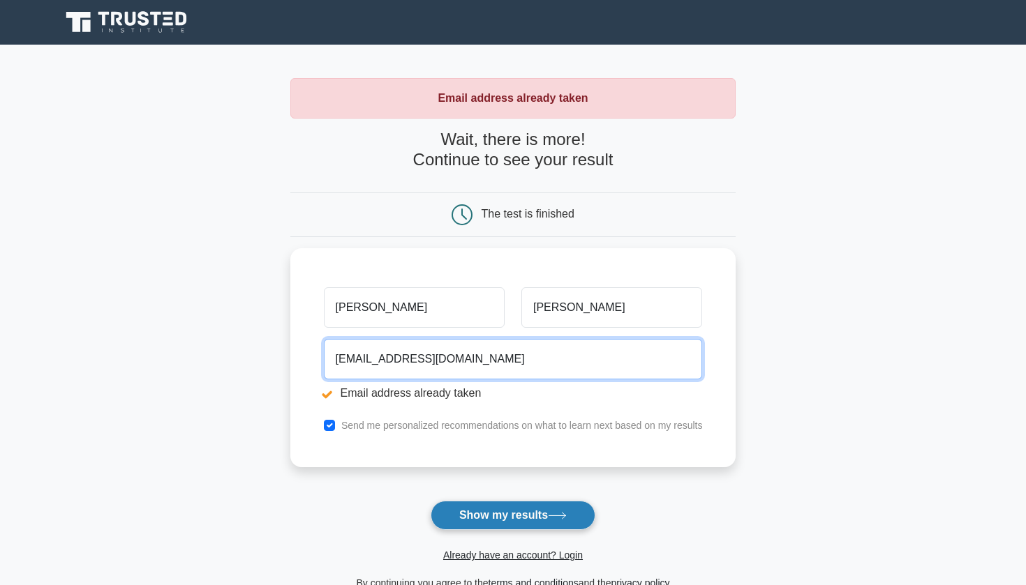
type input "[EMAIL_ADDRESS][DOMAIN_NAME]"
click at [514, 511] on button "Show my results" at bounding box center [512, 515] width 165 height 29
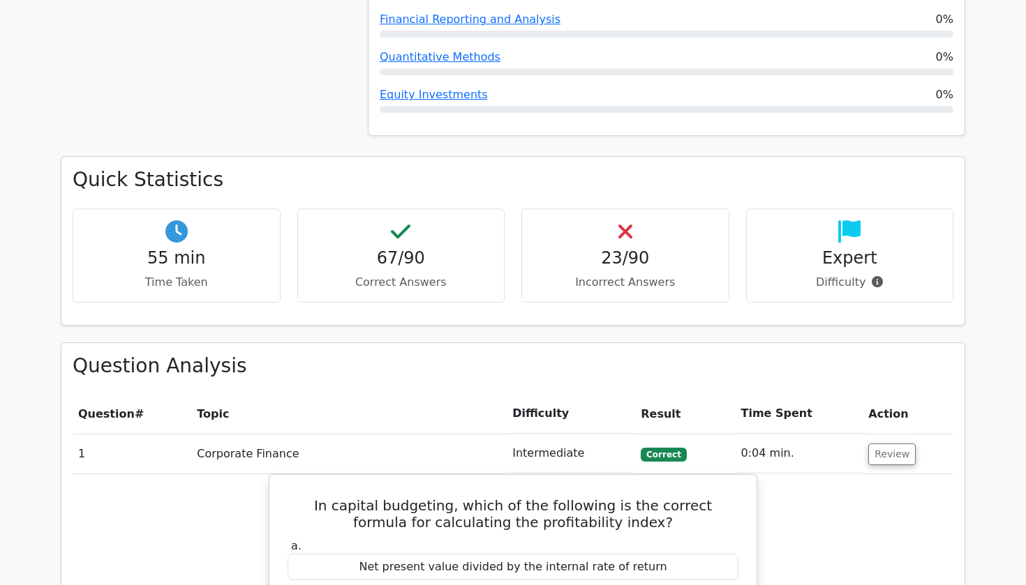
scroll to position [876, 0]
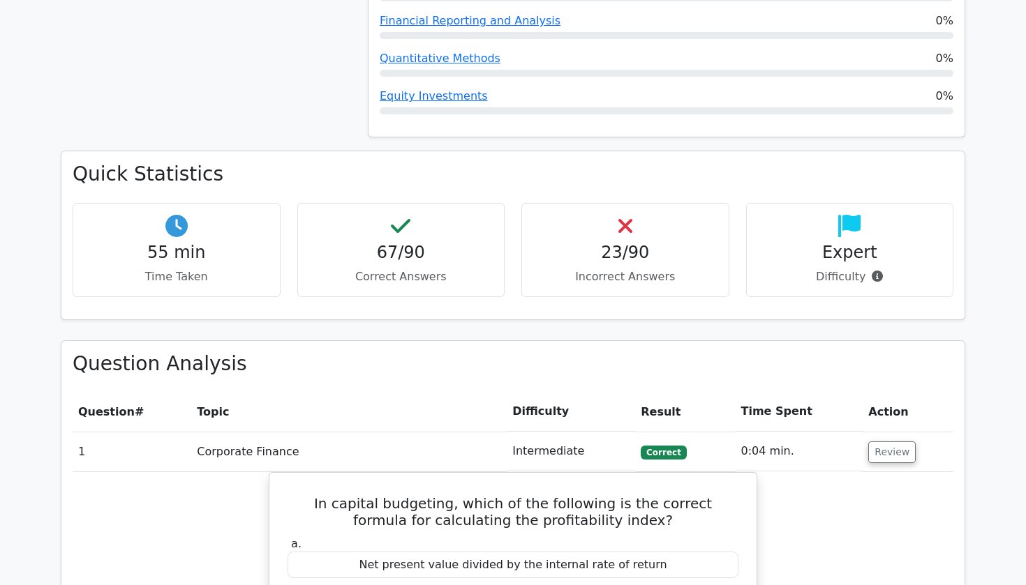
click at [610, 269] on p "Incorrect Answers" at bounding box center [625, 277] width 184 height 17
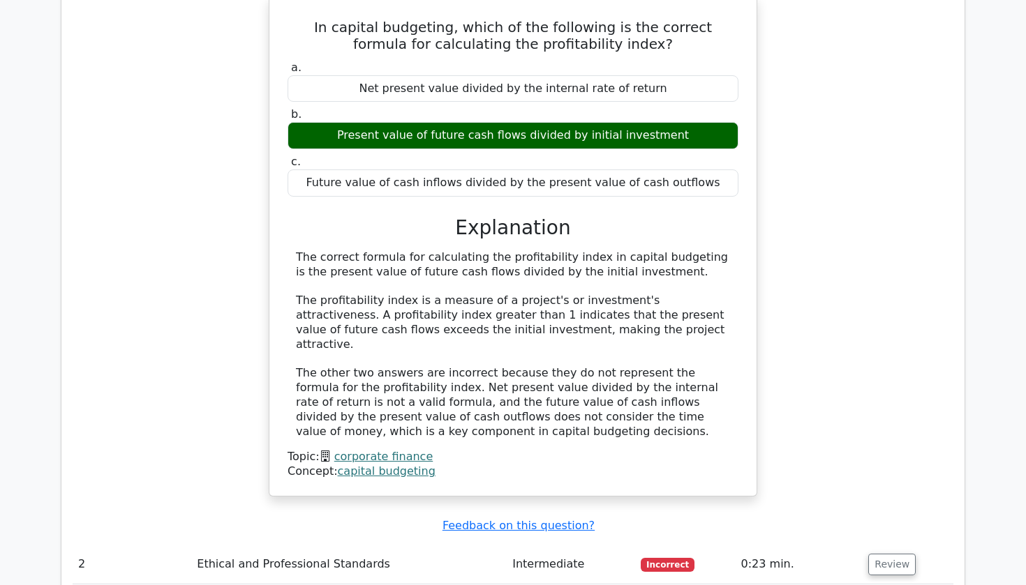
scroll to position [1373, 0]
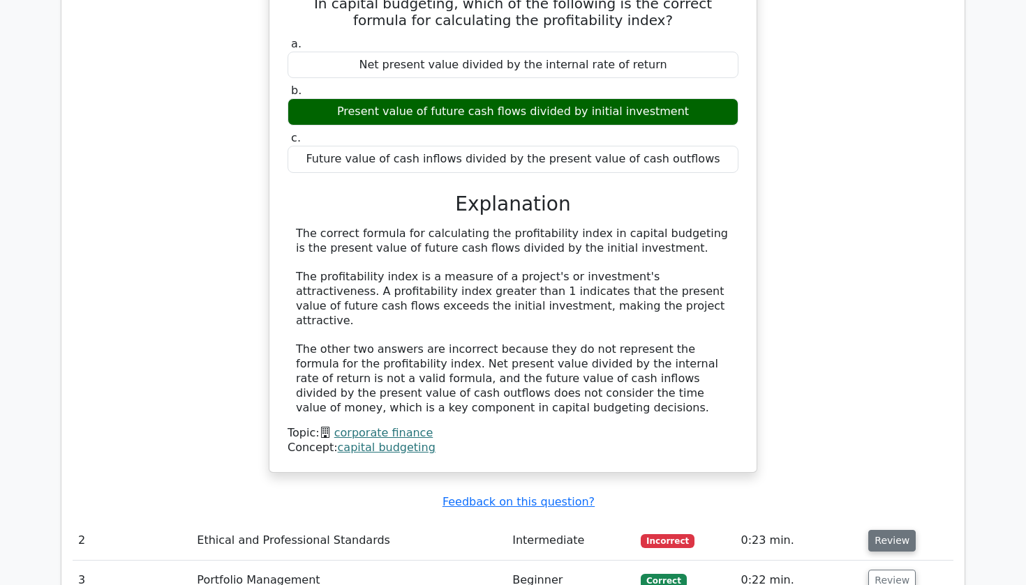
click at [887, 530] on button "Review" at bounding box center [891, 541] width 47 height 22
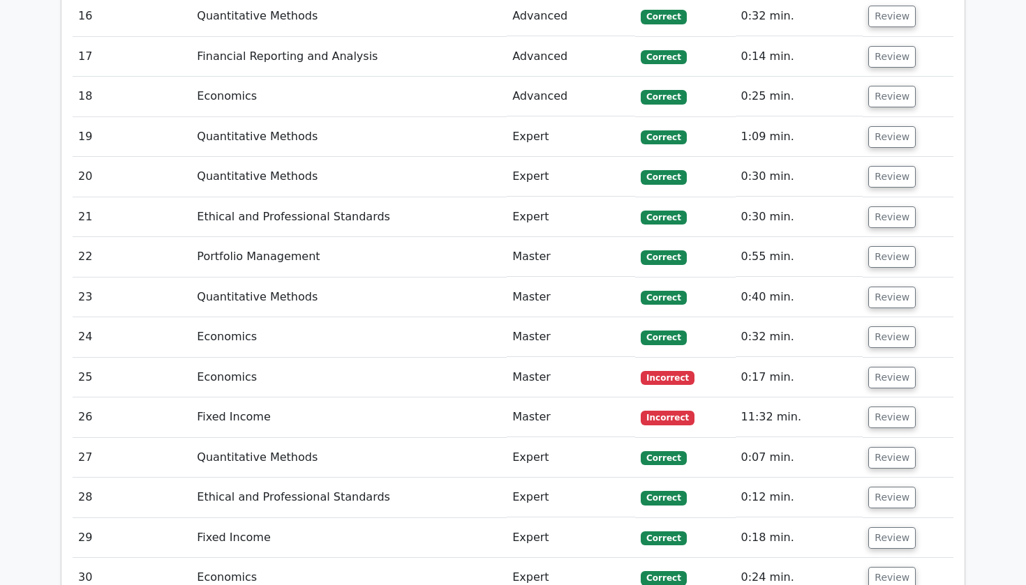
scroll to position [3301, 0]
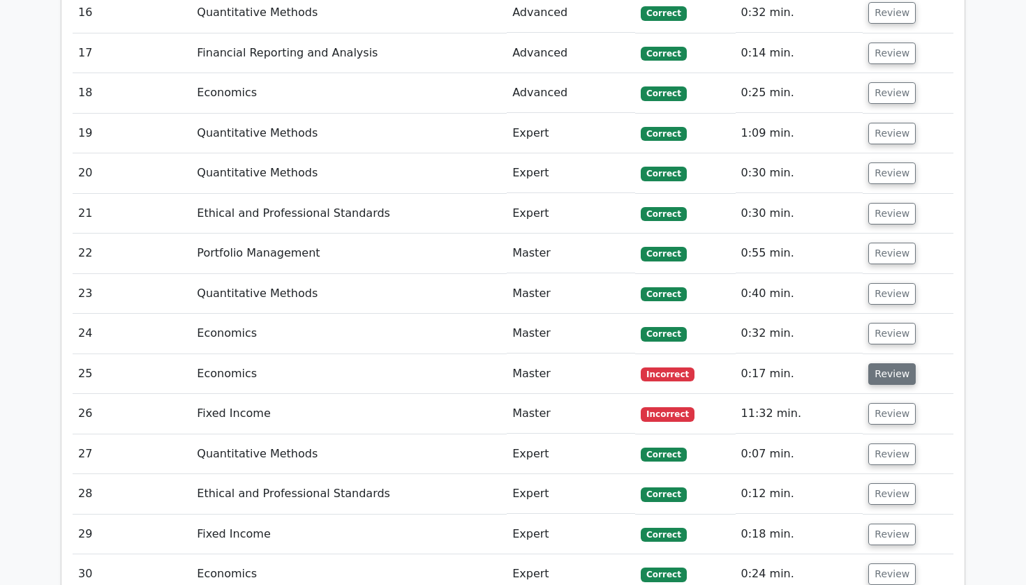
click at [871, 364] on button "Review" at bounding box center [891, 375] width 47 height 22
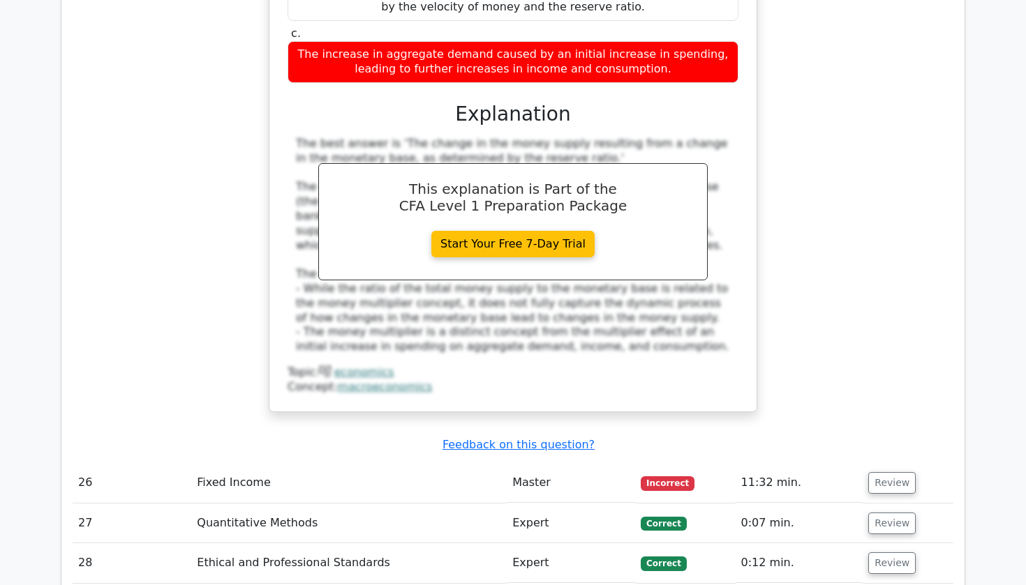
scroll to position [3938, 0]
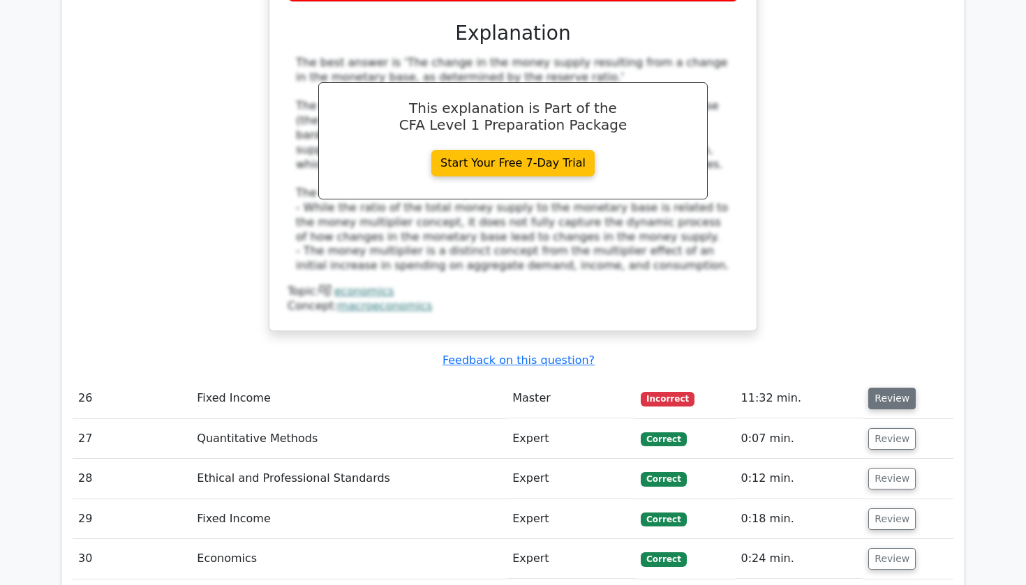
click at [886, 388] on button "Review" at bounding box center [891, 399] width 47 height 22
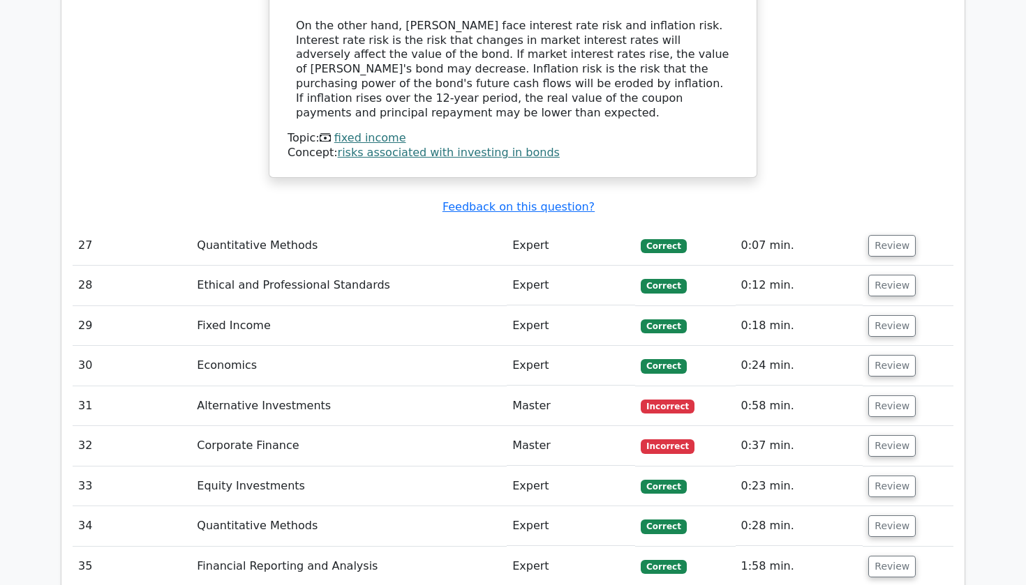
scroll to position [4838, 0]
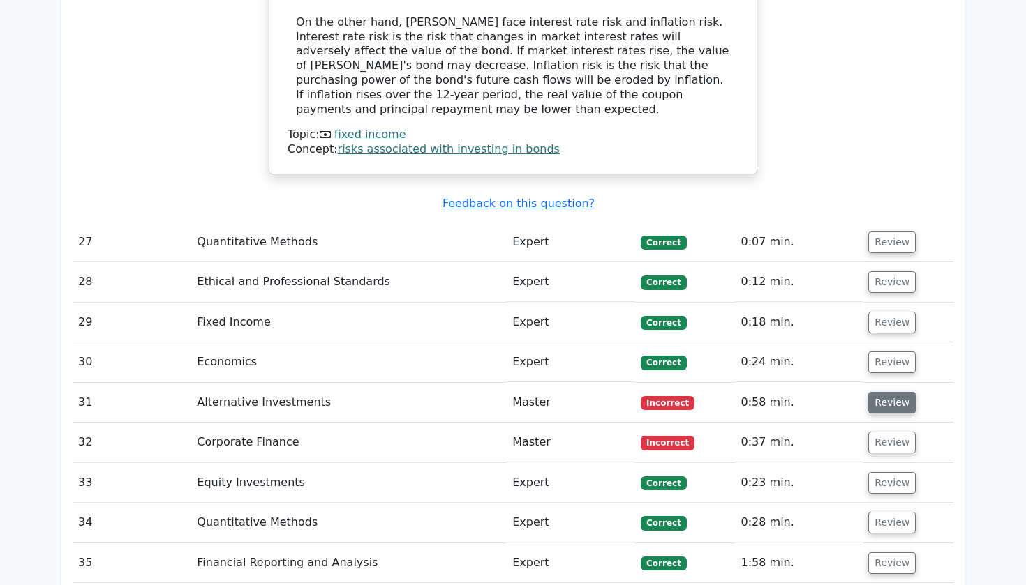
click at [890, 392] on button "Review" at bounding box center [891, 403] width 47 height 22
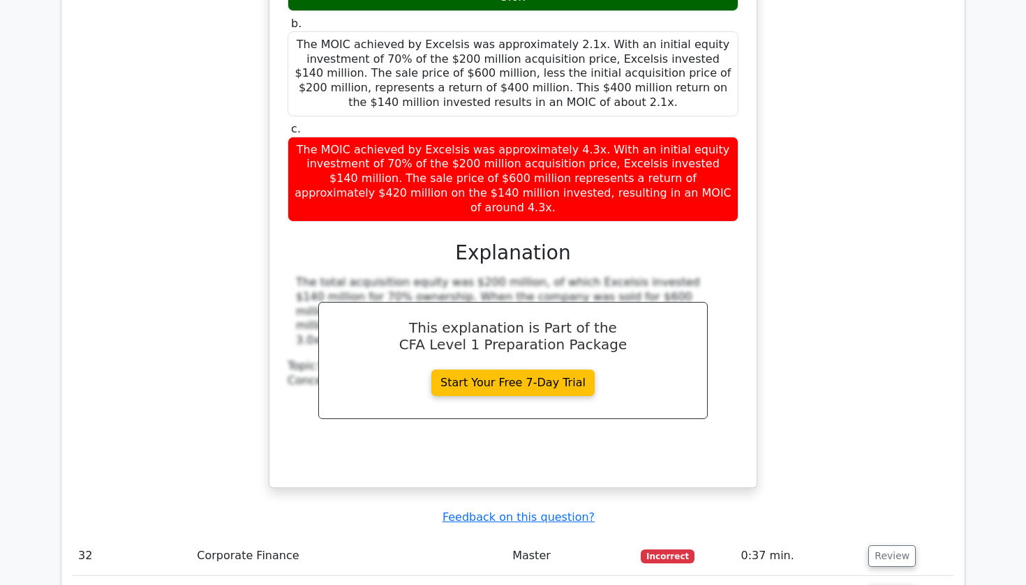
scroll to position [5658, 0]
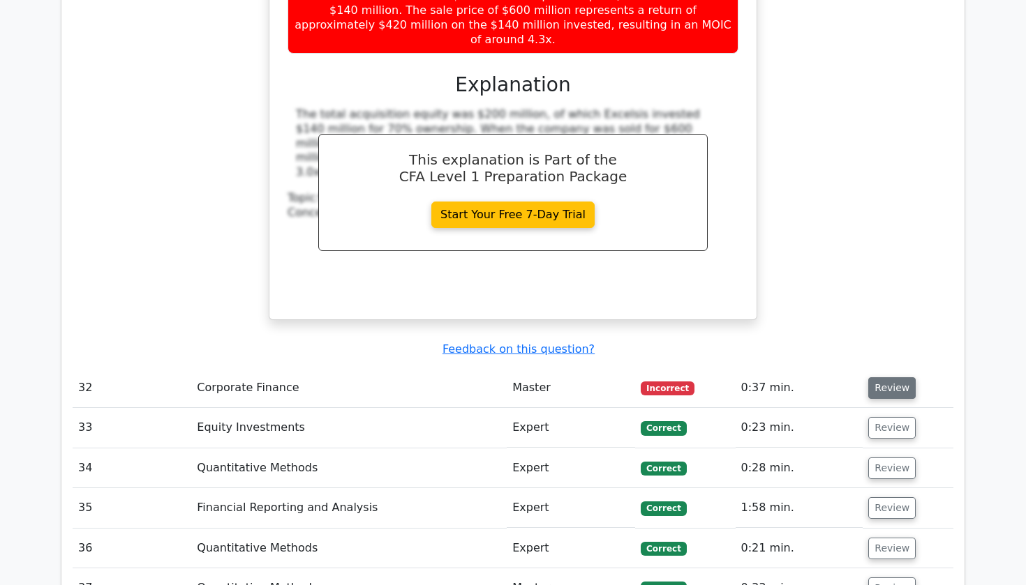
click at [900, 377] on button "Review" at bounding box center [891, 388] width 47 height 22
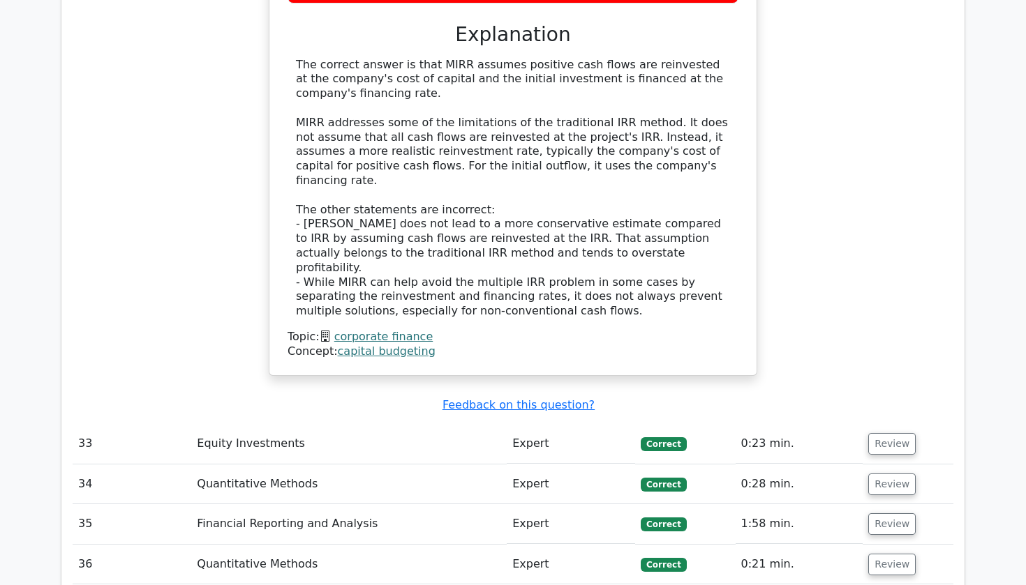
scroll to position [6360, 0]
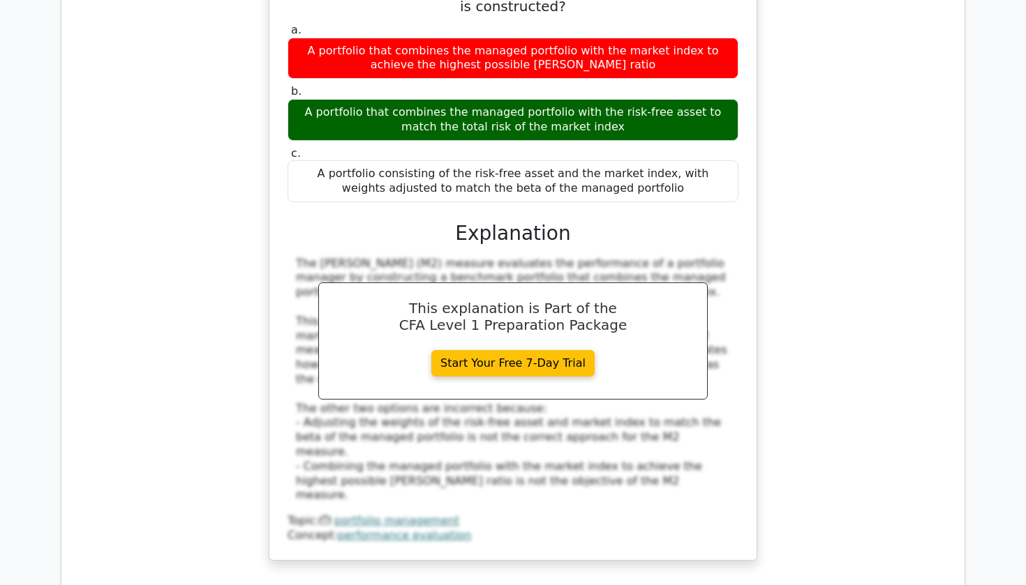
scroll to position [7122, 0]
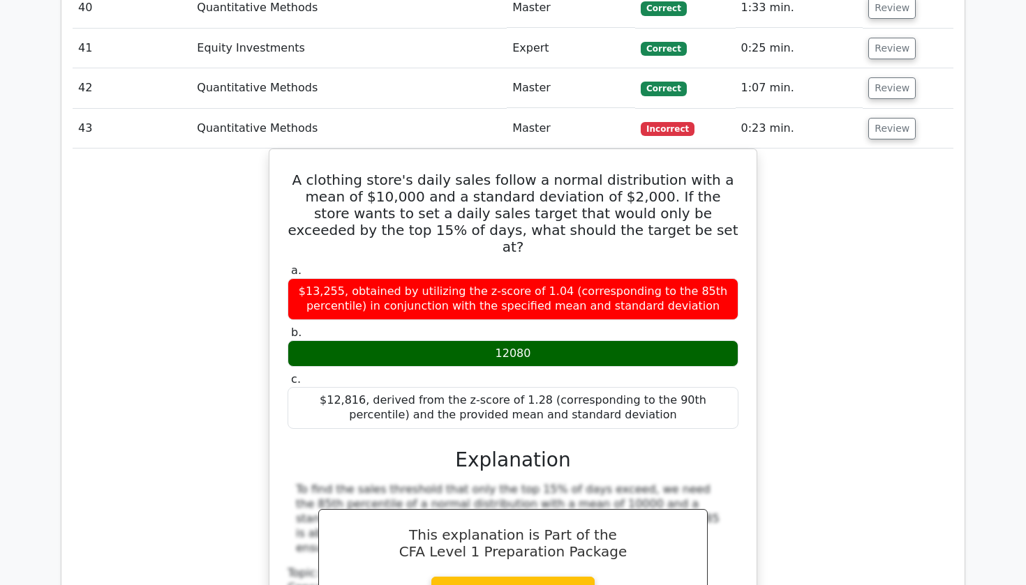
scroll to position [7740, 0]
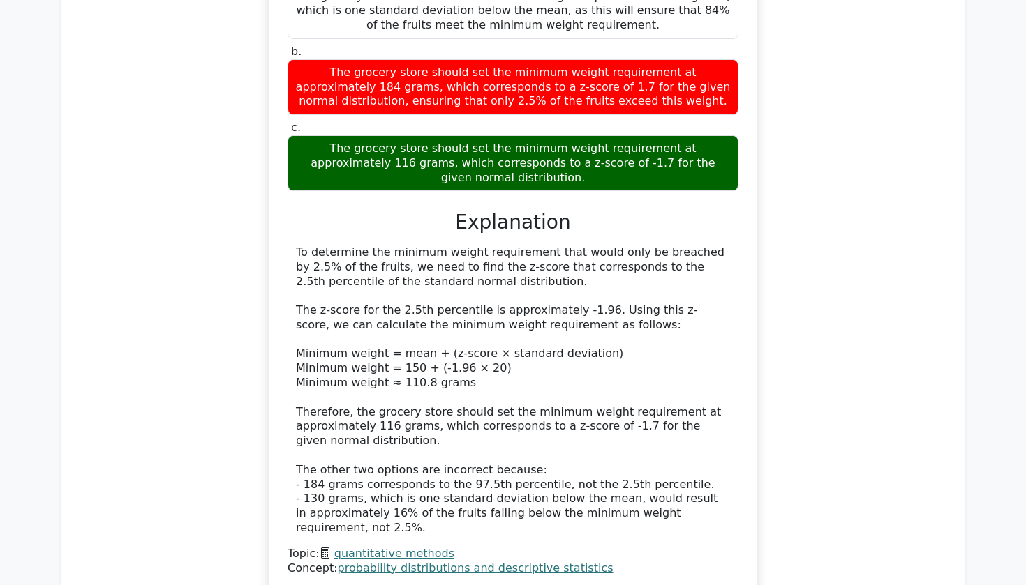
scroll to position [8695, 0]
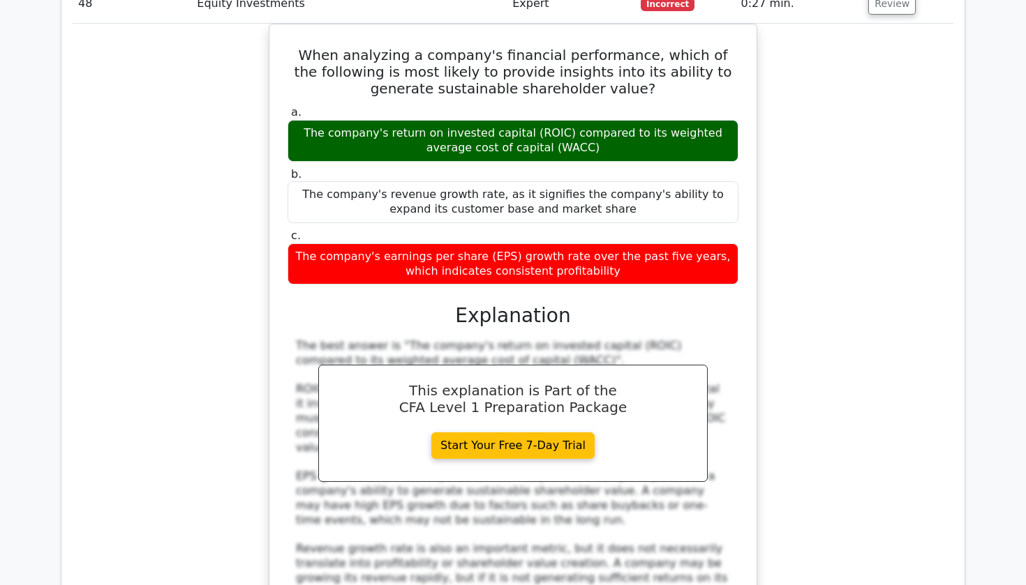
scroll to position [9464, 0]
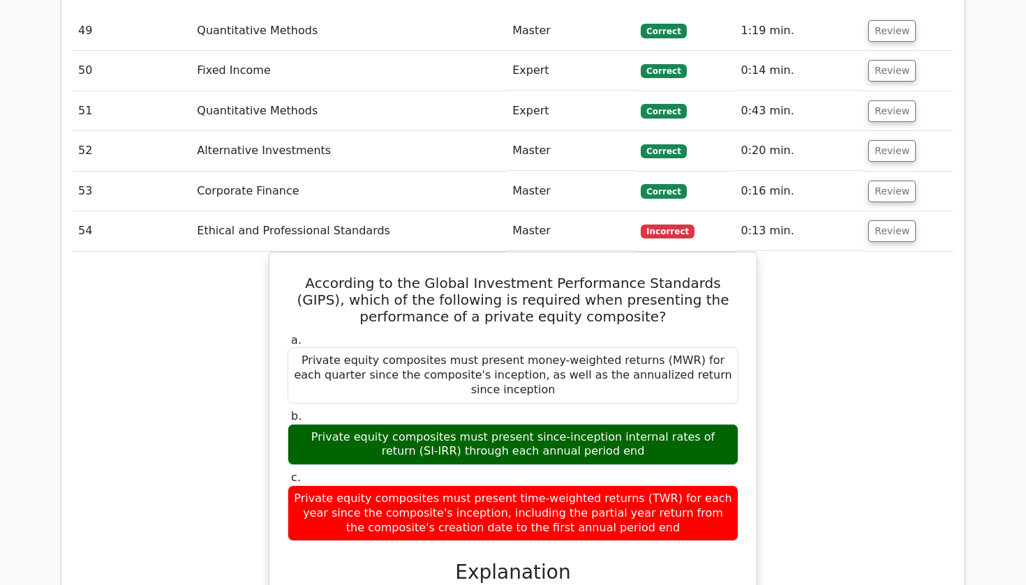
scroll to position [10241, 0]
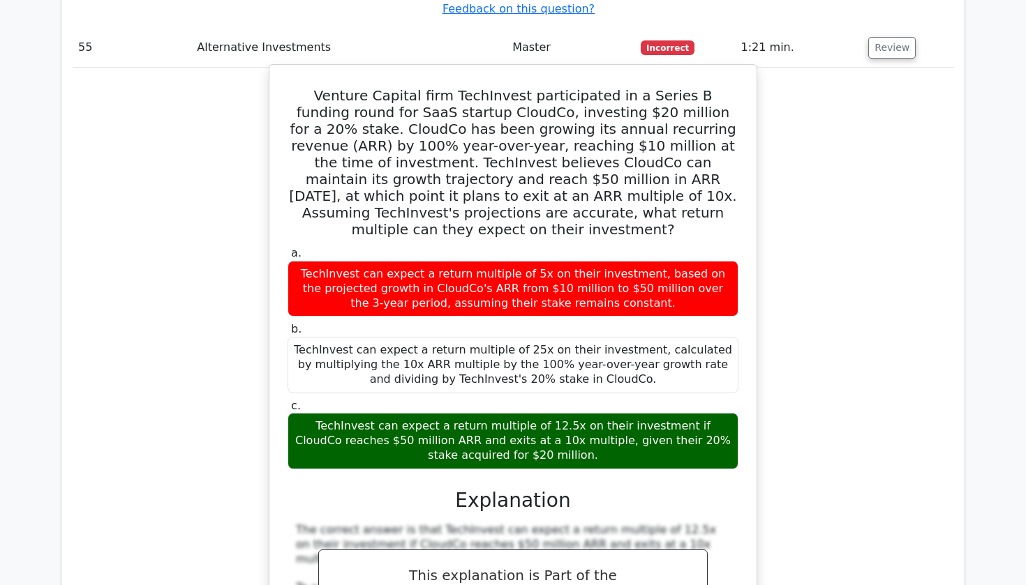
scroll to position [11042, 0]
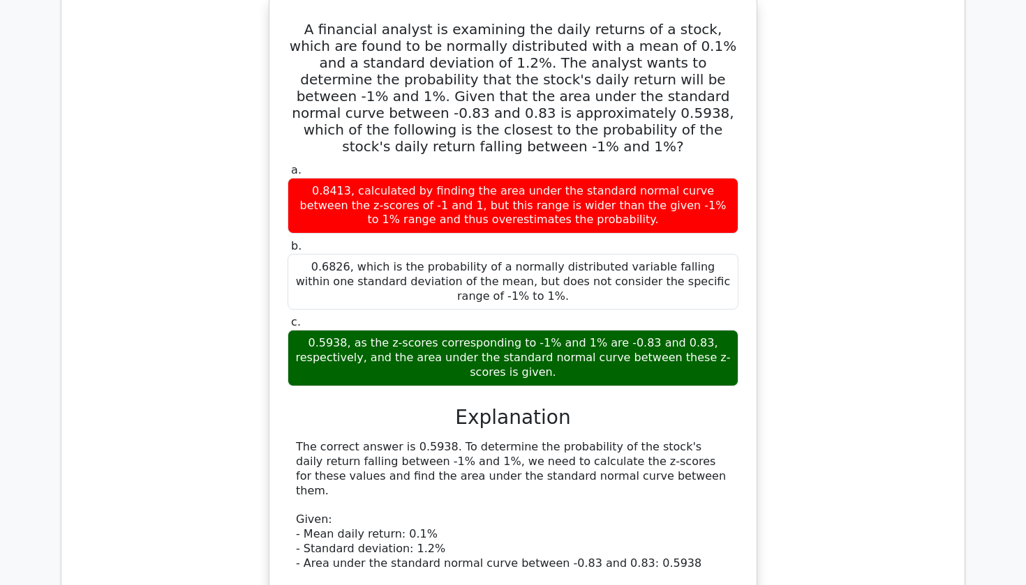
scroll to position [12117, 0]
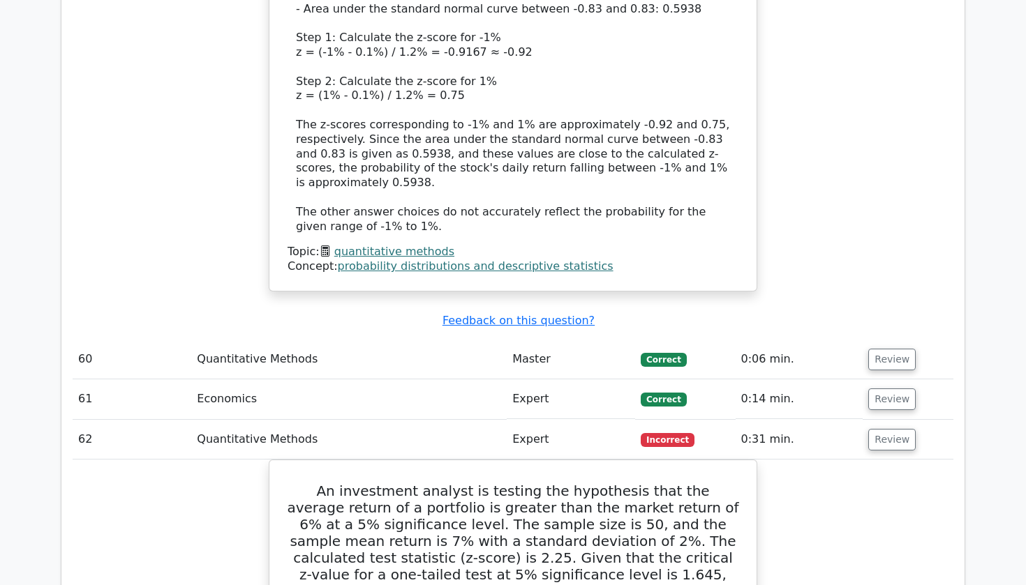
scroll to position [12645, 0]
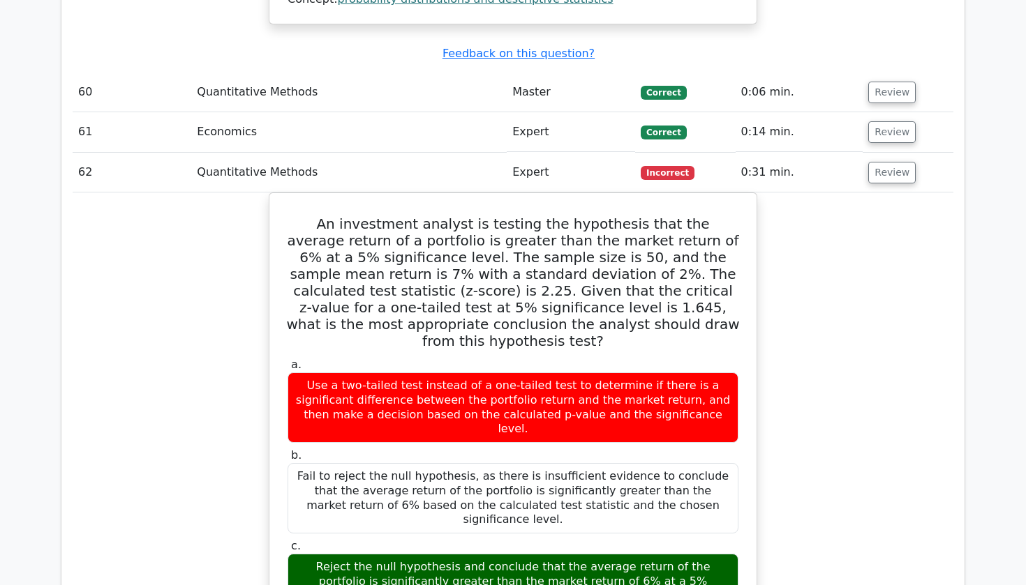
scroll to position [12913, 0]
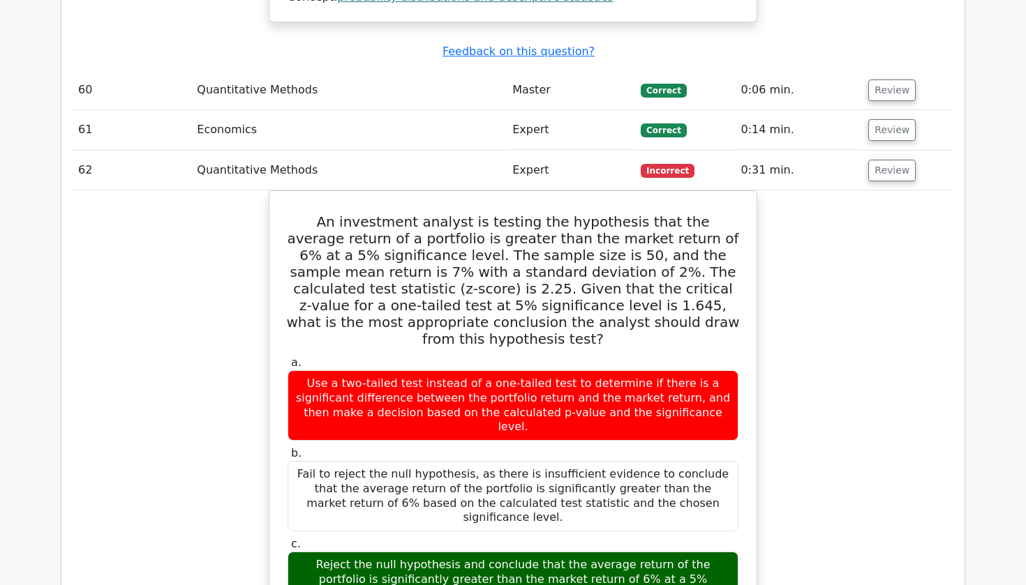
drag, startPoint x: 310, startPoint y: 190, endPoint x: 669, endPoint y: 358, distance: 396.7
copy div "When evaluating the performance of a portfolio manager using the Appraisal Rati…"
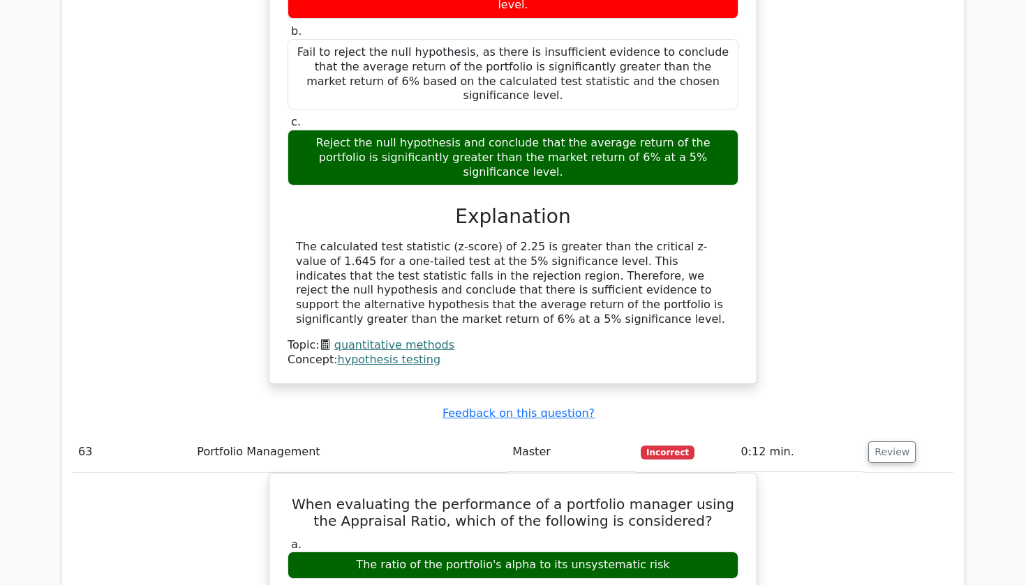
scroll to position [13338, 0]
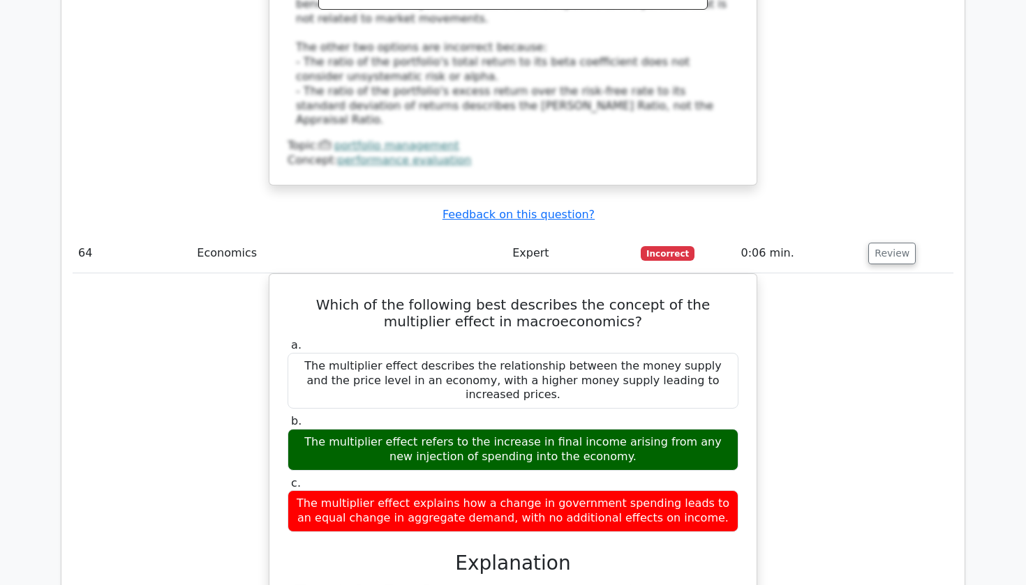
scroll to position [14216, 0]
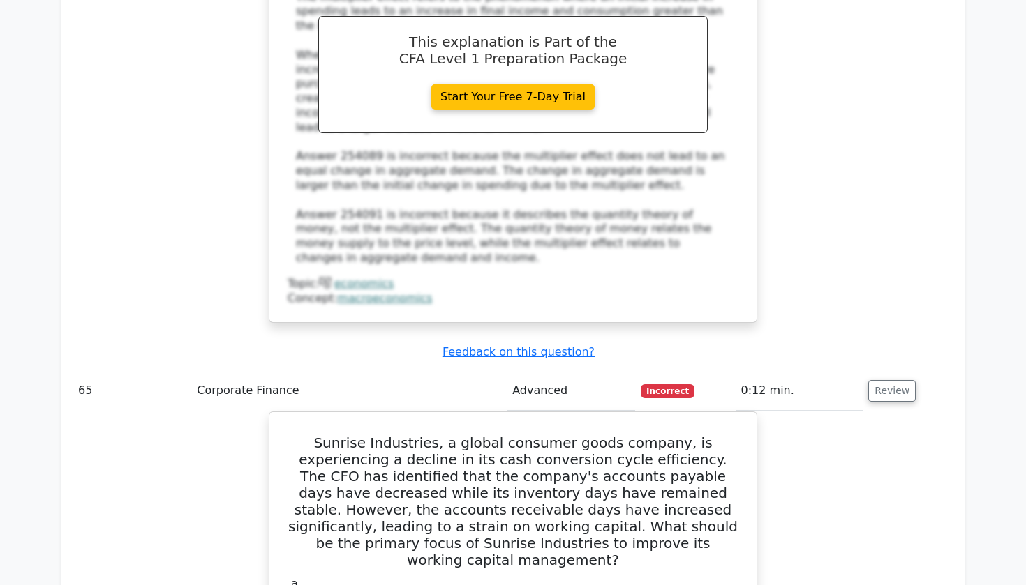
scroll to position [14825, 0]
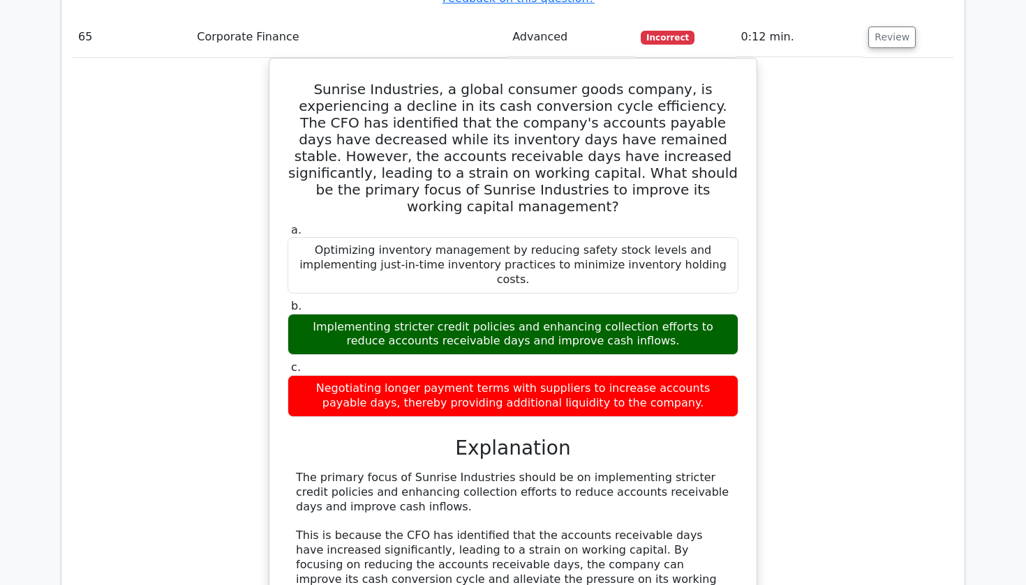
scroll to position [15011, 0]
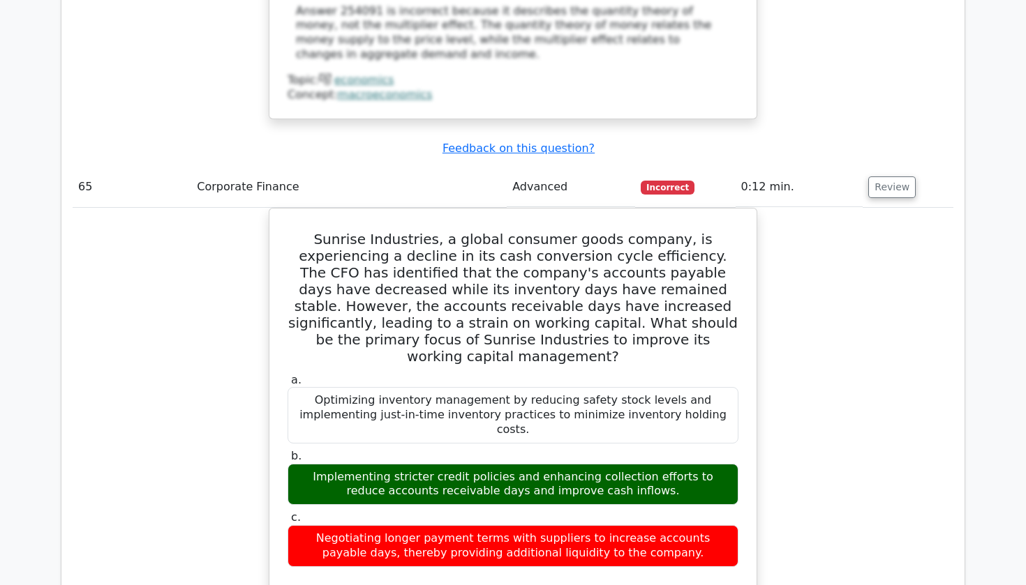
drag, startPoint x: 295, startPoint y: 244, endPoint x: 691, endPoint y: 437, distance: 440.6
copy div "Which of the following best describes the impact of a company's share repurchas…"
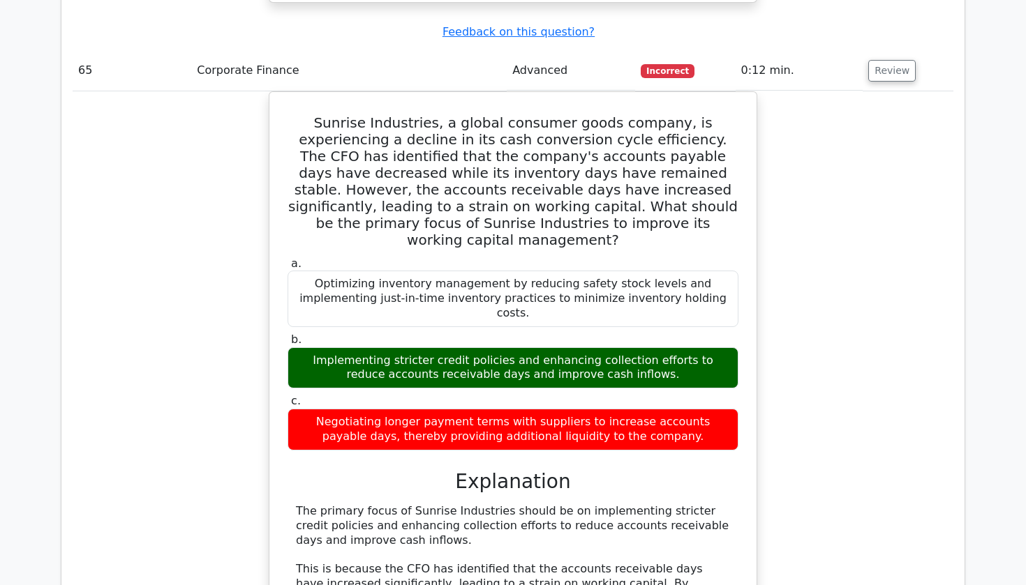
scroll to position [15134, 0]
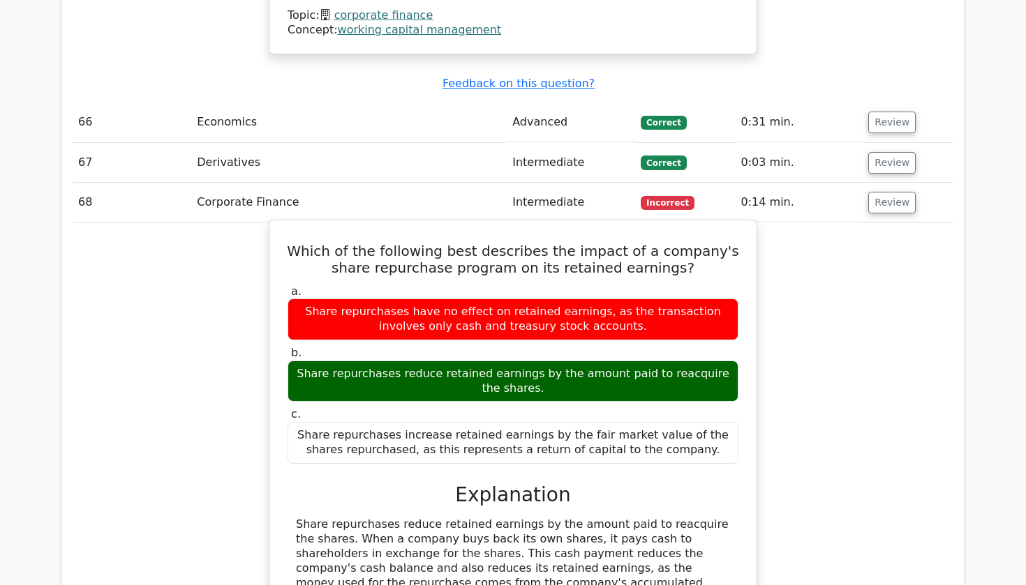
scroll to position [15904, 0]
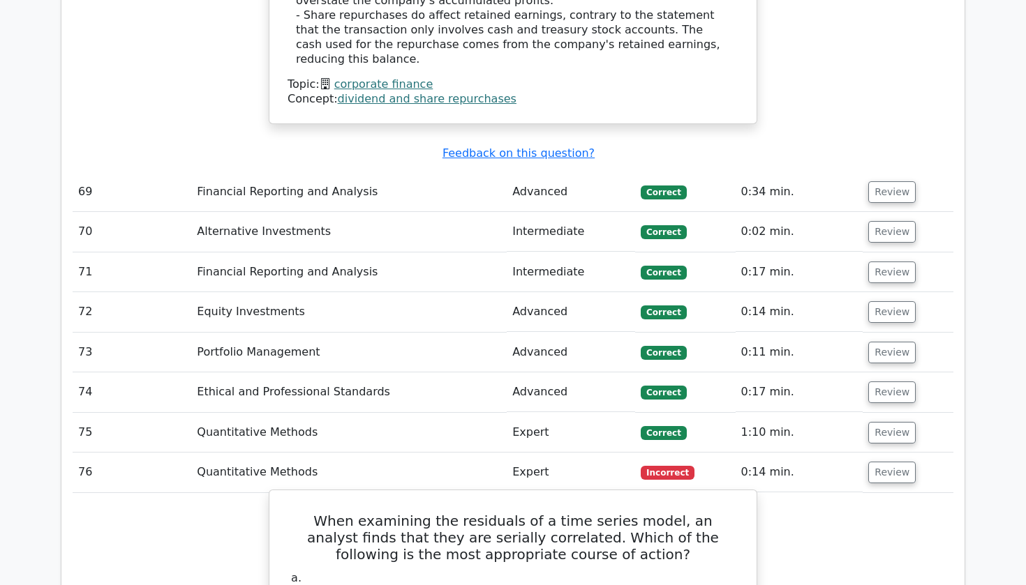
scroll to position [16555, 0]
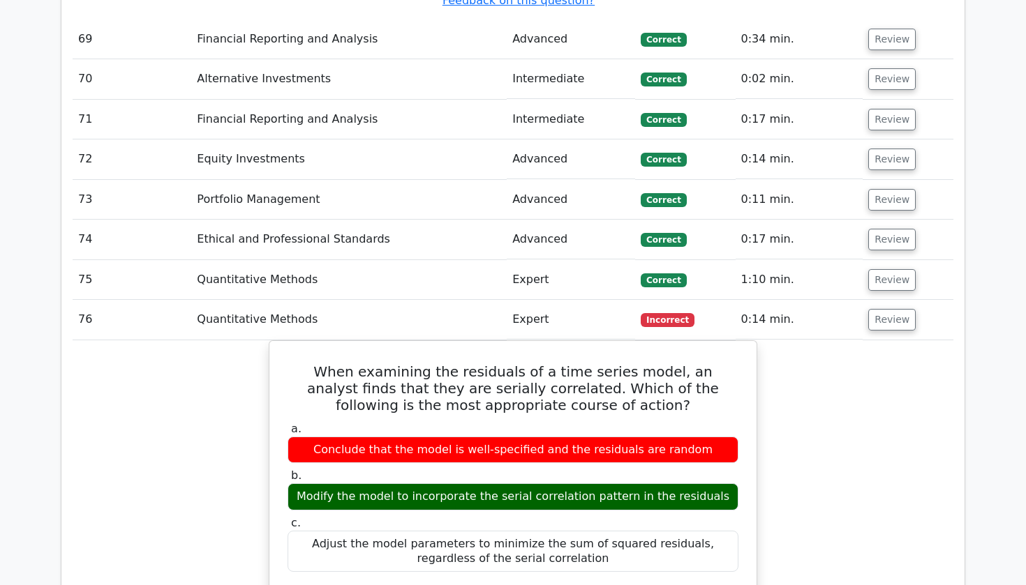
scroll to position [16708, 0]
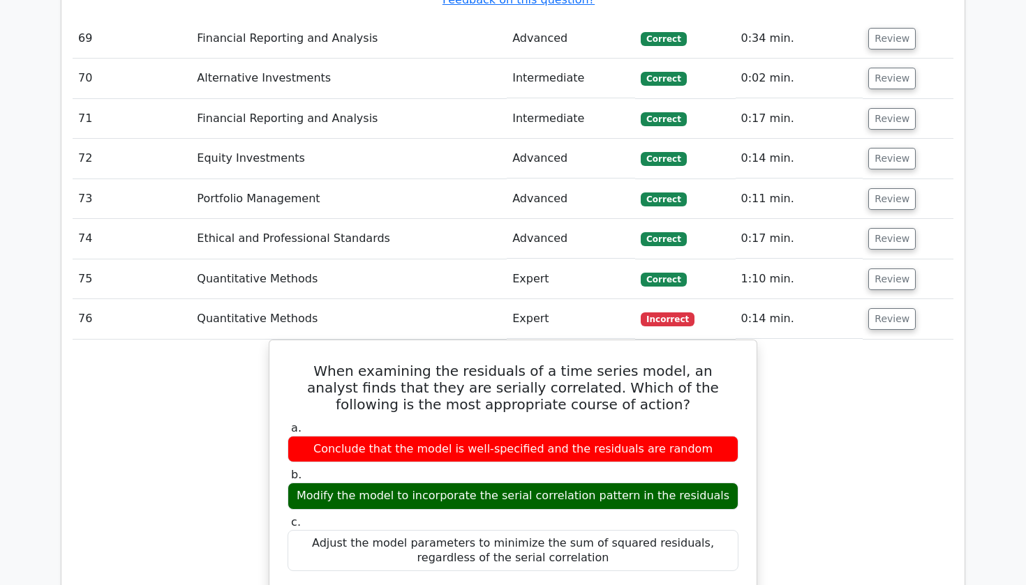
drag, startPoint x: 315, startPoint y: 110, endPoint x: 594, endPoint y: 296, distance: 336.1
copy div "Which of the following is NOT a feature typically associated with convertible b…"
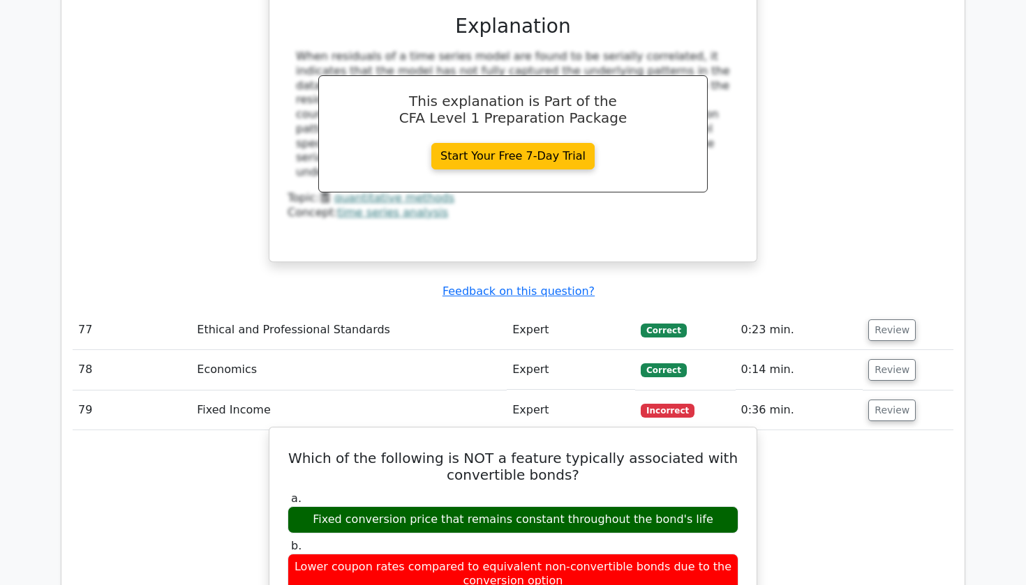
scroll to position [17252, 0]
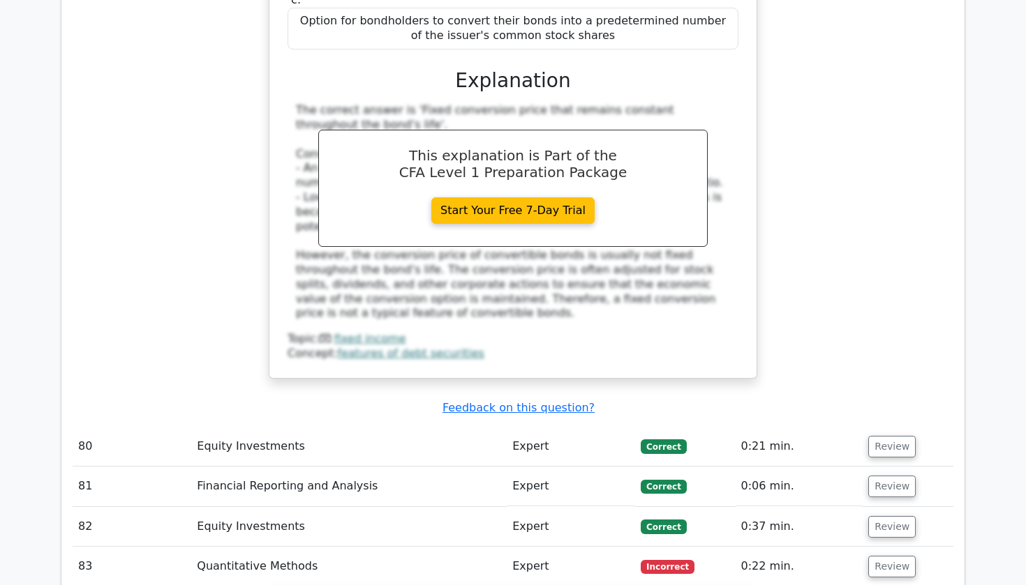
scroll to position [17922, 0]
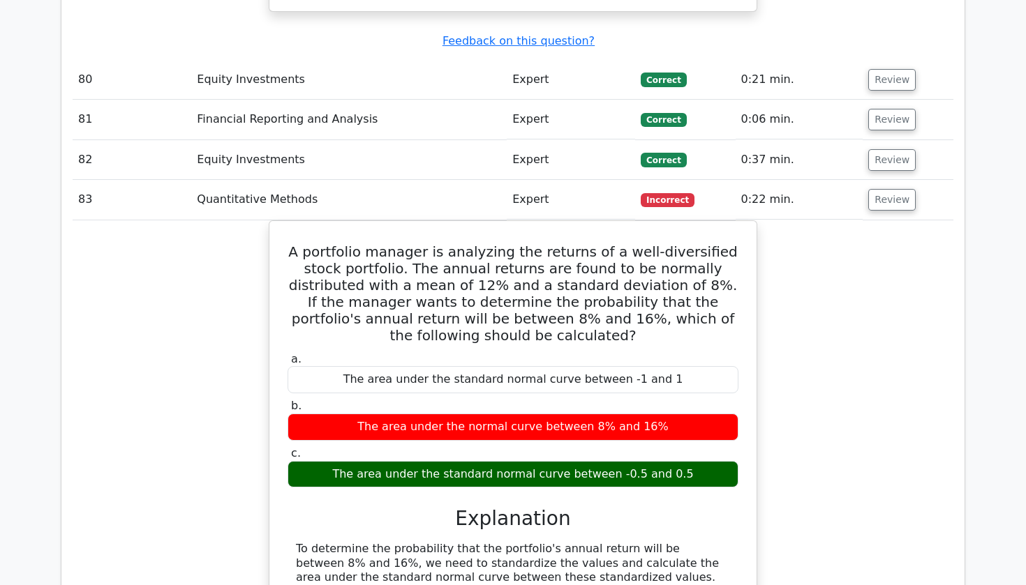
scroll to position [18255, 0]
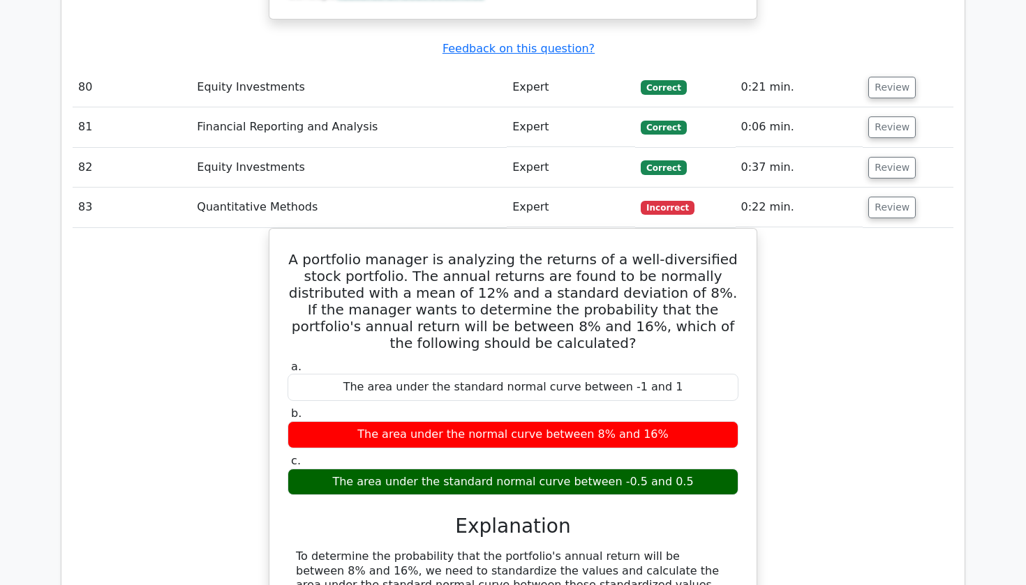
drag, startPoint x: 301, startPoint y: 47, endPoint x: 699, endPoint y: 286, distance: 464.4
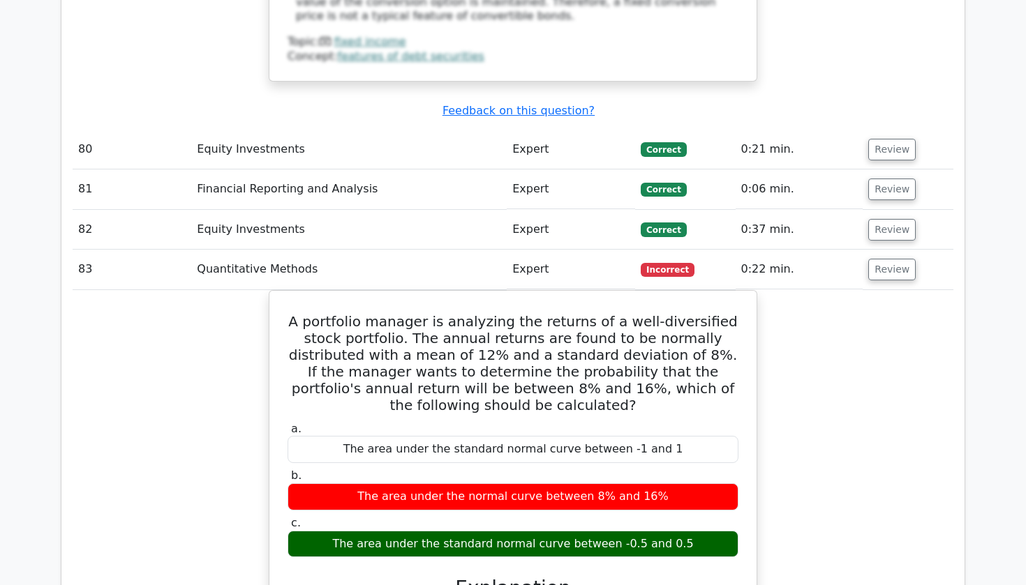
scroll to position [18189, 0]
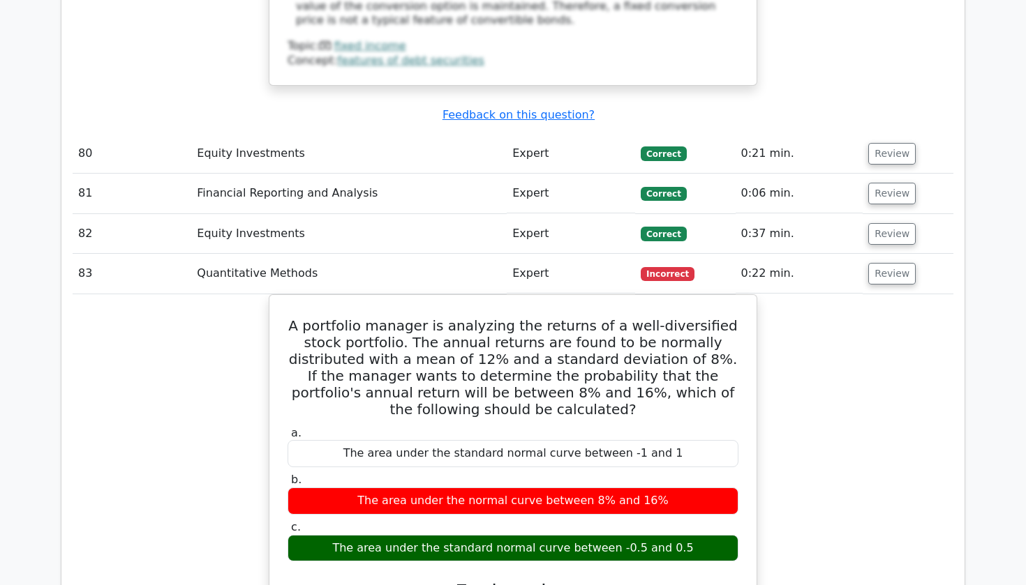
drag, startPoint x: 299, startPoint y: 119, endPoint x: 720, endPoint y: 355, distance: 482.7
copy div "An investor is considering investing in a project that requires an initial inve…"
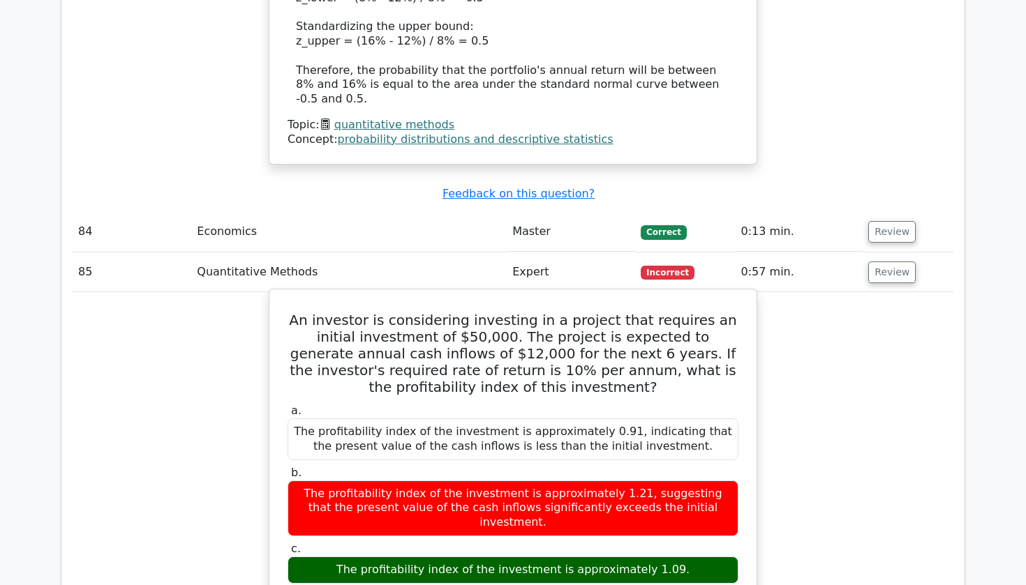
scroll to position [18984, 0]
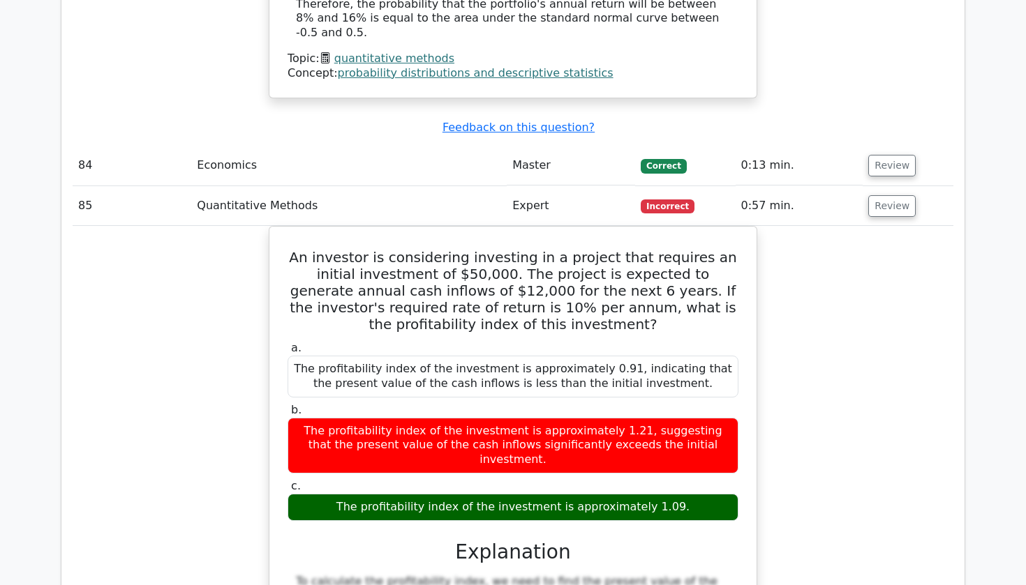
scroll to position [19048, 0]
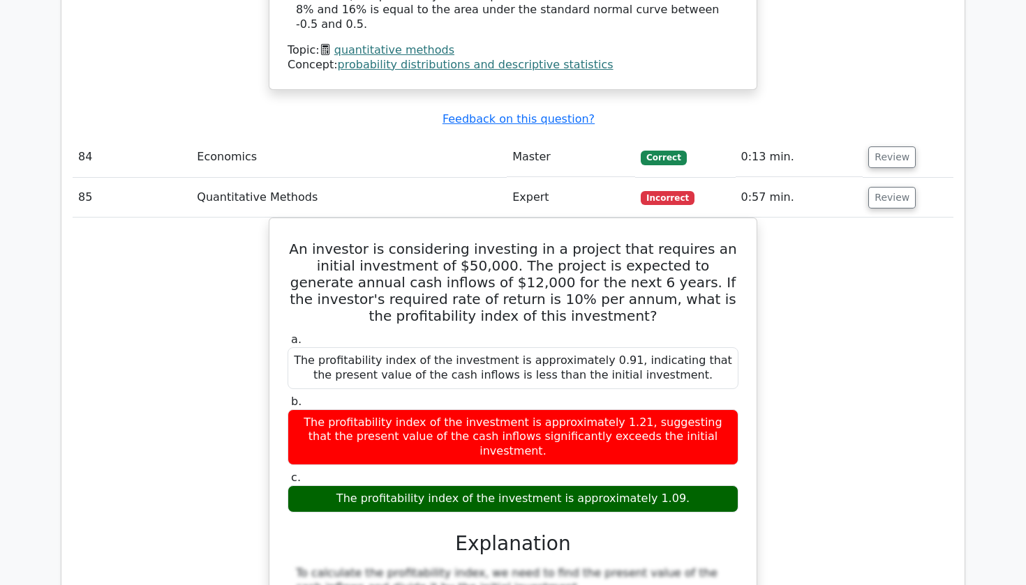
drag, startPoint x: 290, startPoint y: 148, endPoint x: 585, endPoint y: 352, distance: 358.6
copy div "When evaluating a capital budgeting project using the net present value (NPV) m…"
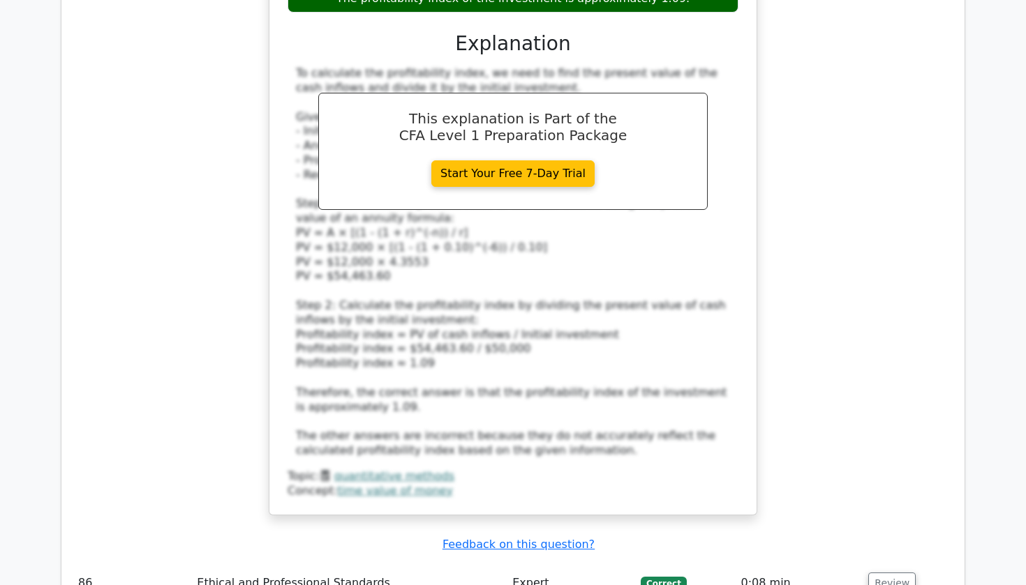
scroll to position [19593, 0]
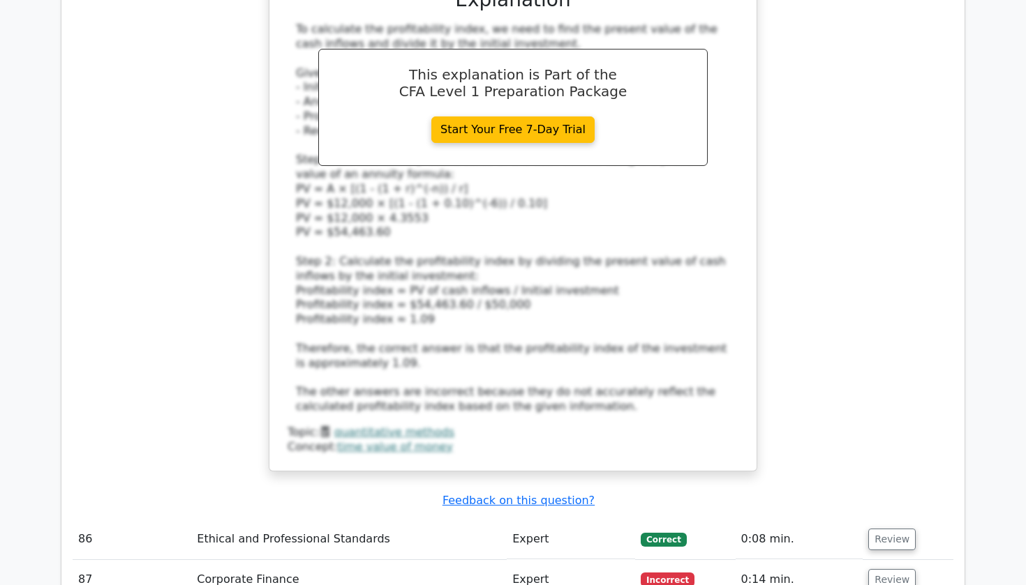
drag, startPoint x: 299, startPoint y: 244, endPoint x: 731, endPoint y: 420, distance: 467.0
copy div "Which of the following is the primary goal of a firm's financial manager accord…"
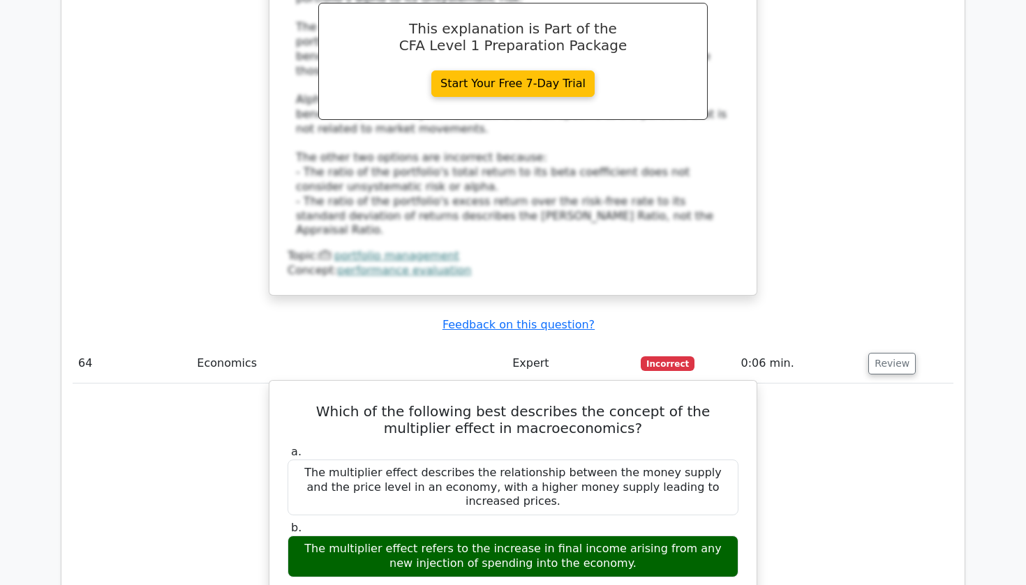
scroll to position [14057, 0]
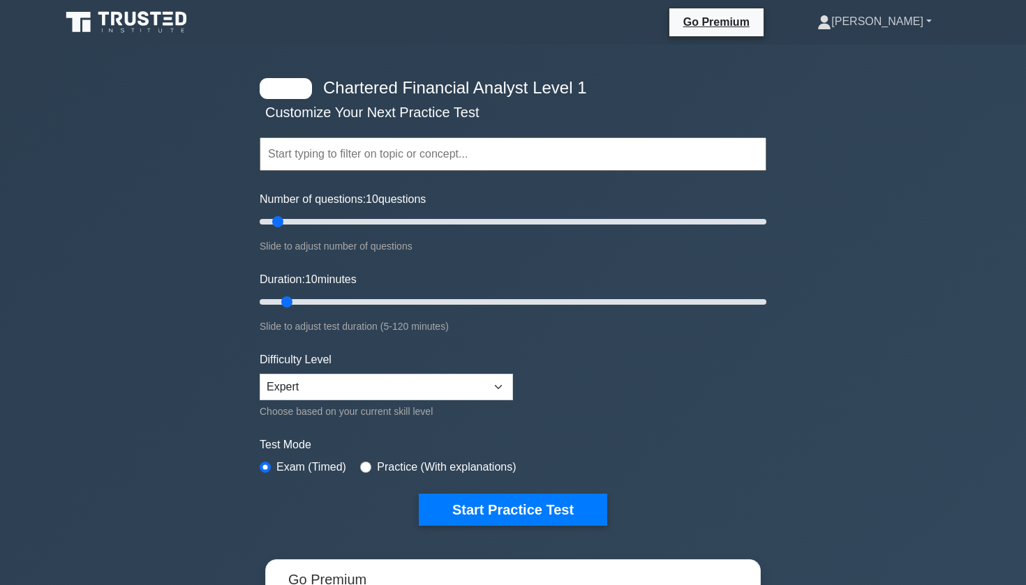
click at [921, 24] on link "[PERSON_NAME]" at bounding box center [874, 22] width 181 height 28
click at [897, 26] on link "[PERSON_NAME]" at bounding box center [874, 22] width 181 height 28
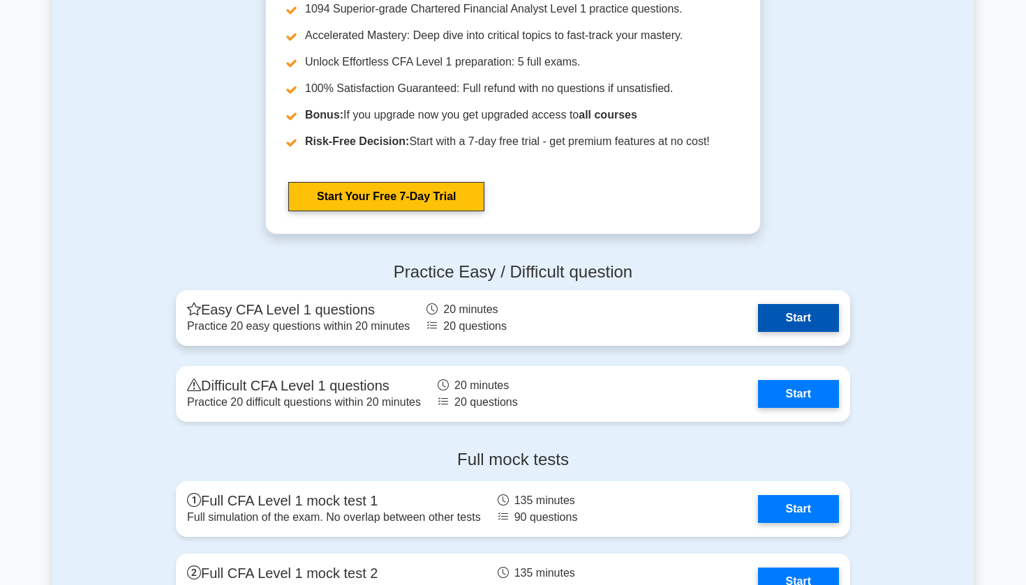
scroll to position [2037, 0]
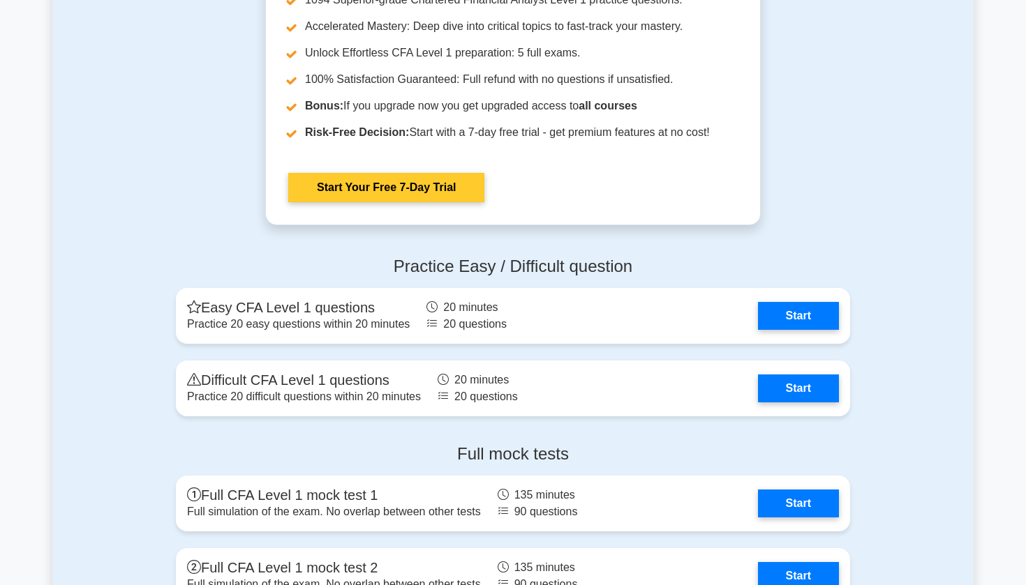
click at [451, 191] on link "Start Your Free 7-Day Trial" at bounding box center [386, 187] width 196 height 29
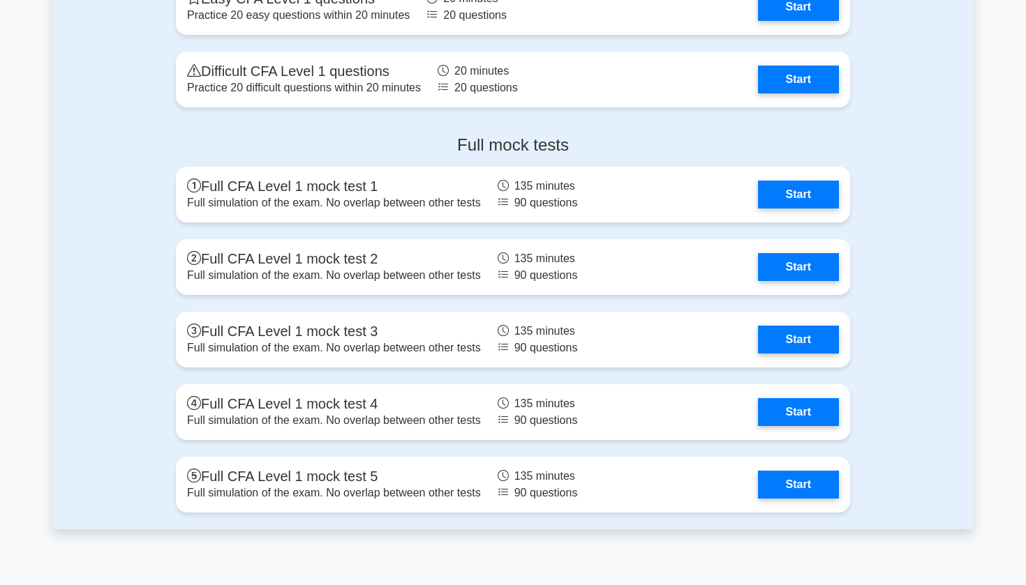
scroll to position [2369, 0]
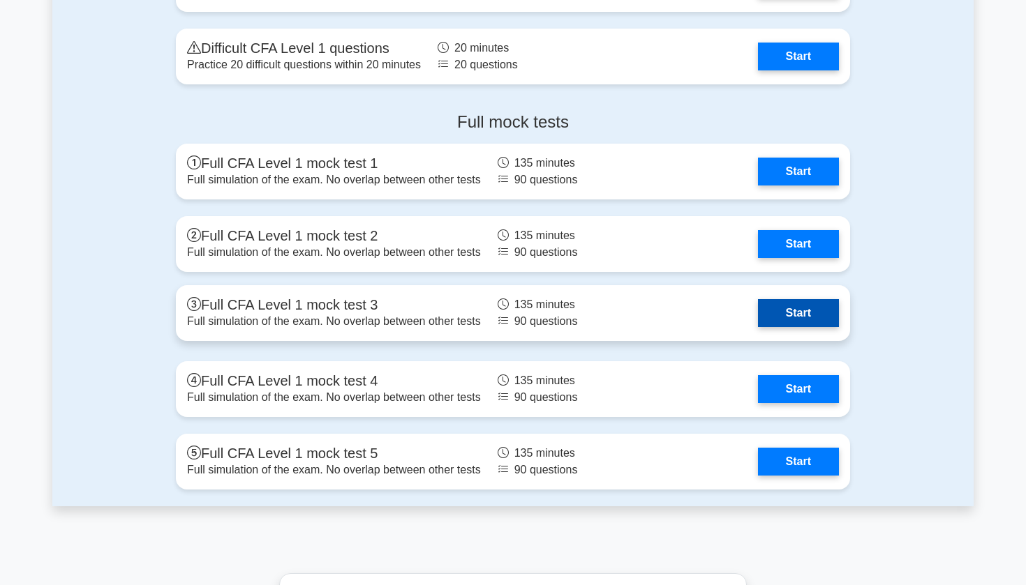
click at [793, 310] on link "Start" at bounding box center [798, 313] width 81 height 28
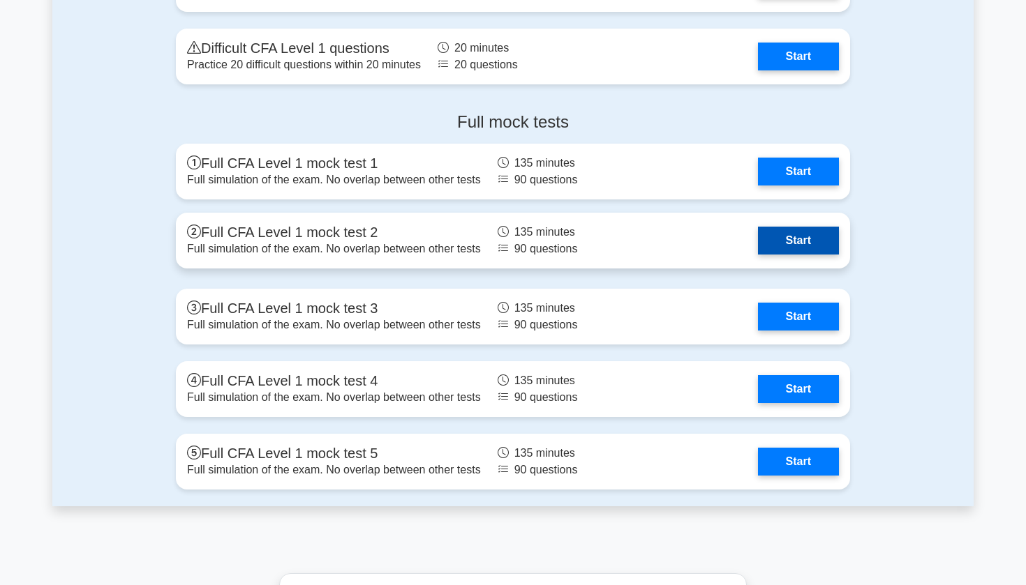
click at [784, 234] on link "Start" at bounding box center [798, 241] width 81 height 28
